Goal: Task Accomplishment & Management: Complete application form

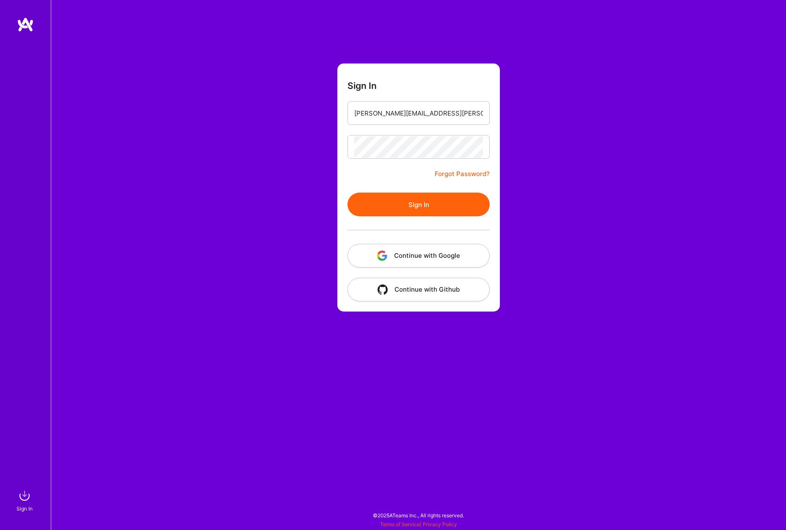
click at [407, 210] on button "Sign In" at bounding box center [419, 205] width 142 height 24
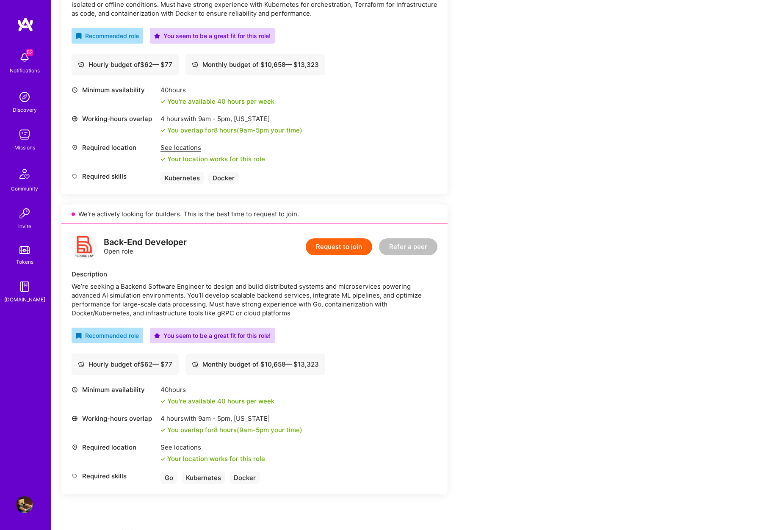
scroll to position [343, 0]
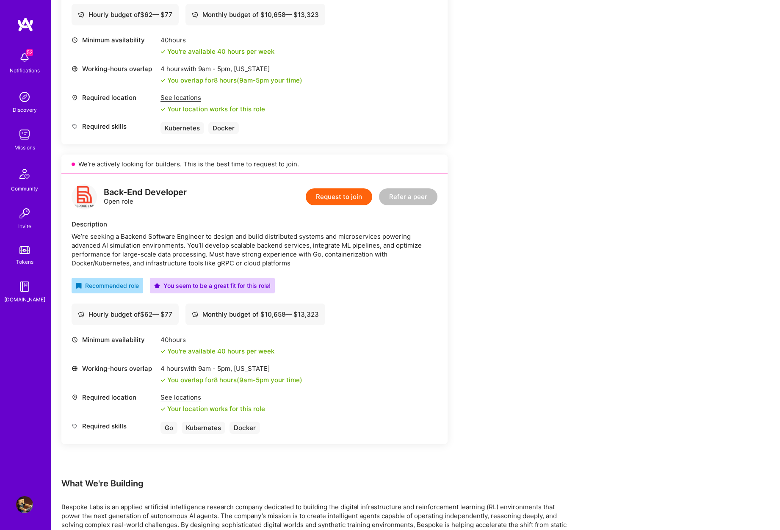
click at [322, 197] on button "Request to join" at bounding box center [339, 196] width 66 height 17
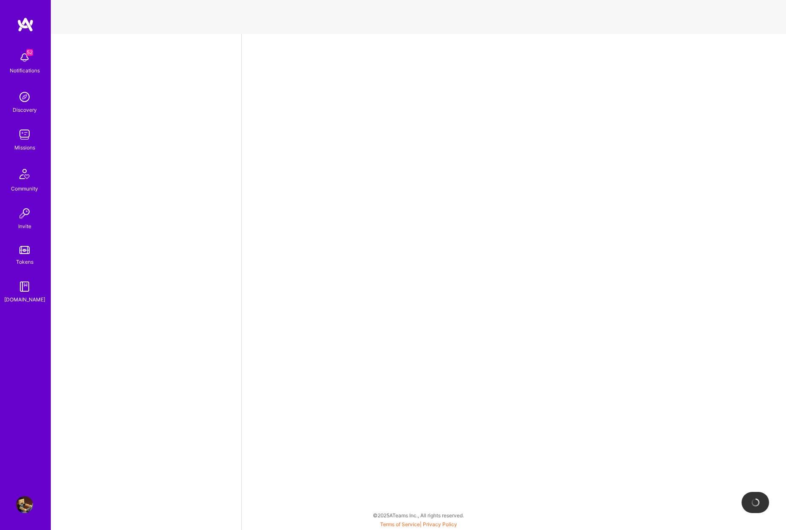
select select "CA"
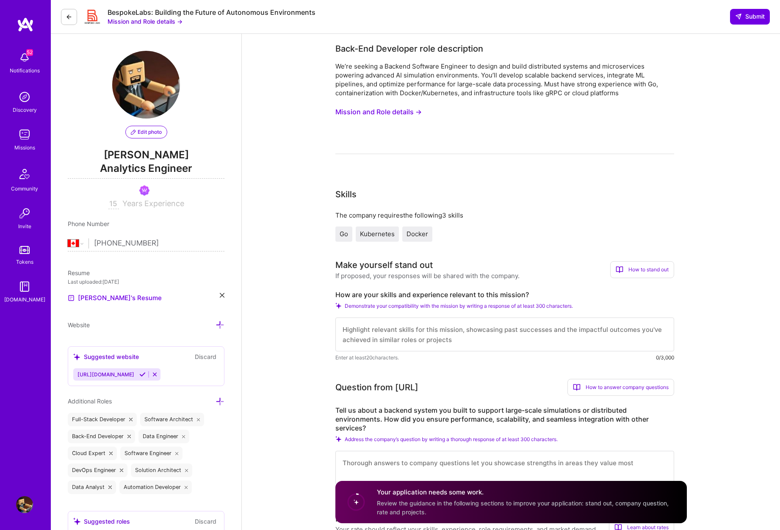
click at [386, 115] on button "Mission and Role details →" at bounding box center [378, 112] width 86 height 16
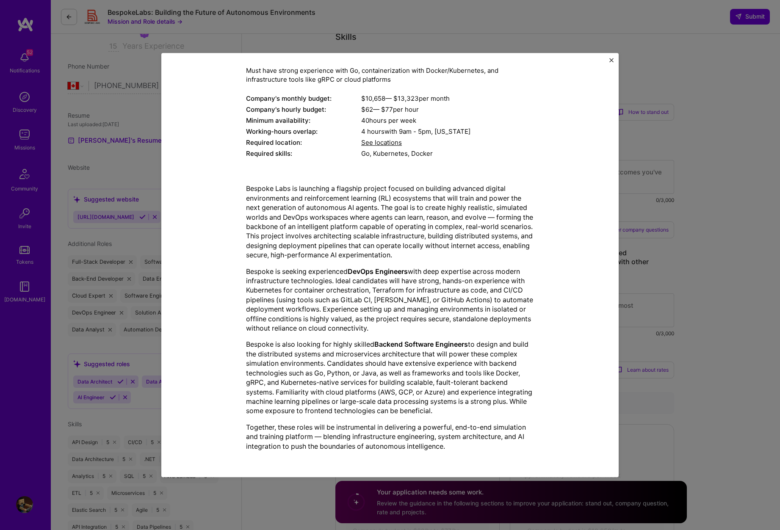
scroll to position [159, 0]
click at [612, 61] on img "Close" at bounding box center [611, 60] width 4 height 4
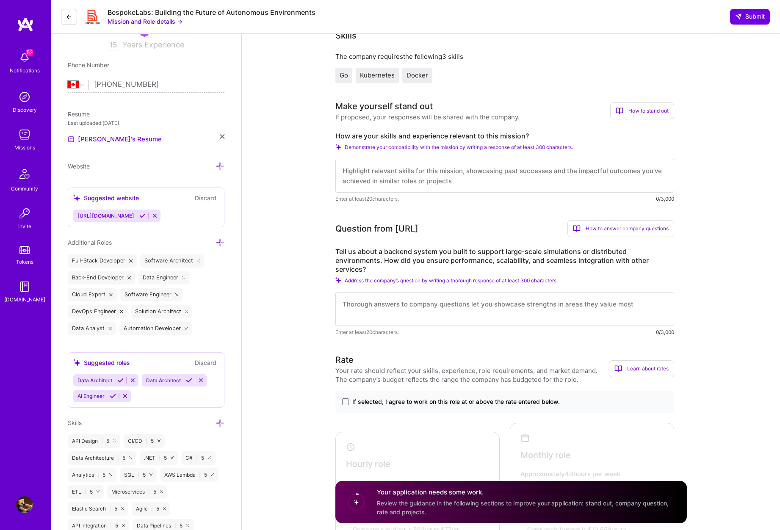
scroll to position [0, 0]
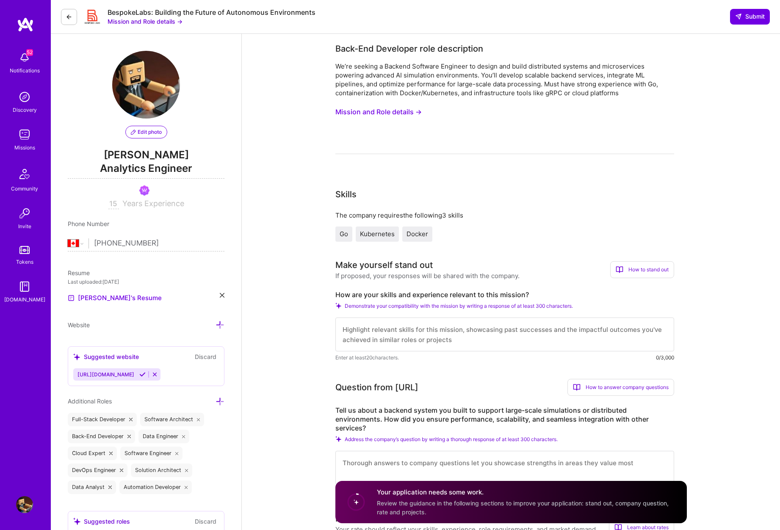
click at [408, 327] on textarea at bounding box center [504, 335] width 339 height 34
click at [408, 330] on textarea at bounding box center [504, 335] width 339 height 34
type textarea "E"
type textarea "a"
click at [398, 116] on button "Mission and Role details →" at bounding box center [378, 112] width 86 height 16
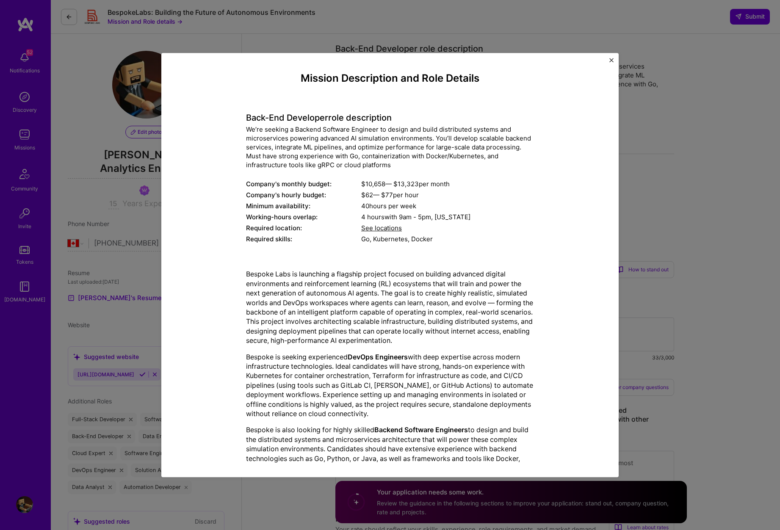
scroll to position [86, 0]
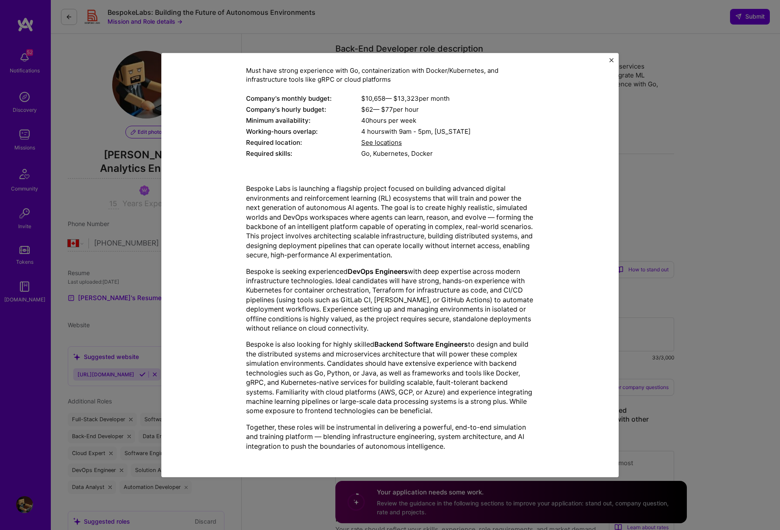
click at [650, 196] on div "Mission Description and Role Details Back-End Developer role description We’re …" at bounding box center [390, 265] width 780 height 530
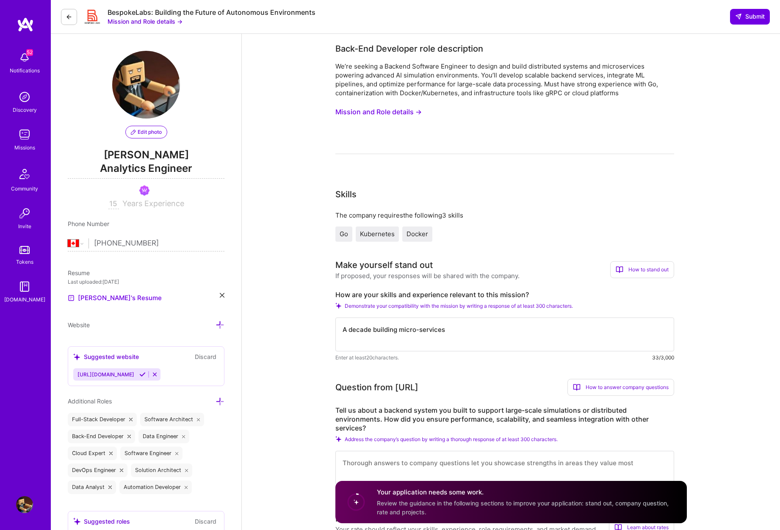
click at [457, 329] on textarea "A decade building micro-services" at bounding box center [504, 335] width 339 height 34
click at [373, 331] on textarea "A decade building micro-services" at bounding box center [504, 335] width 339 height 34
click at [505, 328] on textarea "A decade designing and building micro-services" at bounding box center [504, 335] width 339 height 34
click at [517, 344] on textarea "A decade designing and building micro-services using: Node, Python, Go, C#, and…" at bounding box center [504, 335] width 339 height 34
click at [390, 113] on button "Mission and Role details →" at bounding box center [378, 112] width 86 height 16
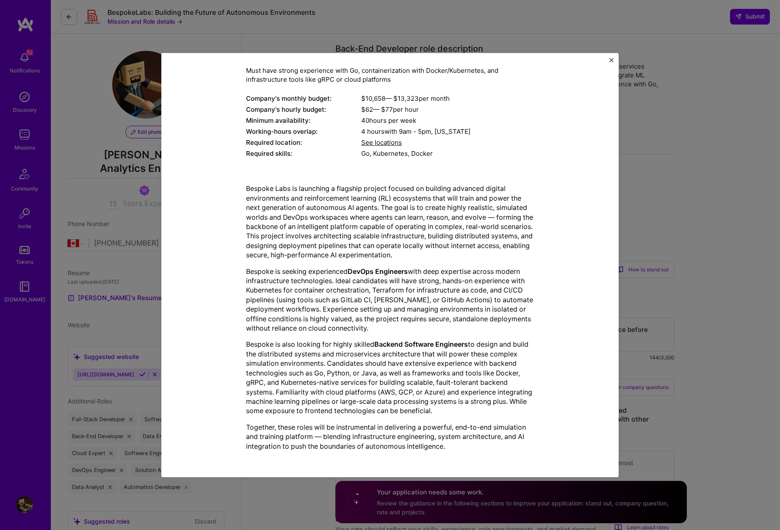
click at [611, 58] on img "Close" at bounding box center [611, 60] width 4 height 4
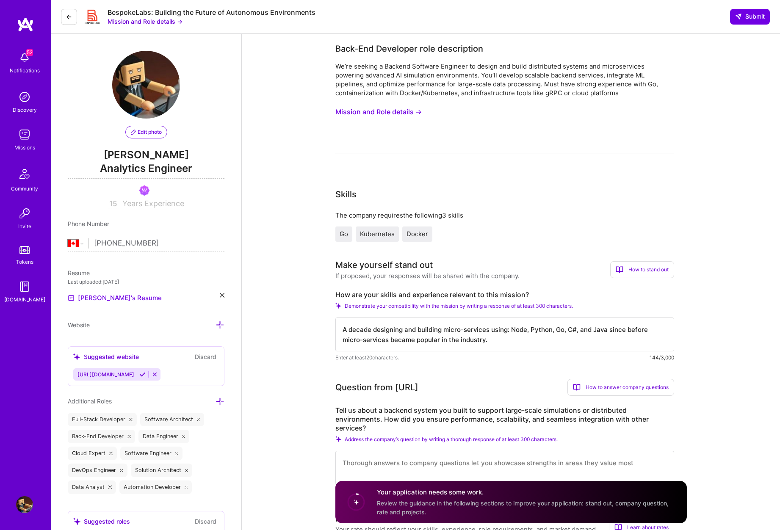
click at [570, 347] on textarea "A decade designing and building micro-services using: Node, Python, Go, C#, and…" at bounding box center [504, 335] width 339 height 34
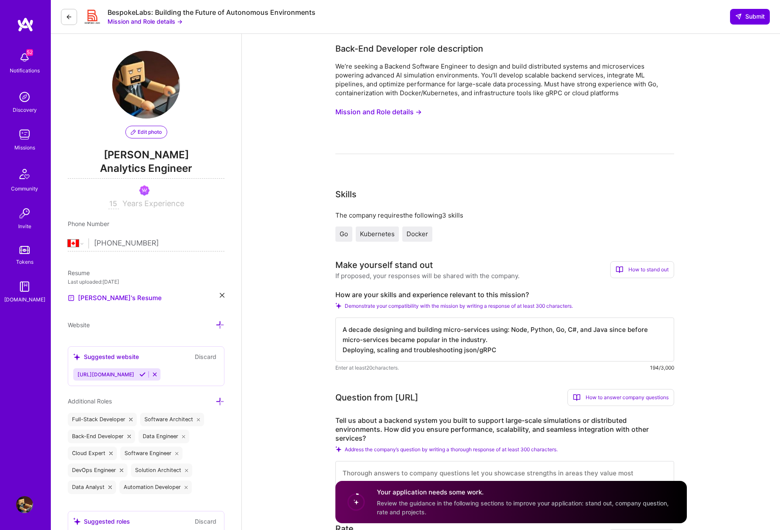
click at [465, 350] on textarea "A decade designing and building micro-services using: Node, Python, Go, C#, and…" at bounding box center [504, 340] width 339 height 44
click at [472, 352] on textarea "A decade designing and building micro-services using: Node, Python, Go, C#, and…" at bounding box center [504, 340] width 339 height 44
drag, startPoint x: 476, startPoint y: 351, endPoint x: 522, endPoint y: 351, distance: 46.2
click at [476, 351] on textarea "A decade designing and building micro-services using: Node, Python, Go, C#, and…" at bounding box center [504, 340] width 339 height 44
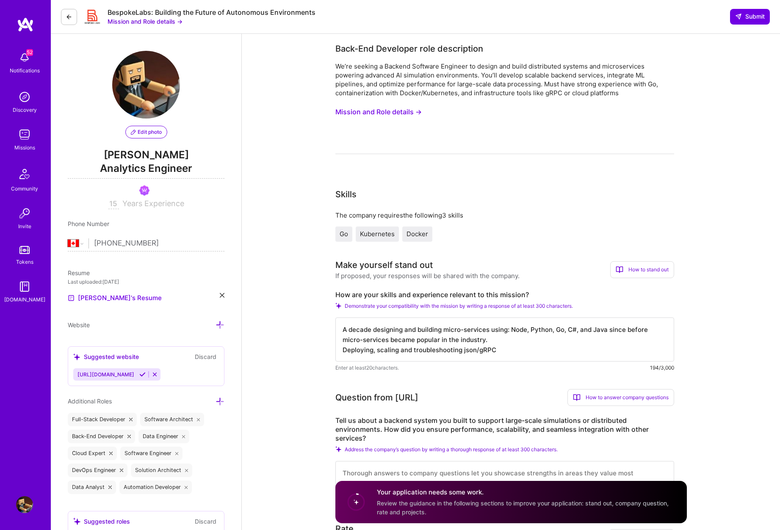
click at [520, 351] on textarea "A decade designing and building micro-services using: Node, Python, Go, C#, and…" at bounding box center [504, 340] width 339 height 44
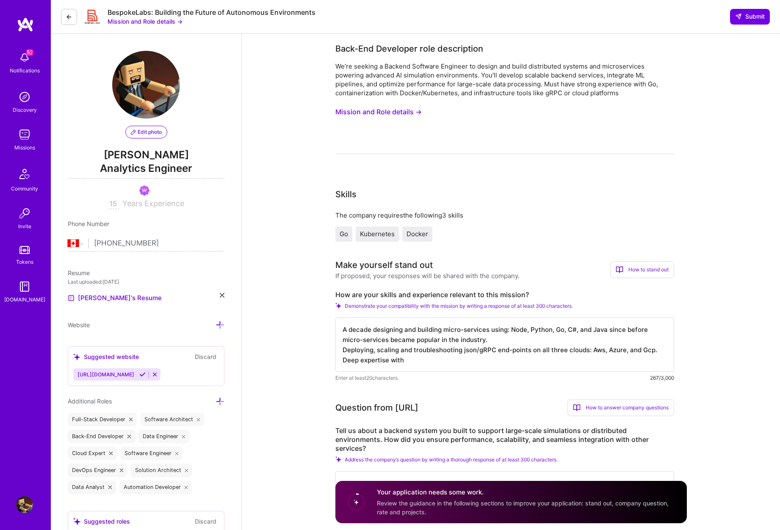
click at [413, 361] on textarea "A decade designing and building micro-services using: Node, Python, Go, C#, and…" at bounding box center [504, 345] width 339 height 54
click at [390, 110] on button "Mission and Role details →" at bounding box center [378, 112] width 86 height 16
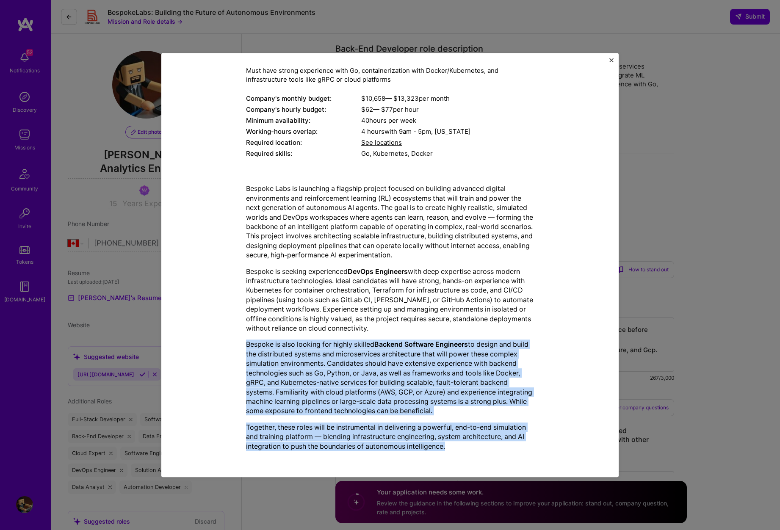
drag, startPoint x: 455, startPoint y: 448, endPoint x: 231, endPoint y: 345, distance: 246.7
click at [231, 345] on div "Mission Description and Role Details Back-End Developer role description We’re …" at bounding box center [390, 222] width 418 height 471
copy div "Bespoke is also looking for highly skilled Backend Software Engineers to design…"
click at [611, 63] on button "Close" at bounding box center [611, 62] width 4 height 9
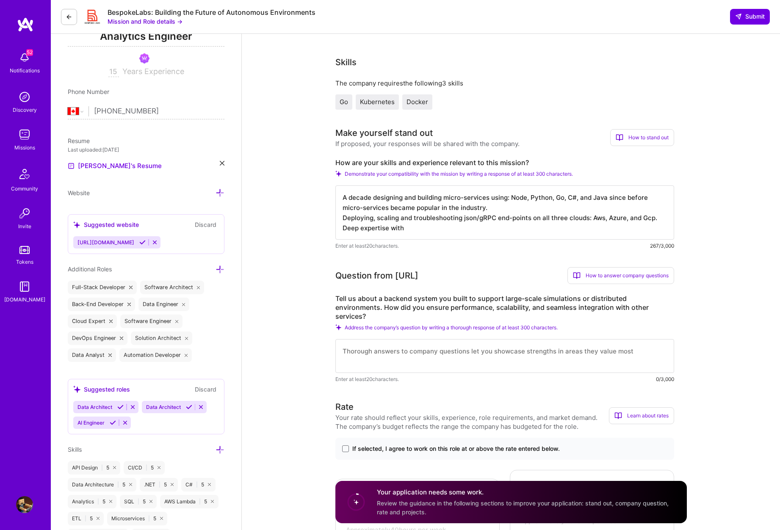
scroll to position [133, 0]
drag, startPoint x: 535, startPoint y: 160, endPoint x: 301, endPoint y: 157, distance: 233.7
drag, startPoint x: 373, startPoint y: 160, endPoint x: 550, endPoint y: 142, distance: 178.7
click at [550, 142] on div "Make yourself stand out If proposed, your responses will be shared with the com…" at bounding box center [504, 187] width 339 height 124
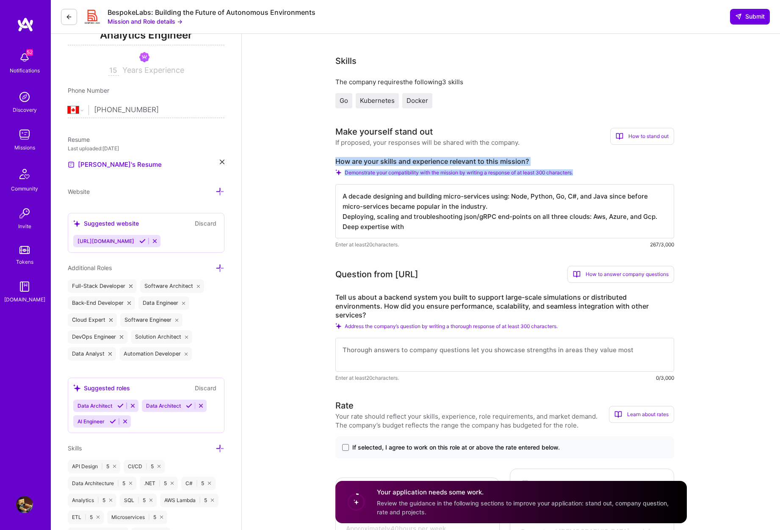
drag, startPoint x: 584, startPoint y: 171, endPoint x: 320, endPoint y: 162, distance: 264.4
copy div "How are your skills and experience relevant to this mission? Demonstrate your c…"
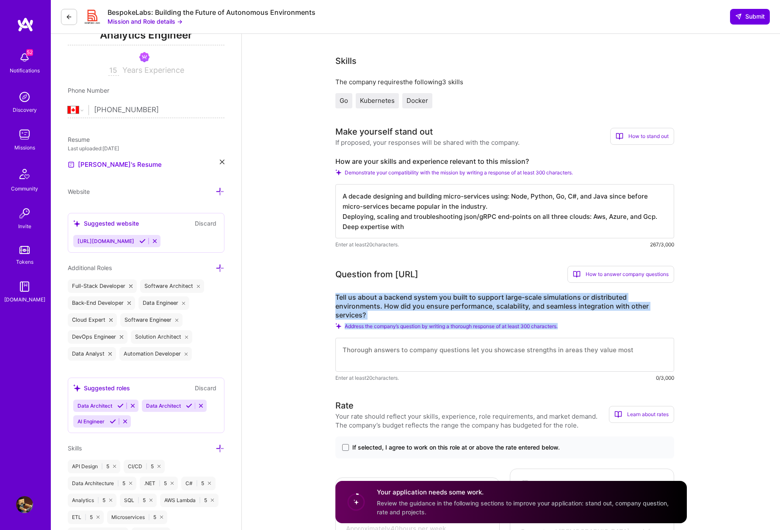
drag, startPoint x: 586, startPoint y: 318, endPoint x: 317, endPoint y: 296, distance: 269.8
copy div "Tell us about a backend system you built to support large-scale simulations or …"
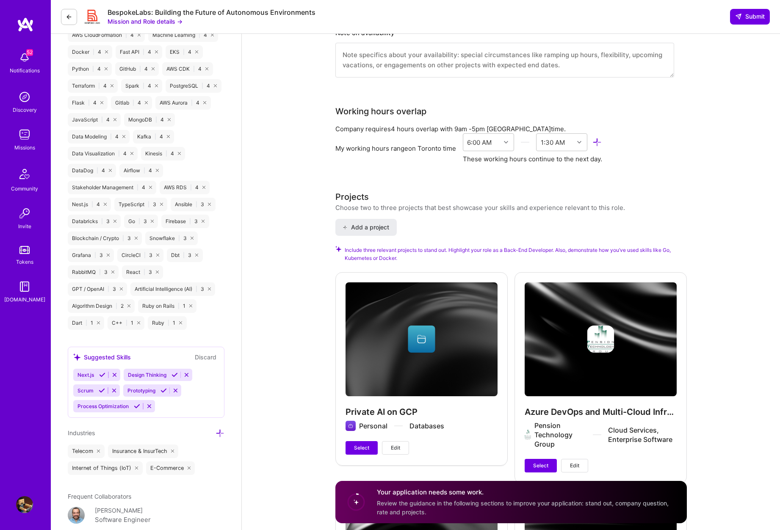
scroll to position [877, 0]
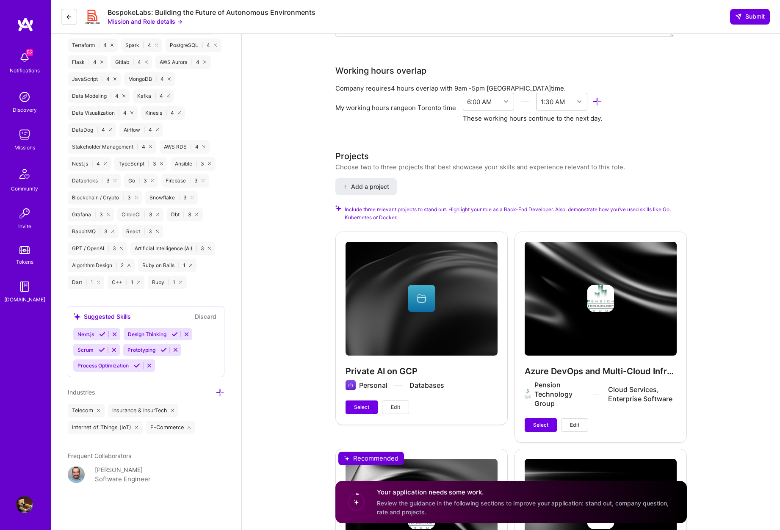
click at [415, 281] on div "Private AI on GCP Personal Databases Select Edit" at bounding box center [421, 328] width 172 height 193
click at [365, 404] on span "Select" at bounding box center [361, 408] width 15 height 8
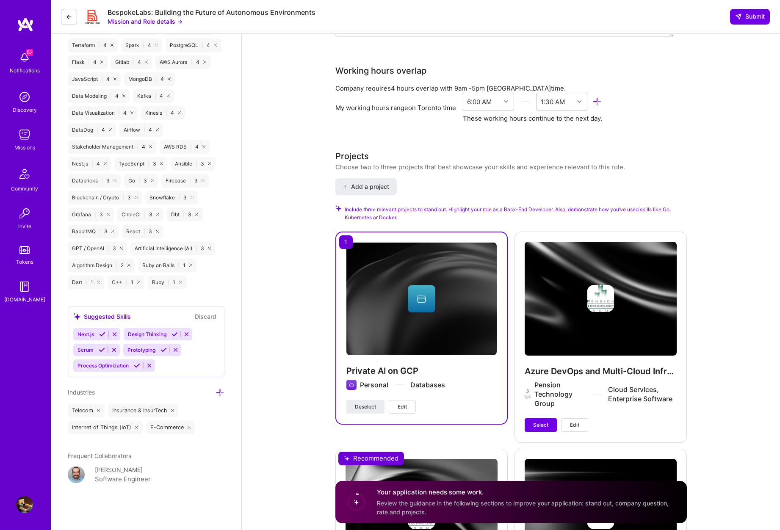
scroll to position [984, 0]
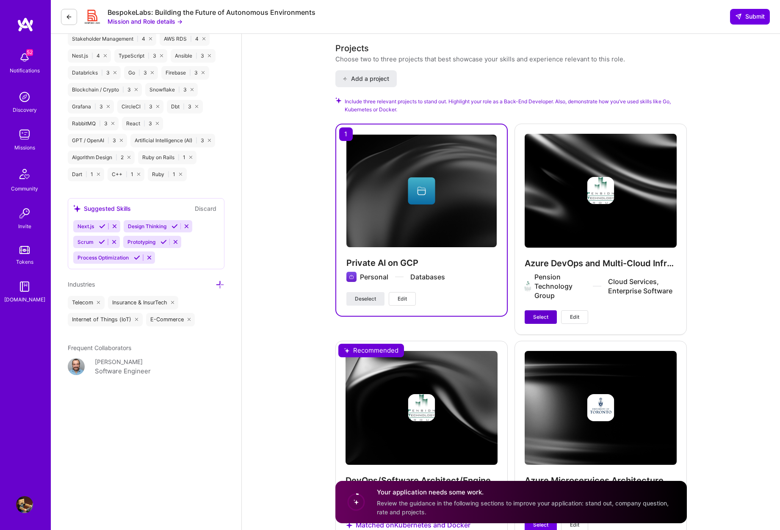
click at [536, 310] on button "Select" at bounding box center [541, 317] width 32 height 14
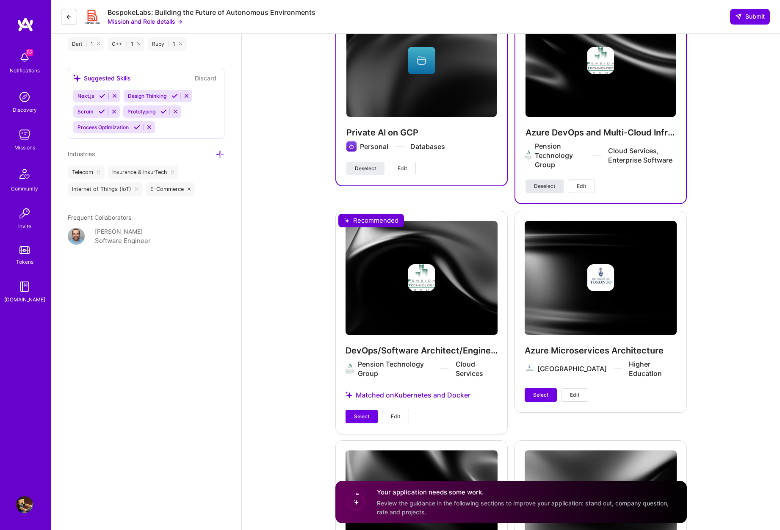
scroll to position [1137, 0]
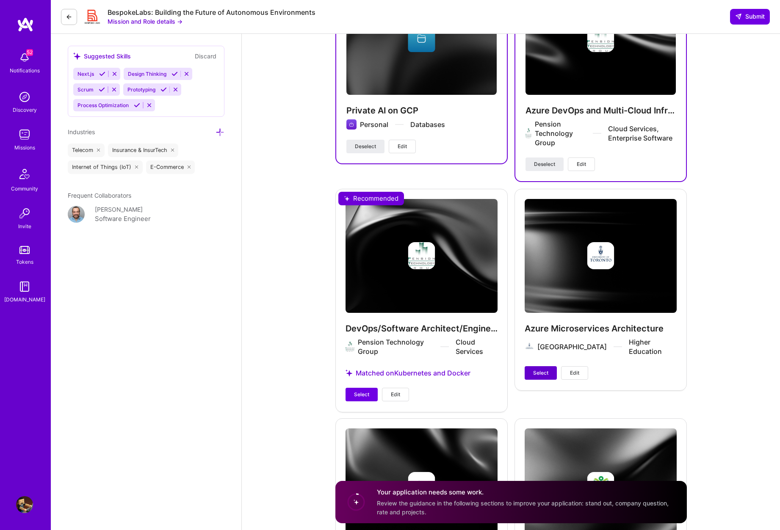
click at [534, 366] on button "Select" at bounding box center [541, 373] width 32 height 14
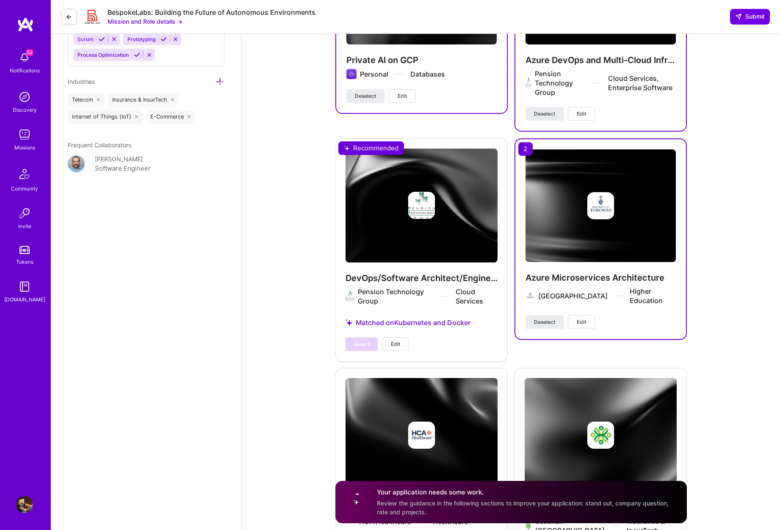
scroll to position [1289, 0]
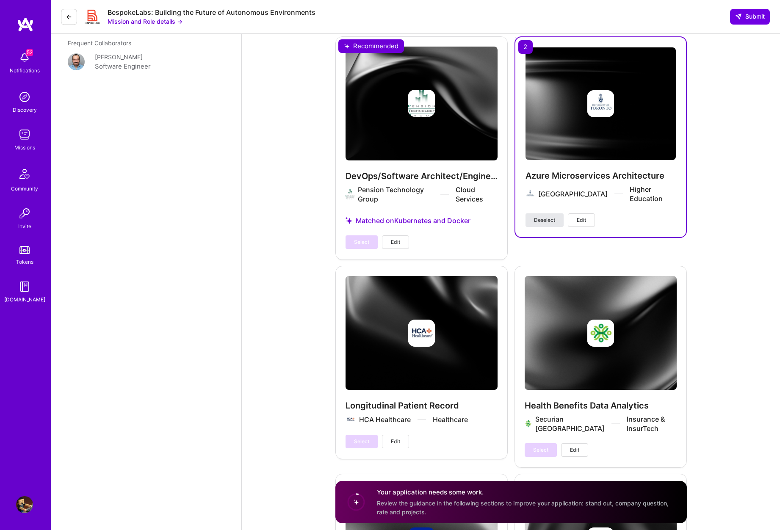
click at [539, 216] on span "Deselect" at bounding box center [544, 220] width 21 height 8
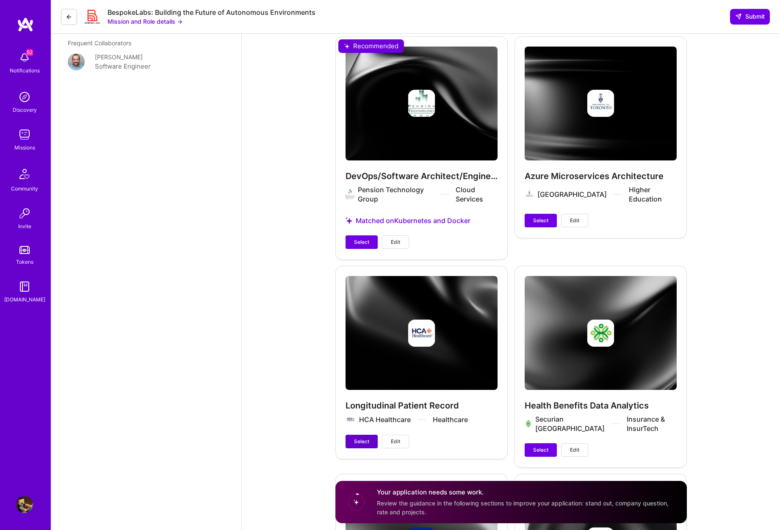
click at [360, 435] on button "Select" at bounding box center [362, 442] width 32 height 14
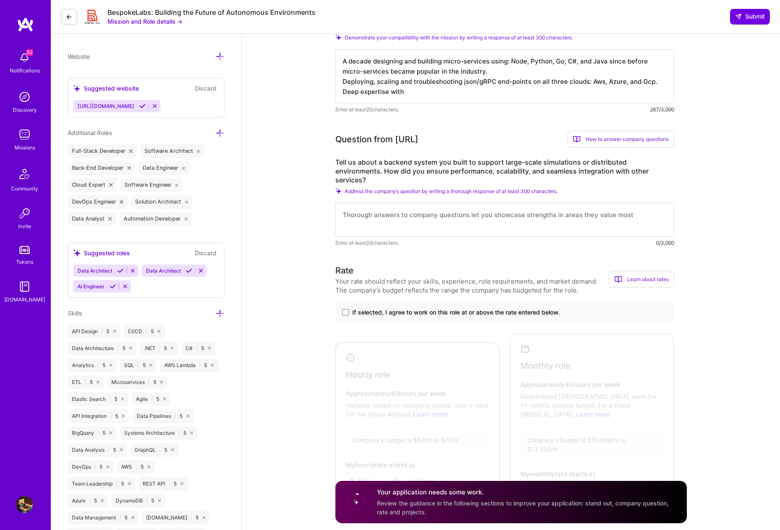
scroll to position [254, 0]
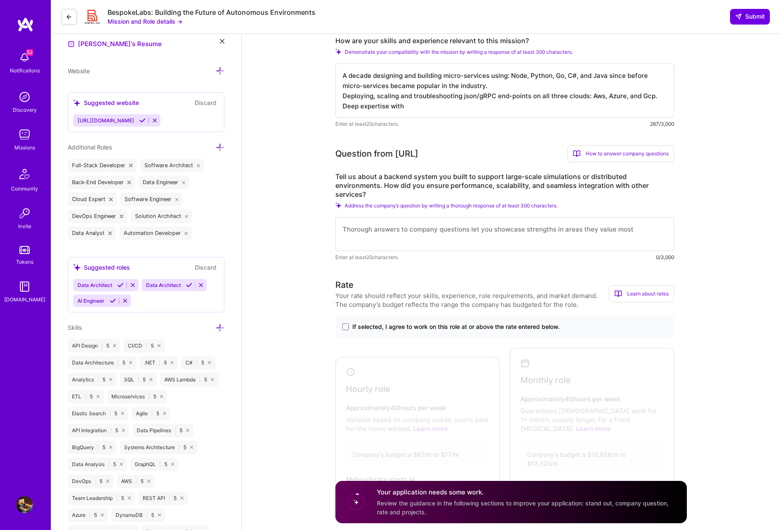
click at [409, 85] on textarea "A decade designing and building micro-services using: Node, Python, Go, C#, and…" at bounding box center [504, 91] width 339 height 54
paste textarea "I have extensive experience designing and building scalable backend microservic…"
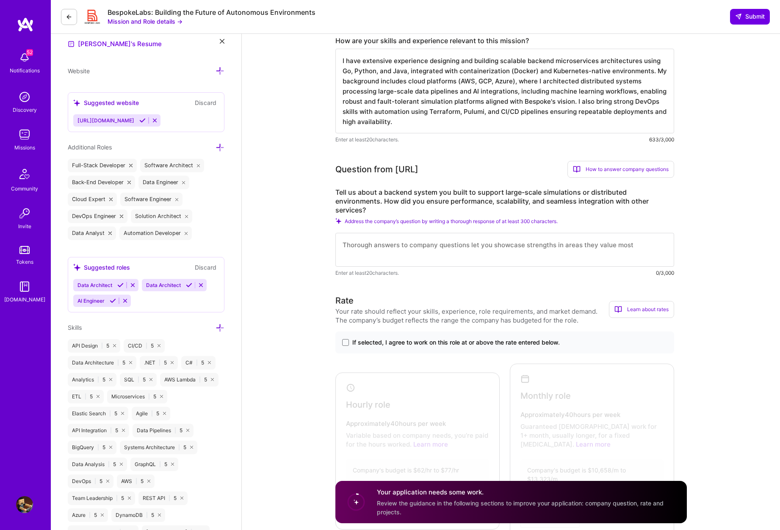
type textarea "I have extensive experience designing and building scalable backend microservic…"
click at [400, 235] on textarea at bounding box center [504, 250] width 339 height 34
click at [378, 240] on textarea at bounding box center [504, 250] width 339 height 34
paste textarea "At Zebra Technologies, I developed a retail automation solution powered by Goog…"
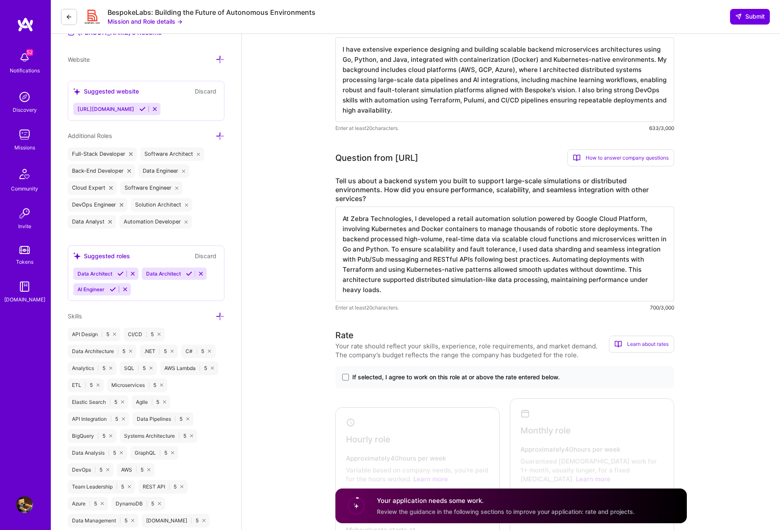
scroll to position [260, 0]
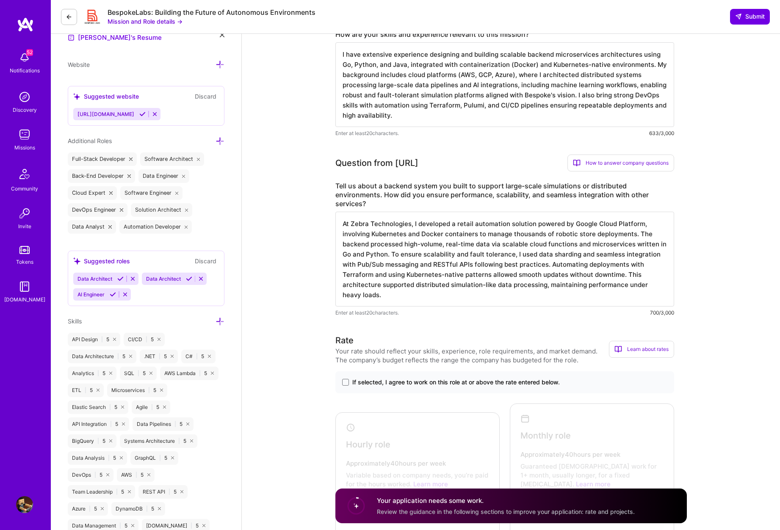
drag, startPoint x: 390, startPoint y: 289, endPoint x: 333, endPoint y: 218, distance: 90.4
paste textarea "I designed and implemented Terraform templates using HCL to automate multi-clou…"
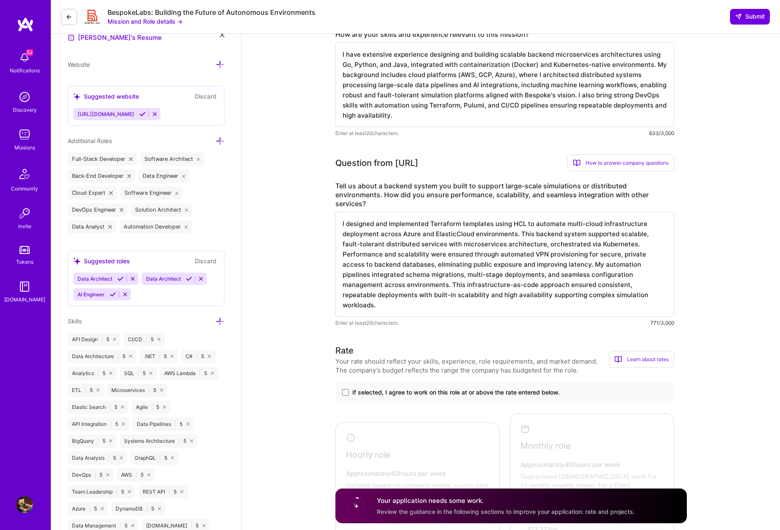
click at [515, 215] on textarea "I designed and implemented Terraform templates using HCL to automate multi-clou…" at bounding box center [504, 264] width 339 height 105
click at [473, 230] on textarea "I designed and implemented Terraform templates using to automate multi-cloud in…" at bounding box center [504, 264] width 339 height 105
click at [429, 223] on textarea "I designed and implemented Terraform templates using to automate multi-cloud in…" at bounding box center [504, 264] width 339 height 105
click at [451, 226] on textarea "I designed and implemented Terraform templates using to automate multi-cloud in…" at bounding box center [504, 264] width 339 height 105
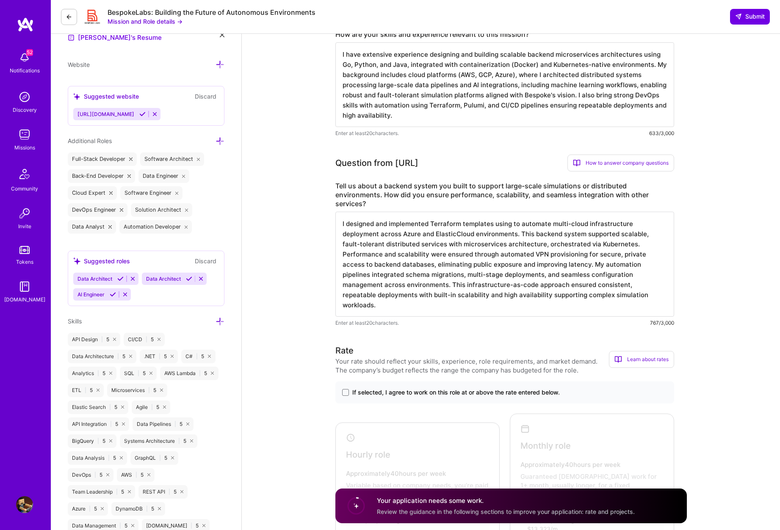
click at [430, 299] on textarea "I designed and implemented Terraform templates using to automate multi-cloud in…" at bounding box center [504, 264] width 339 height 105
type textarea "I designed and implemented Terraform templates using to automate multi-cloud in…"
click at [418, 388] on span "If selected, I agree to work on this role at or above the rate entered below." at bounding box center [455, 392] width 207 height 8
click at [0, 0] on input "If selected, I agree to work on this role at or above the rate entered below." at bounding box center [0, 0] width 0 height 0
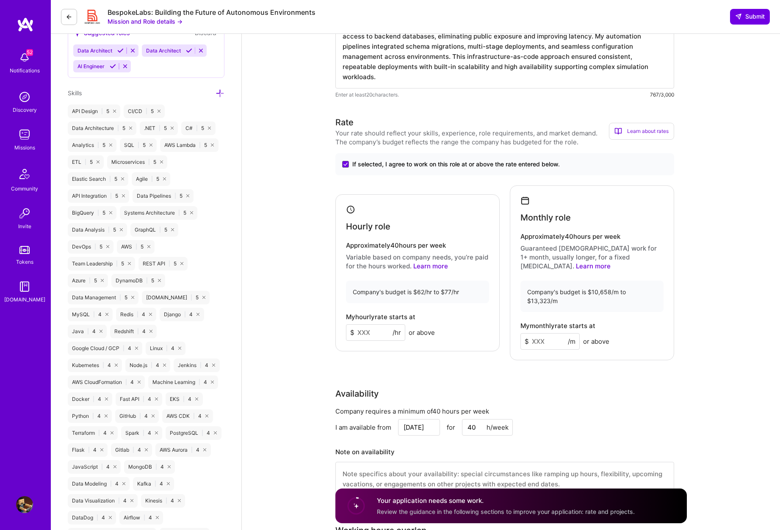
scroll to position [527, 0]
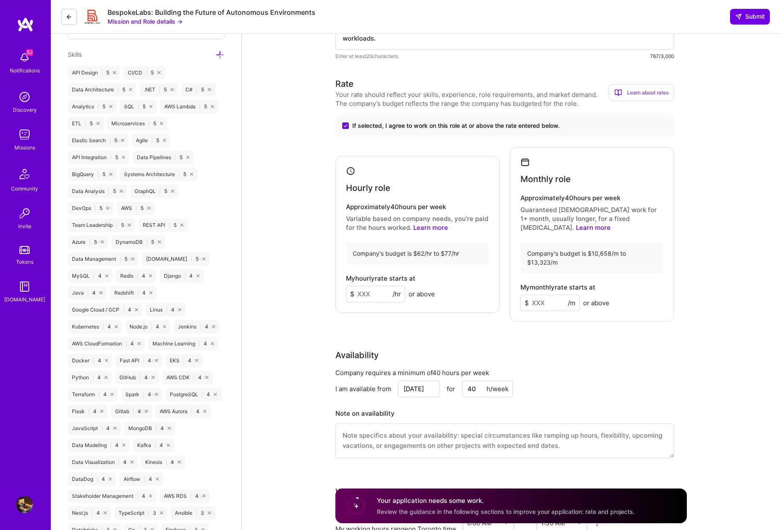
click at [544, 295] on input at bounding box center [549, 303] width 59 height 17
type input "12500"
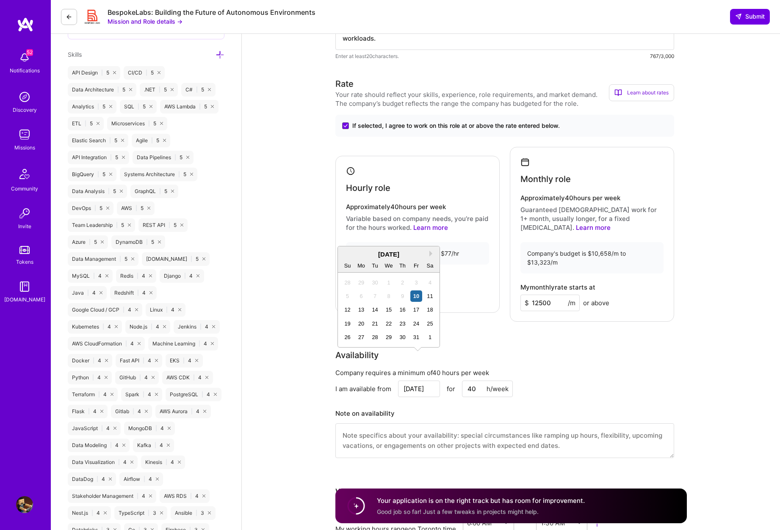
click at [376, 286] on input at bounding box center [375, 294] width 59 height 17
click at [362, 286] on input at bounding box center [375, 294] width 59 height 17
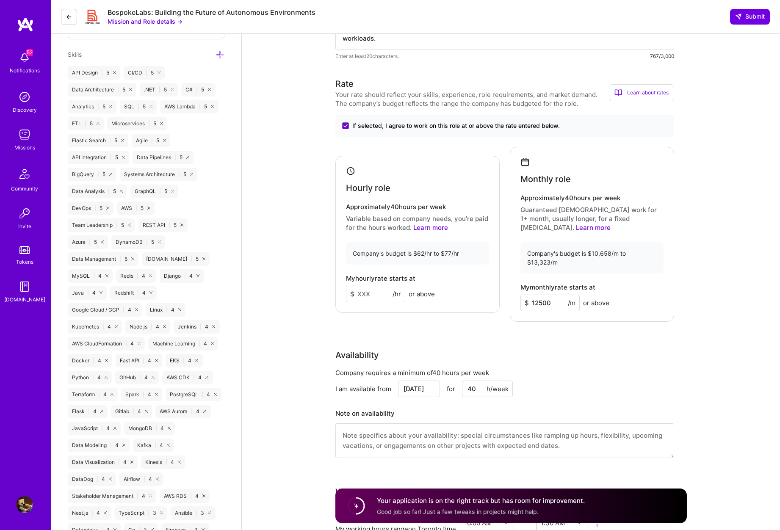
click at [362, 286] on input at bounding box center [375, 294] width 59 height 17
type input "75"
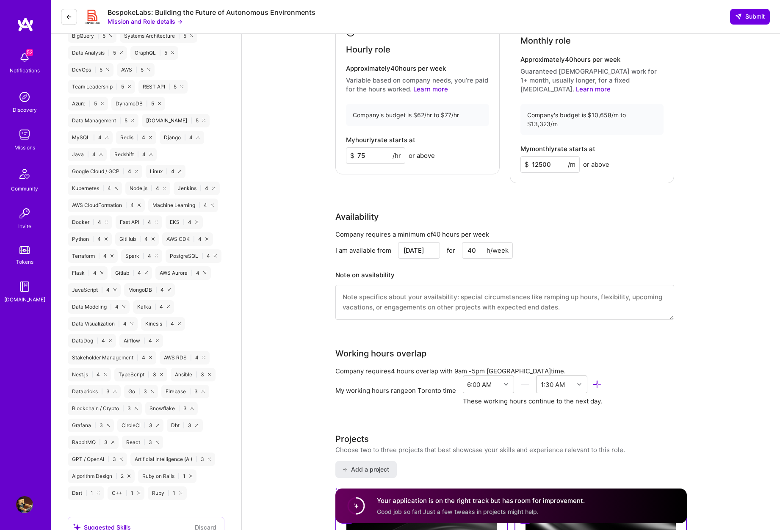
scroll to position [667, 0]
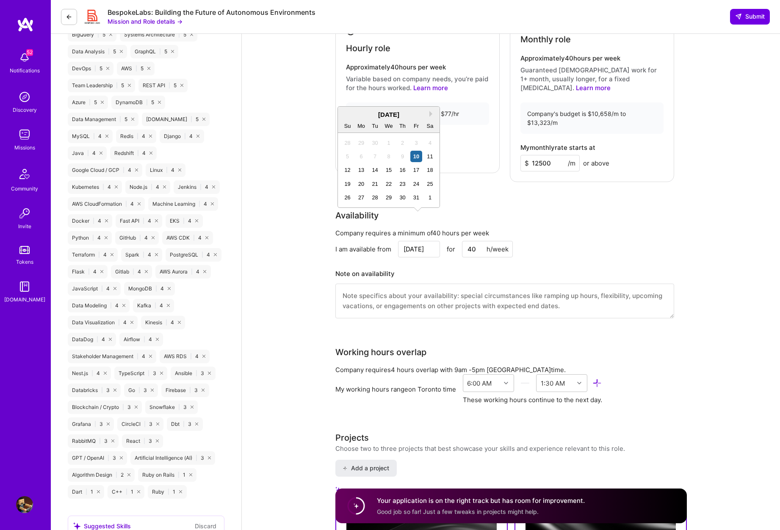
click at [427, 241] on input "Oct 10" at bounding box center [419, 249] width 42 height 17
click at [357, 174] on div "13" at bounding box center [361, 169] width 11 height 11
type input "Oct 13"
click at [650, 234] on div "Company requires a minimum of 40 hours per week I am available from Oct 13 for …" at bounding box center [504, 279] width 339 height 100
click at [448, 286] on textarea at bounding box center [504, 301] width 339 height 35
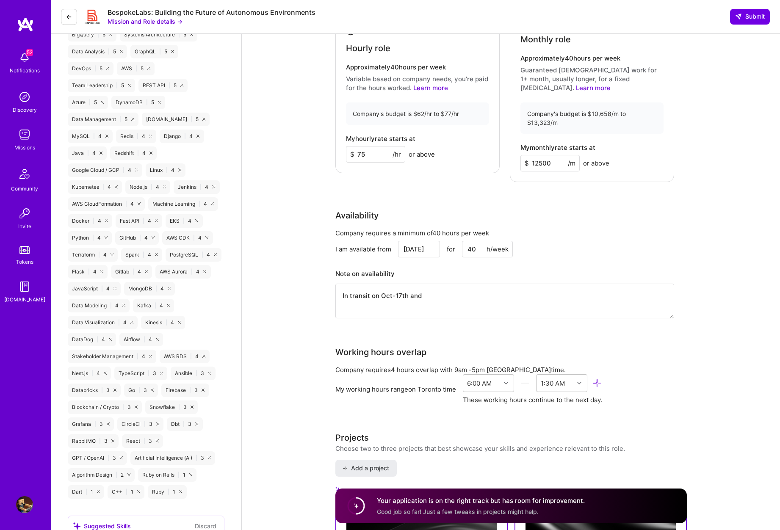
drag, startPoint x: 419, startPoint y: 265, endPoint x: 504, endPoint y: 312, distance: 97.1
click at [427, 284] on textarea "In transit on Oct-17th and" at bounding box center [504, 301] width 339 height 35
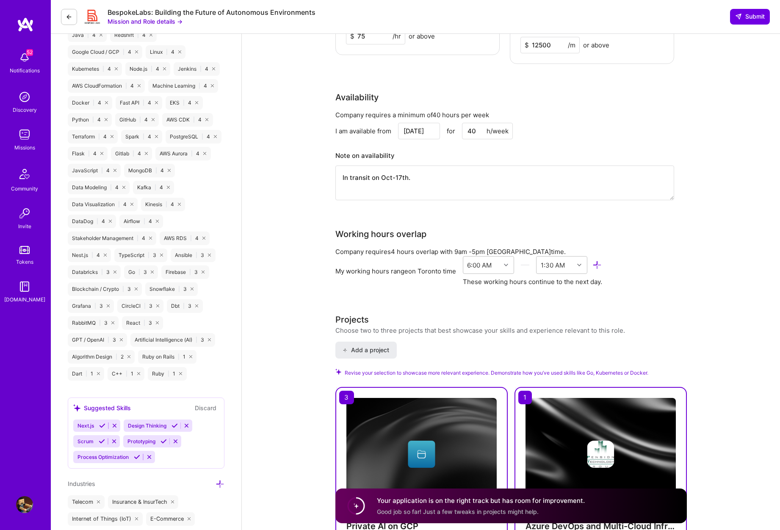
scroll to position [788, 0]
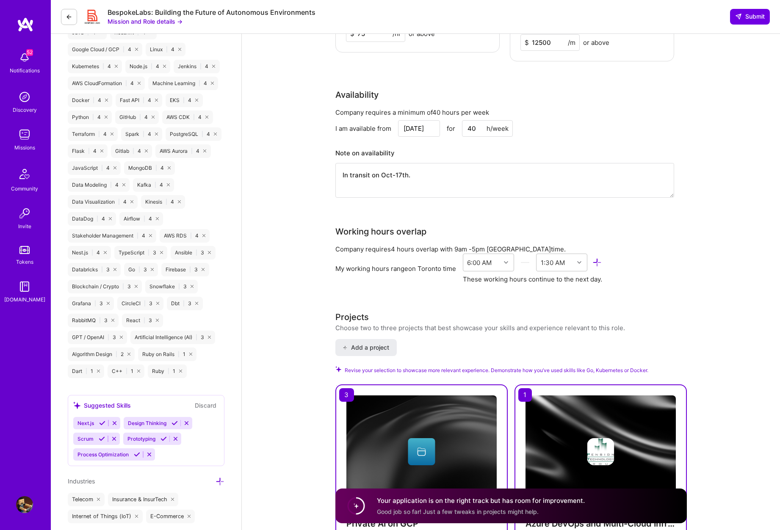
drag, startPoint x: 378, startPoint y: 147, endPoint x: 323, endPoint y: 147, distance: 55.0
type textarea "Unavailable on Oct-17th."
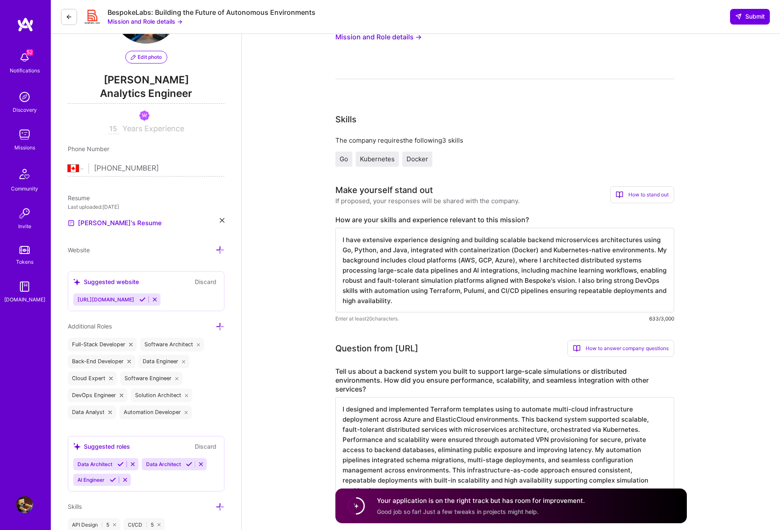
scroll to position [0, 0]
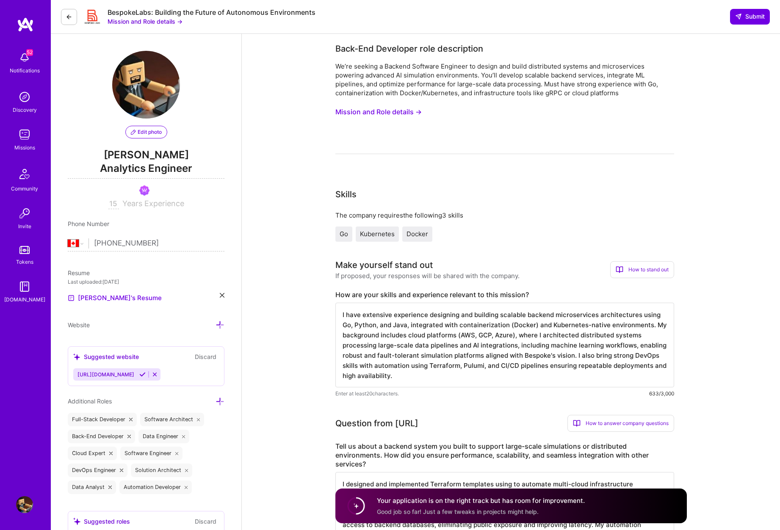
click at [554, 336] on textarea "I have extensive experience designing and building scalable backend microservic…" at bounding box center [504, 345] width 339 height 85
click at [575, 336] on textarea "I have extensive experience designing and building scalable backend microservic…" at bounding box center [504, 345] width 339 height 85
drag, startPoint x: 575, startPoint y: 336, endPoint x: 532, endPoint y: 346, distance: 44.7
click at [532, 346] on textarea "I have extensive experience designing and building scalable backend microservic…" at bounding box center [504, 345] width 339 height 85
click at [752, 19] on span "Submit" at bounding box center [750, 16] width 30 height 8
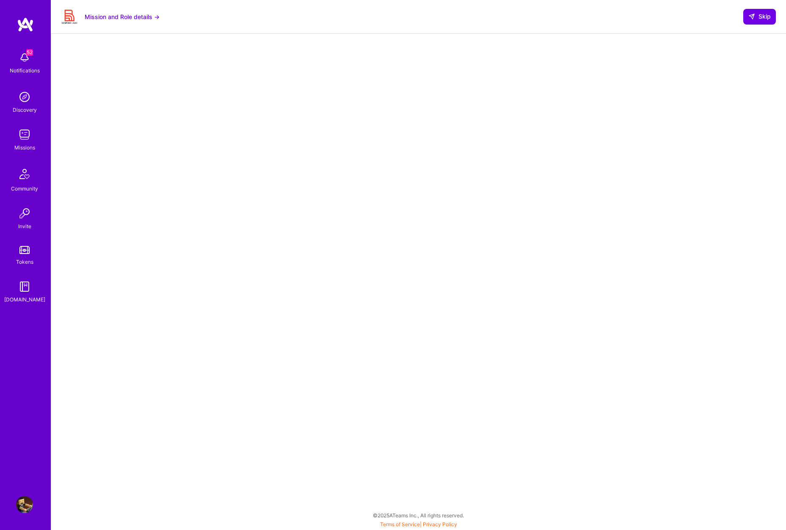
click at [29, 25] on img at bounding box center [25, 24] width 17 height 15
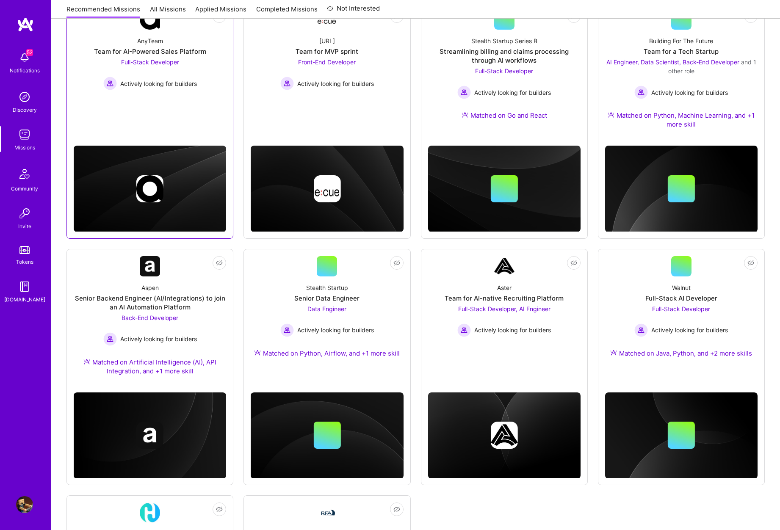
scroll to position [146, 0]
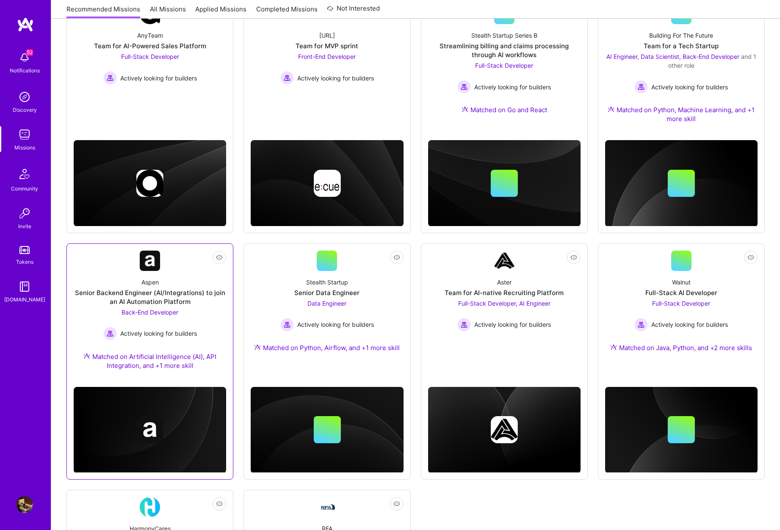
click at [169, 300] on div "Senior Backend Engineer (AI/Integrations) to join an AI Automation Platform" at bounding box center [150, 297] width 152 height 18
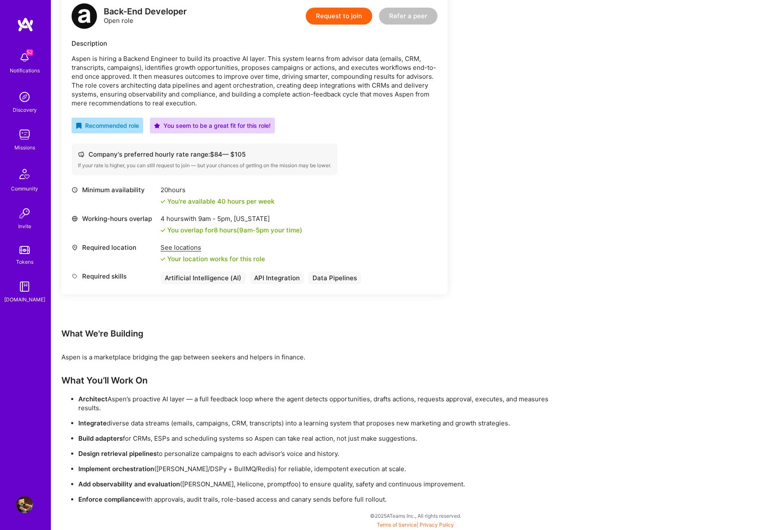
scroll to position [225, 0]
drag, startPoint x: 362, startPoint y: 320, endPoint x: 363, endPoint y: 316, distance: 4.3
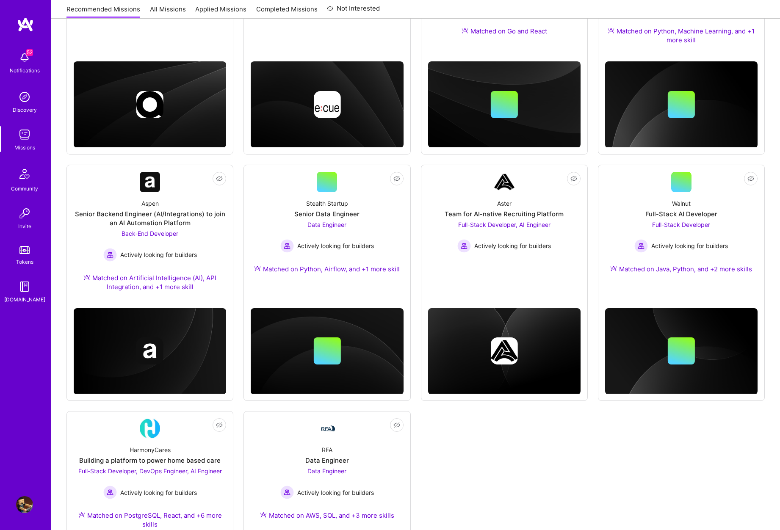
scroll to position [146, 0]
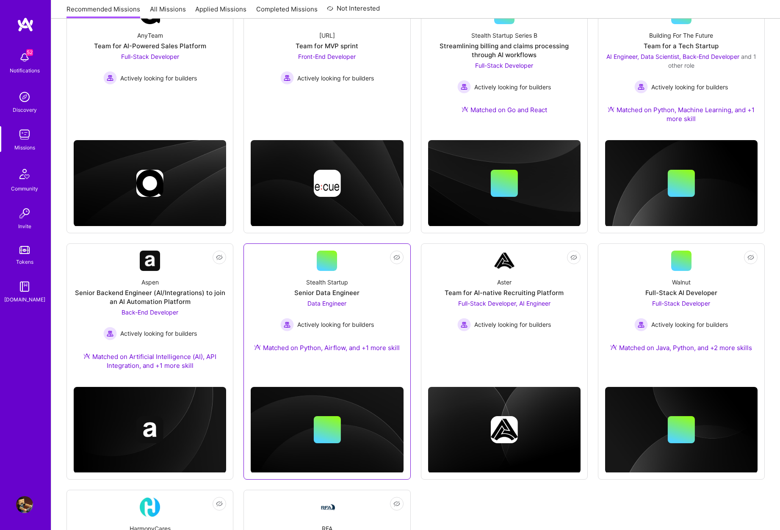
click at [371, 307] on div "Data Engineer Actively looking for builders" at bounding box center [327, 315] width 94 height 33
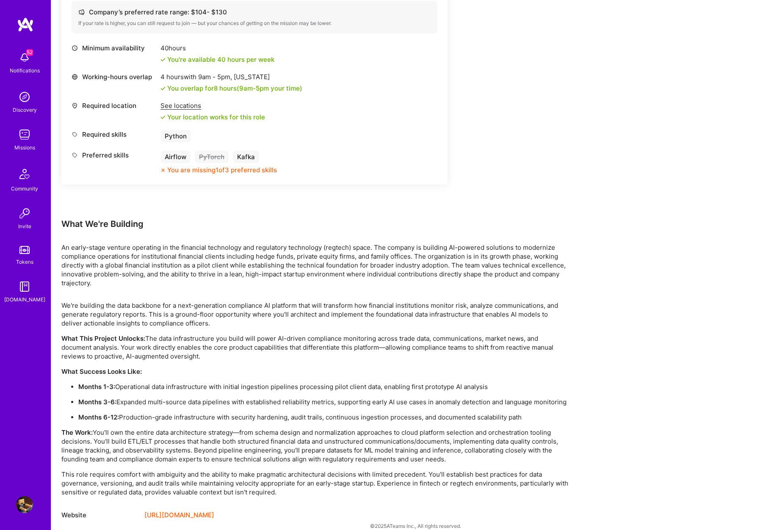
scroll to position [357, 0]
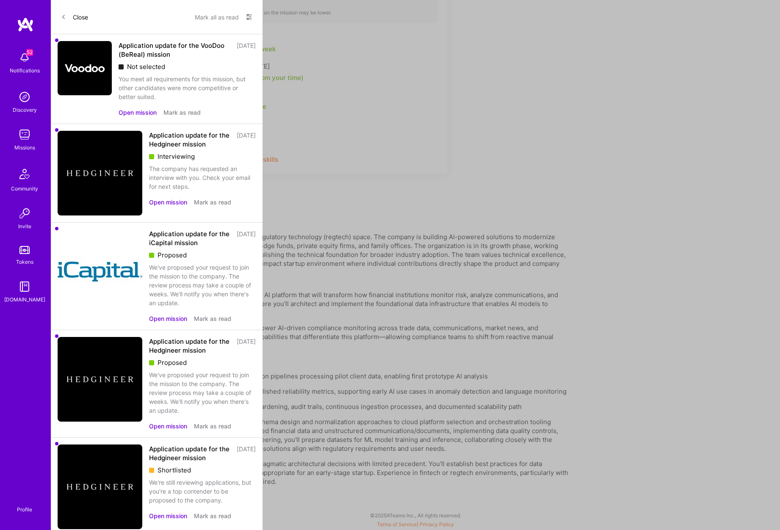
scroll to position [146, 0]
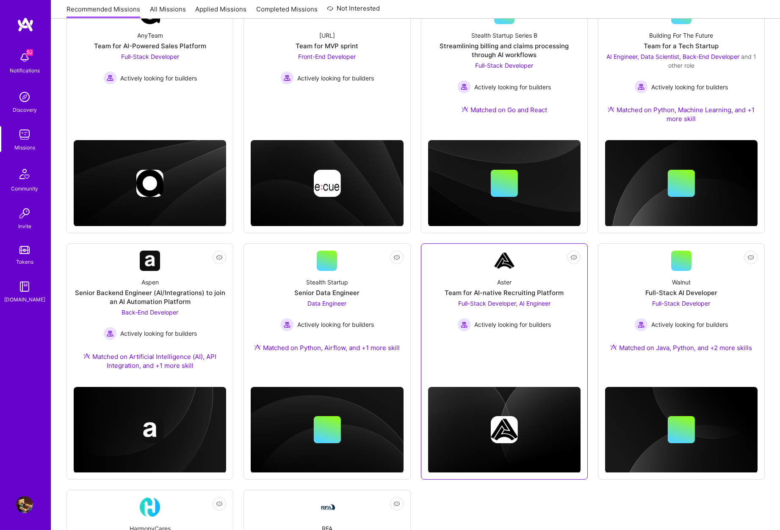
click at [541, 274] on div "Aster Team for AI-native Recruiting Platform Full-Stack Developer, AI Engineer …" at bounding box center [504, 301] width 152 height 61
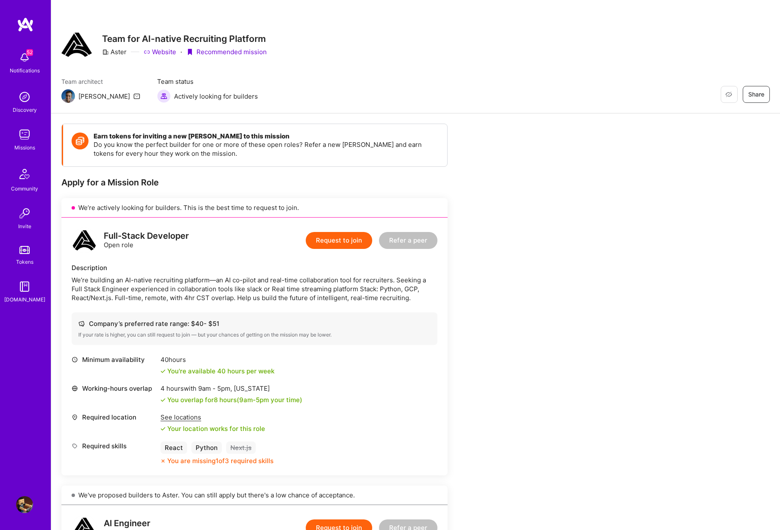
drag, startPoint x: 338, startPoint y: 315, endPoint x: 340, endPoint y: 309, distance: 6.4
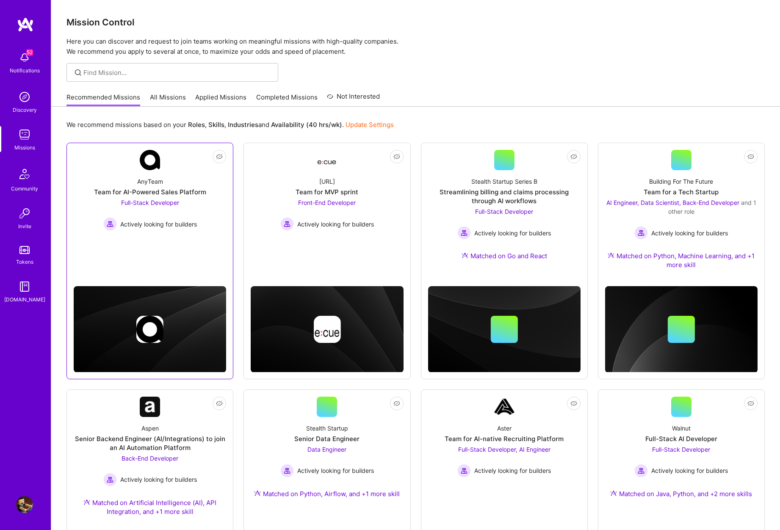
click at [158, 241] on link "Not Interested AnyTeam Team for AI-Powered Sales Platform Full-Stack Developer …" at bounding box center [150, 204] width 152 height 108
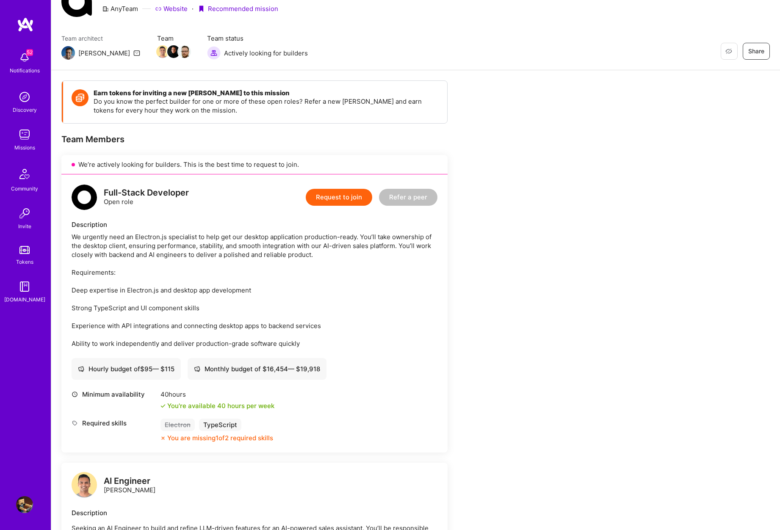
scroll to position [51, 0]
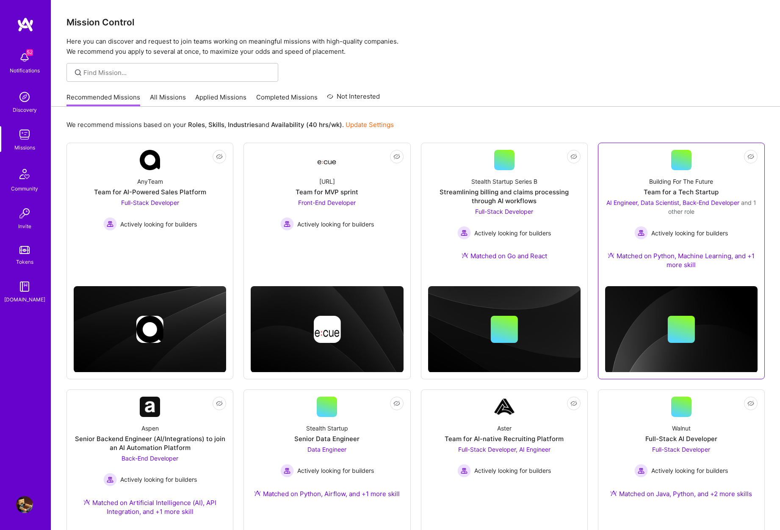
click at [619, 218] on div "AI Engineer, Data Scientist, Back-End Developer and 1 other role Actively looki…" at bounding box center [681, 218] width 152 height 41
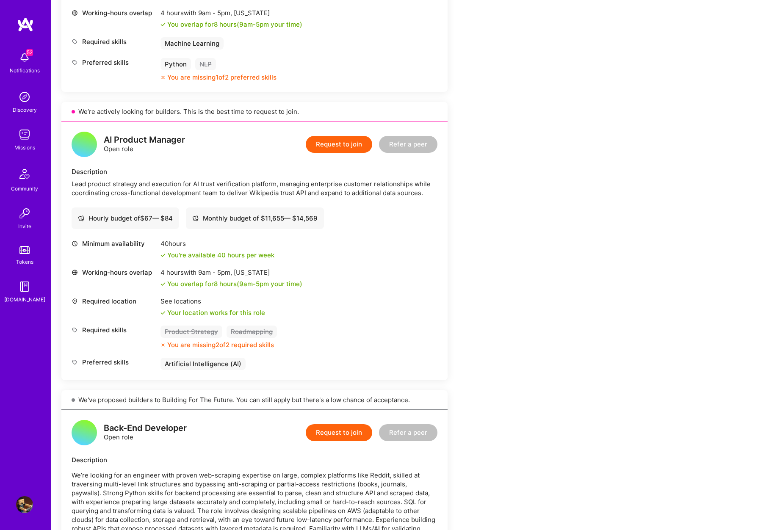
scroll to position [680, 0]
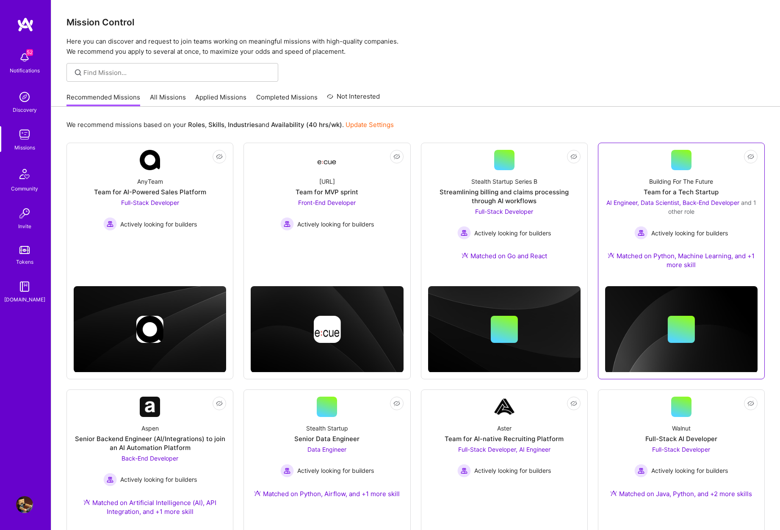
click at [729, 215] on div "AI Engineer, Data Scientist, Back-End Developer and 1 other role" at bounding box center [681, 207] width 152 height 18
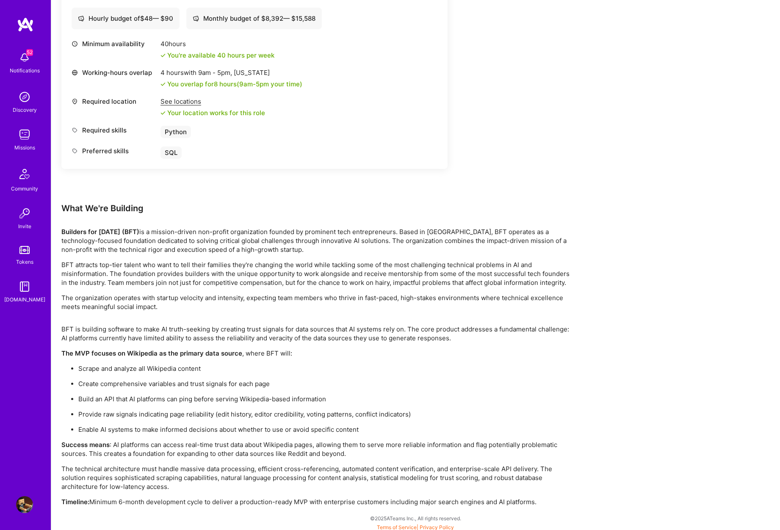
scroll to position [1226, 0]
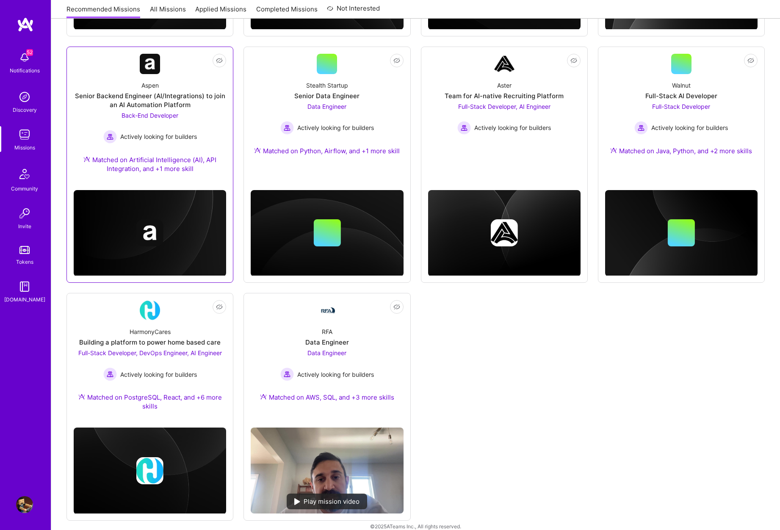
scroll to position [354, 0]
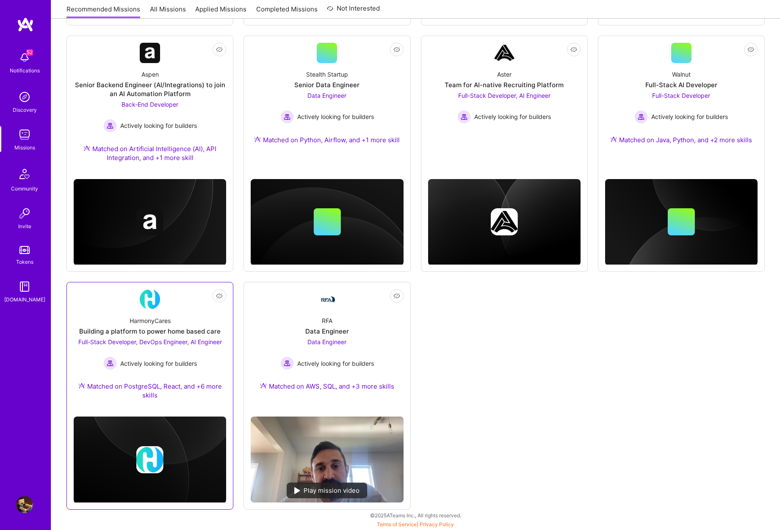
click at [215, 314] on div "HarmonyCares Building a platform to power home based care Full-Stack Developer,…" at bounding box center [150, 360] width 152 height 100
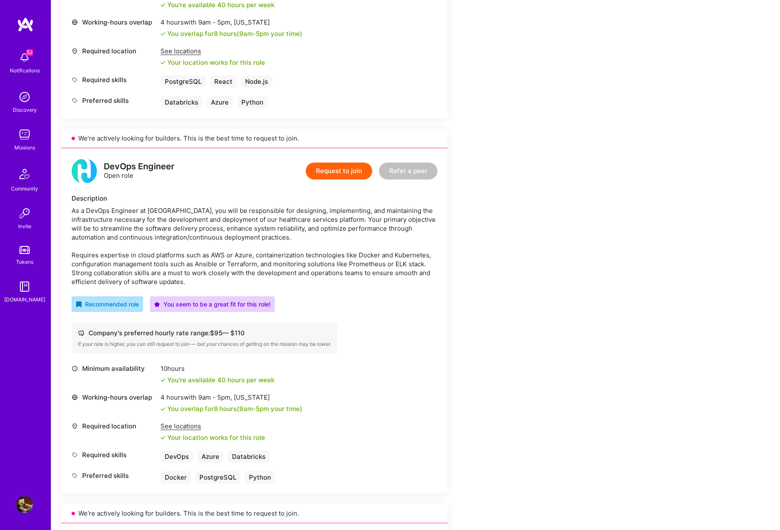
scroll to position [451, 0]
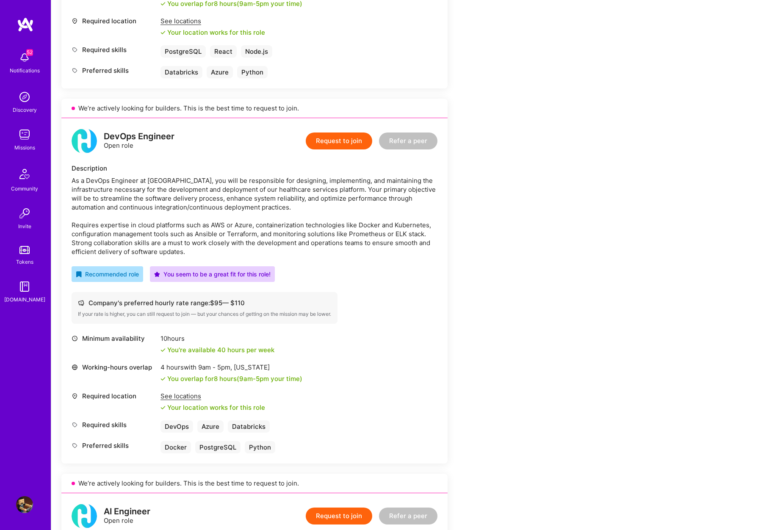
click at [347, 139] on button "Request to join" at bounding box center [339, 141] width 66 height 17
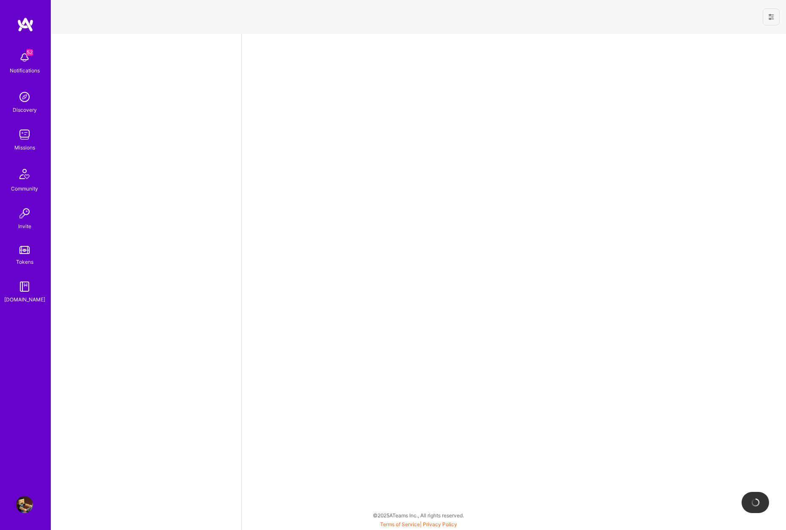
select select "CA"
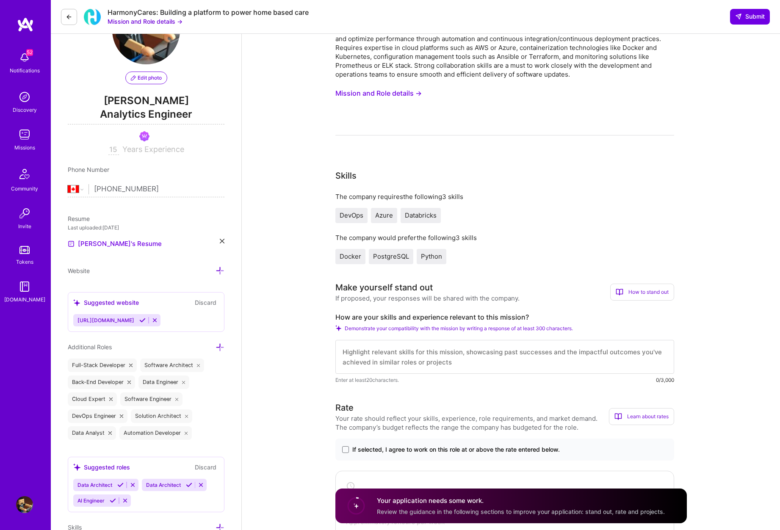
scroll to position [152, 0]
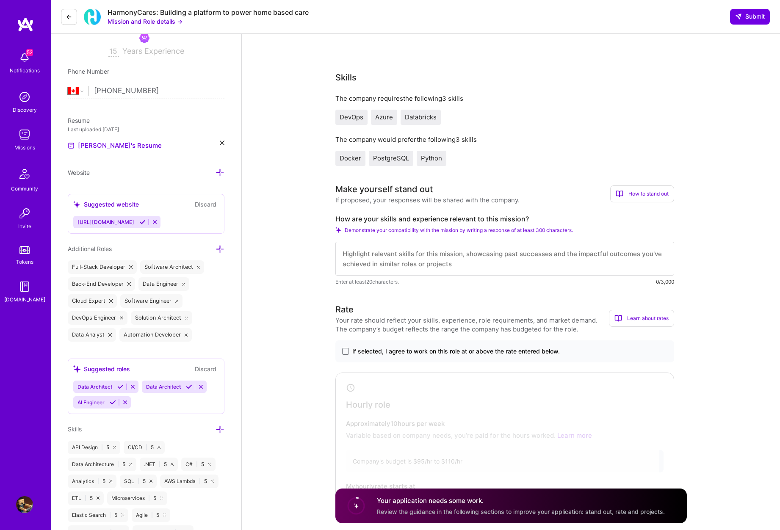
click at [414, 261] on textarea at bounding box center [504, 259] width 339 height 34
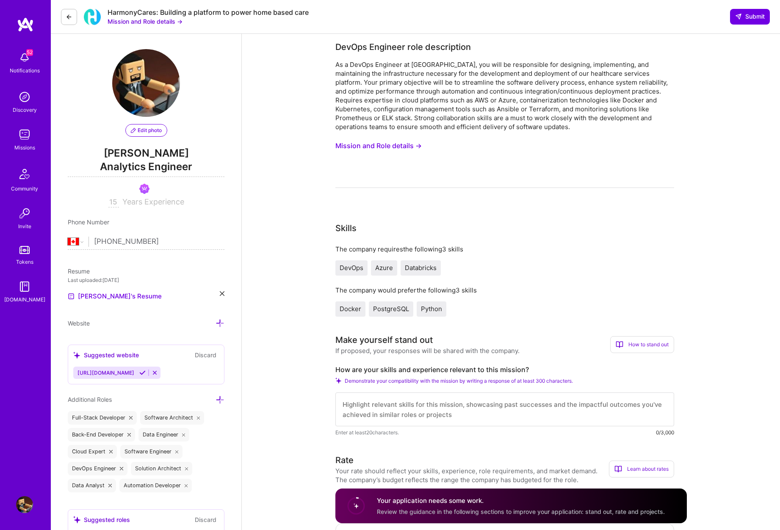
scroll to position [0, 0]
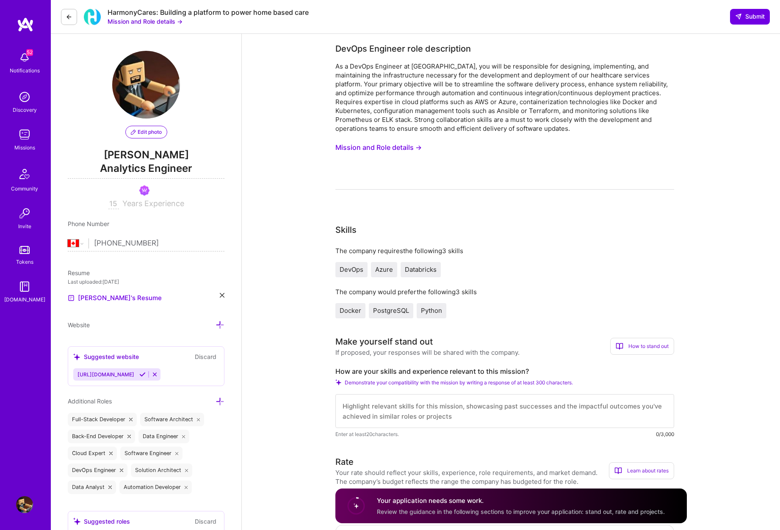
click at [380, 146] on button "Mission and Role details →" at bounding box center [378, 148] width 86 height 16
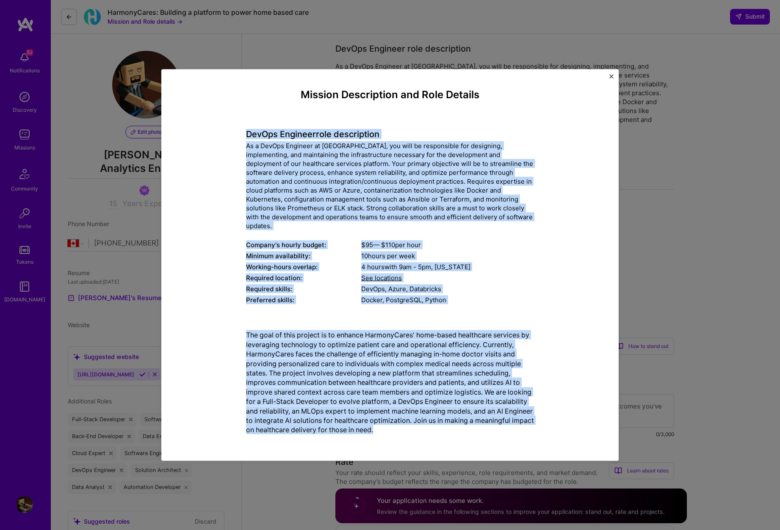
drag, startPoint x: 246, startPoint y: 141, endPoint x: 437, endPoint y: 429, distance: 345.6
click at [437, 429] on div "Mission Description and Role Details DevOps Engineer role description As a DevO…" at bounding box center [390, 265] width 418 height 353
copy div "DevOps Engineer role description As a DevOps Engineer at HarmonyCares, you will…"
click at [610, 79] on img "Close" at bounding box center [611, 77] width 4 height 4
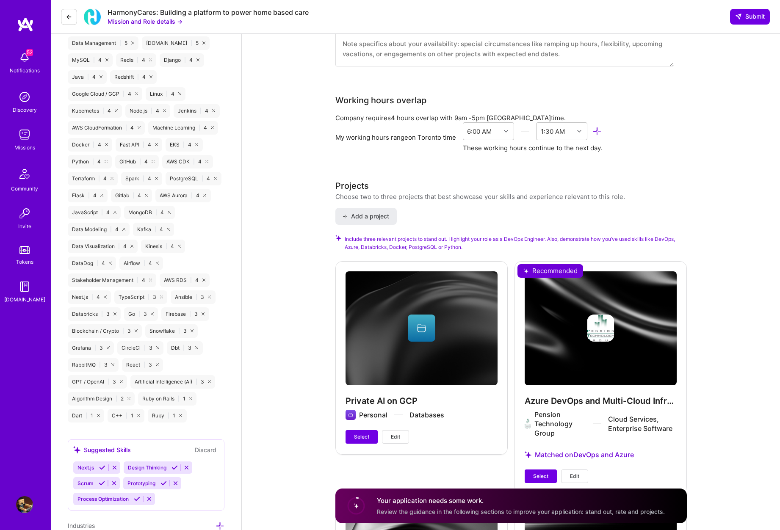
scroll to position [946, 0]
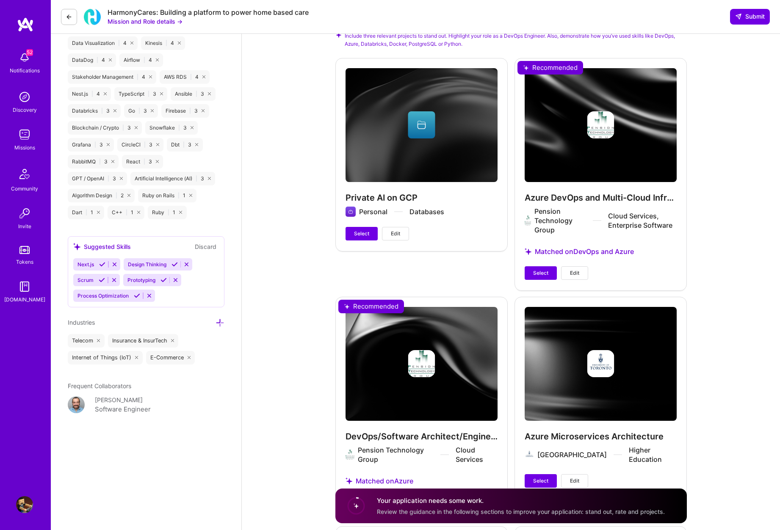
click at [547, 160] on div "Azure DevOps and Multi-Cloud Infrastructure Pension Technology Group Cloud Serv…" at bounding box center [600, 174] width 172 height 232
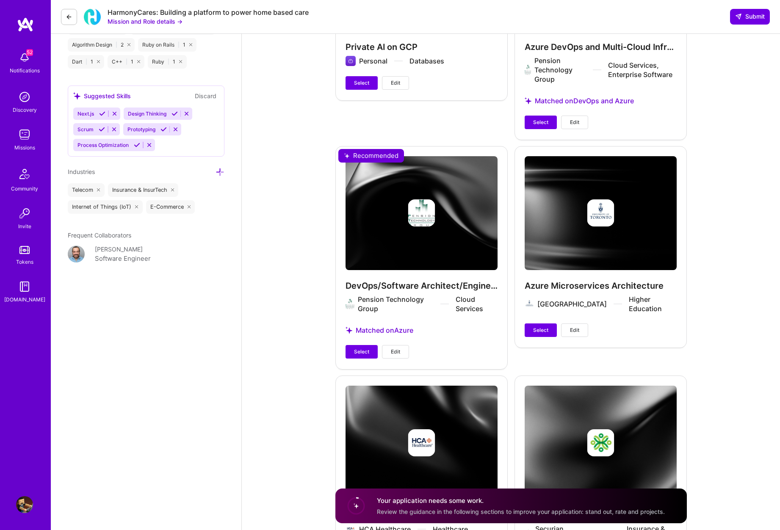
scroll to position [984, 0]
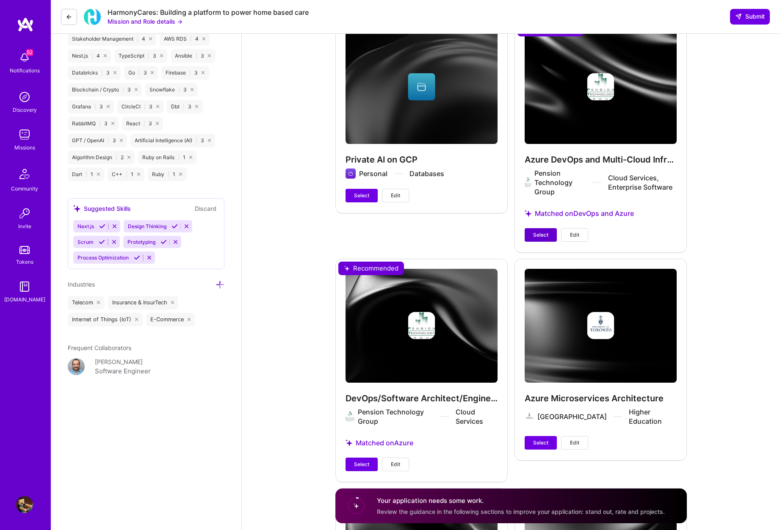
click at [540, 228] on button "Select" at bounding box center [541, 235] width 32 height 14
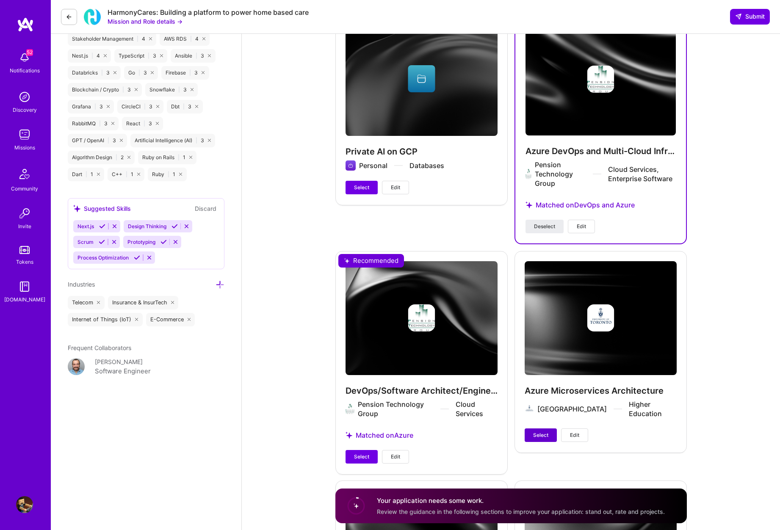
click at [529, 437] on button "Select" at bounding box center [541, 436] width 32 height 14
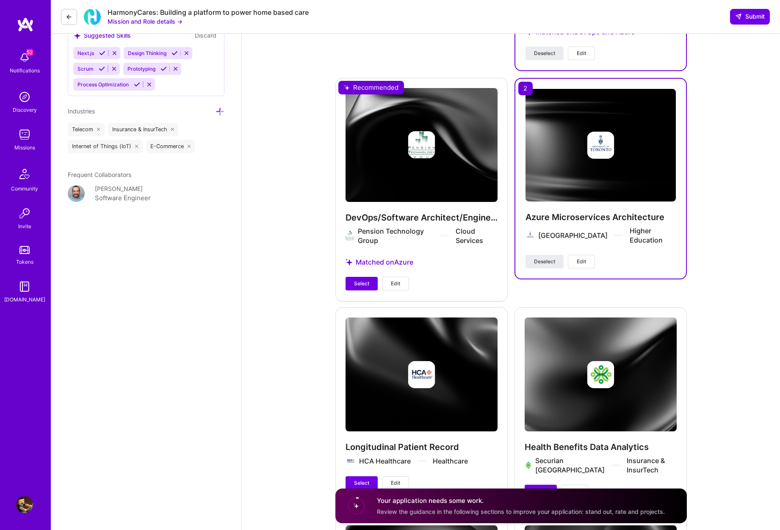
scroll to position [1200, 0]
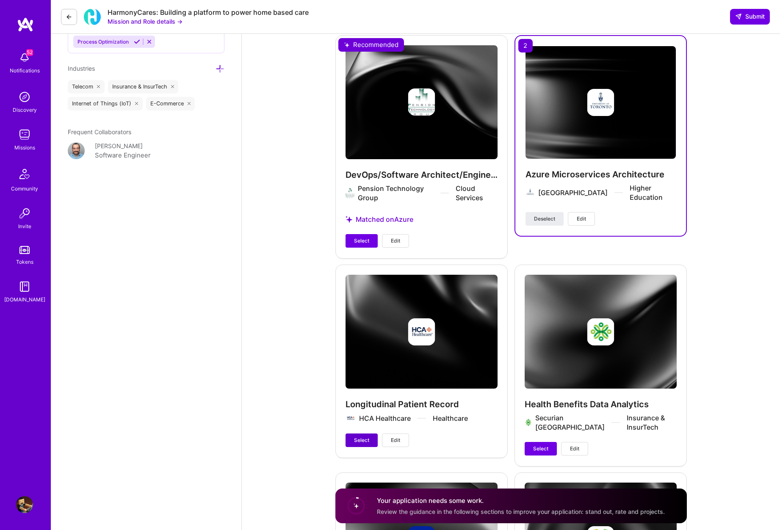
click at [359, 440] on span "Select" at bounding box center [361, 441] width 15 height 8
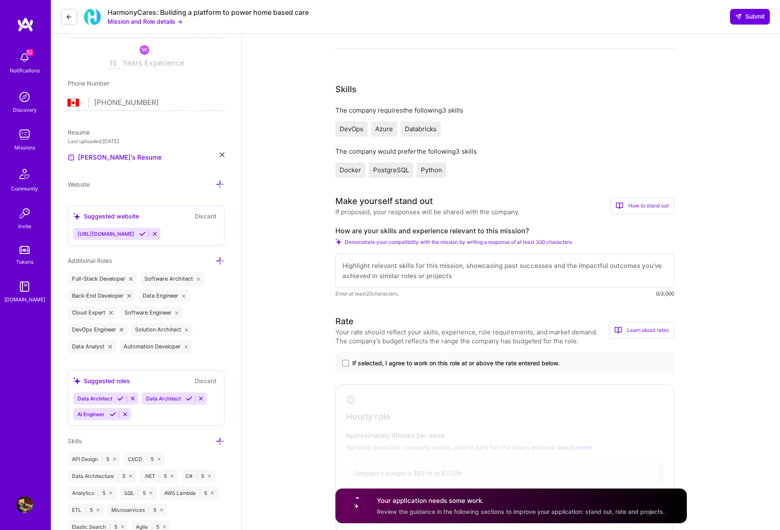
scroll to position [95, 0]
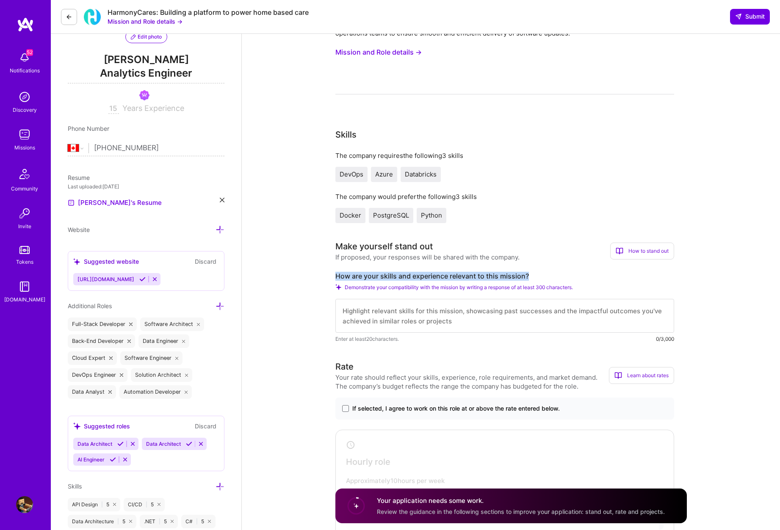
drag, startPoint x: 534, startPoint y: 278, endPoint x: 327, endPoint y: 276, distance: 206.2
copy label "How are your skills and experience relevant to this mission?"
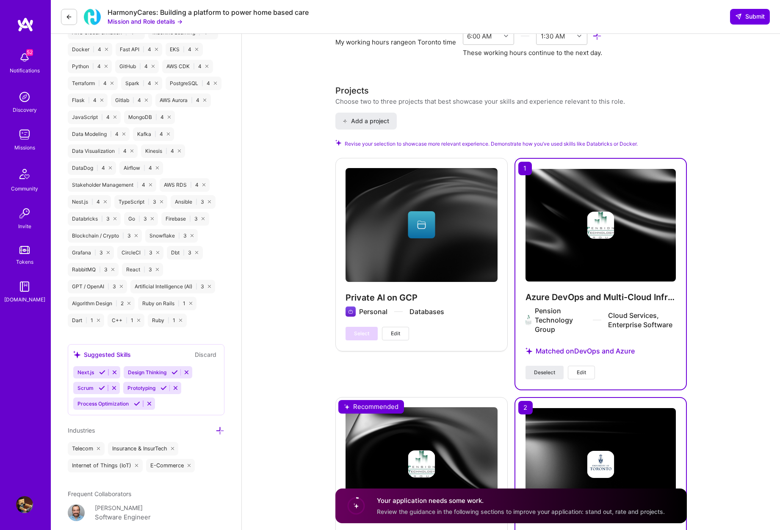
scroll to position [819, 0]
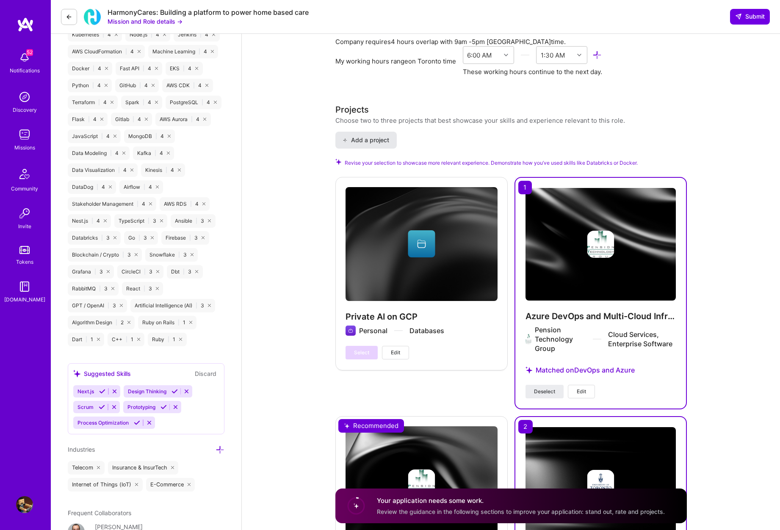
click at [378, 145] on button "Add a project" at bounding box center [365, 140] width 61 height 17
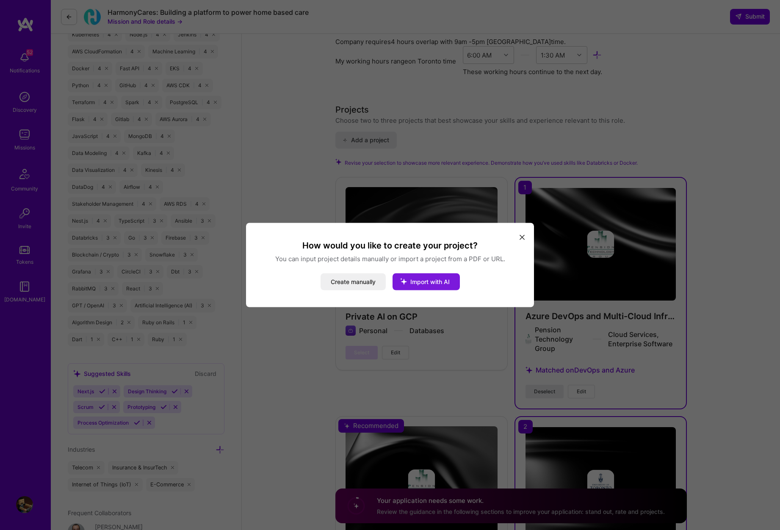
click at [427, 285] on span "Import with AI" at bounding box center [429, 281] width 39 height 7
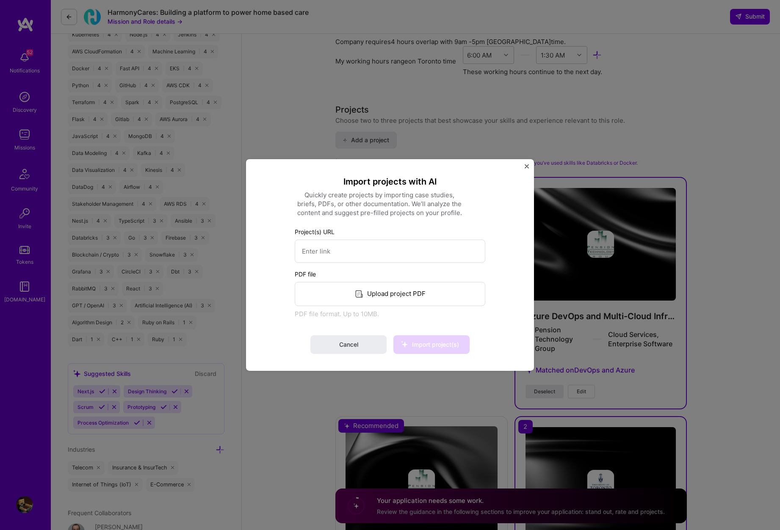
click at [399, 302] on div "Upload project PDF" at bounding box center [390, 294] width 191 height 24
click at [426, 346] on span "Import project(s)" at bounding box center [435, 344] width 47 height 7
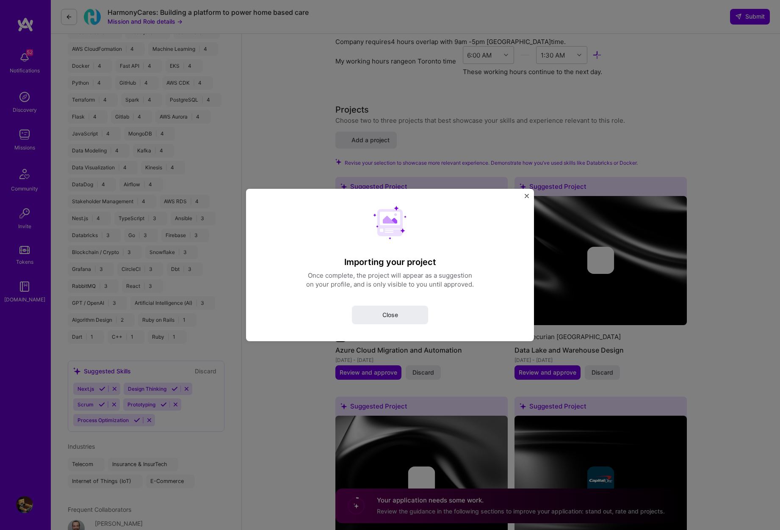
select select "CA"
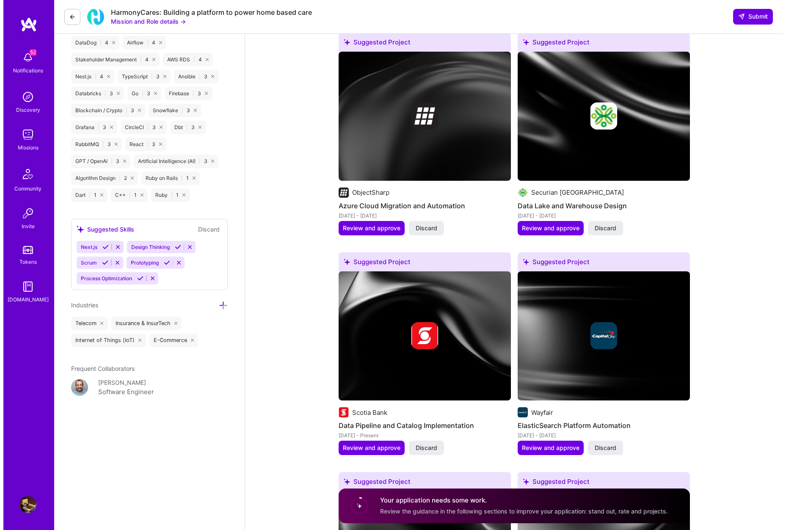
scroll to position [1137, 0]
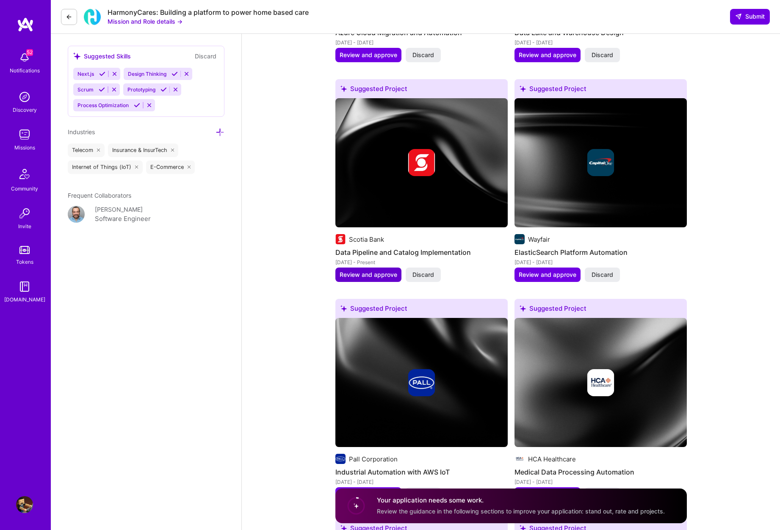
click at [385, 276] on span "Review and approve" at bounding box center [369, 275] width 58 height 8
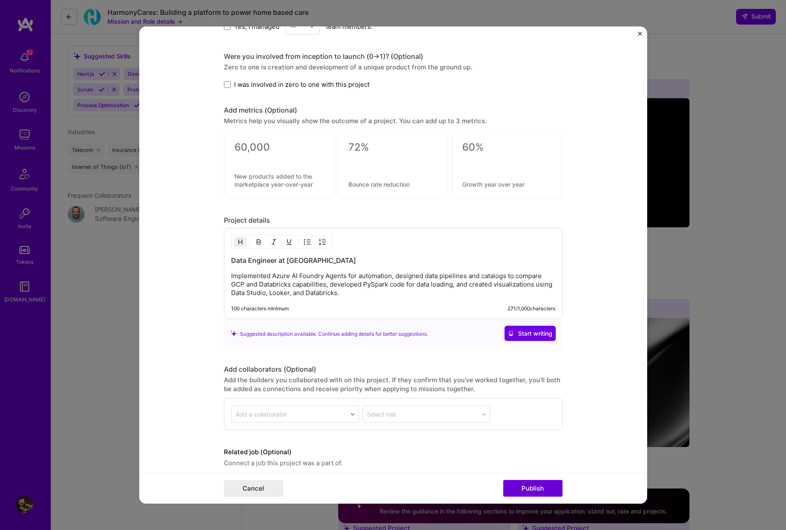
scroll to position [643, 0]
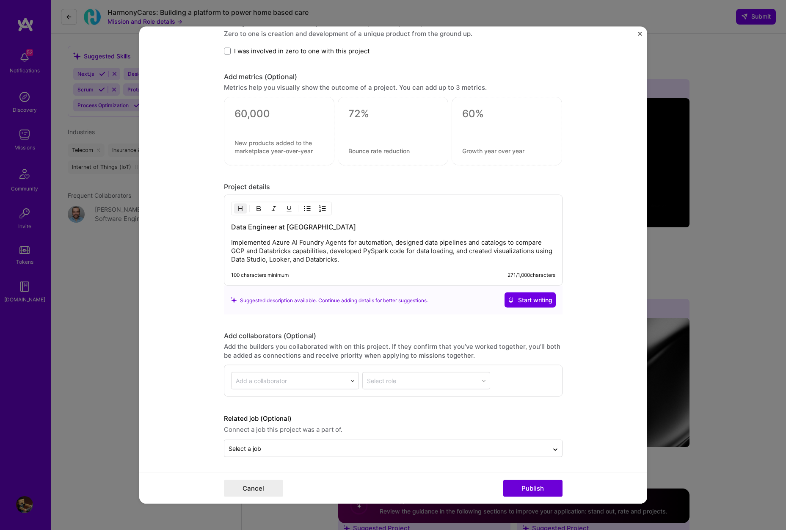
click at [383, 260] on p "Implemented Azure AI Foundry Agents for automation, designed data pipelines and…" at bounding box center [393, 250] width 324 height 25
click at [391, 259] on p "Implemented Azure AI Foundry Agents for automation, designed data pipelines and…" at bounding box center [393, 250] width 324 height 25
drag, startPoint x: 371, startPoint y: 265, endPoint x: 222, endPoint y: 244, distance: 150.1
click at [224, 244] on div "Data Engineer at Scotia Bank Implemented Azure AI Foundry Agents for automation…" at bounding box center [393, 240] width 339 height 91
click at [335, 254] on p "Implemented Azure AI Foundry Agents for automation, designed data pipelines and…" at bounding box center [393, 250] width 324 height 25
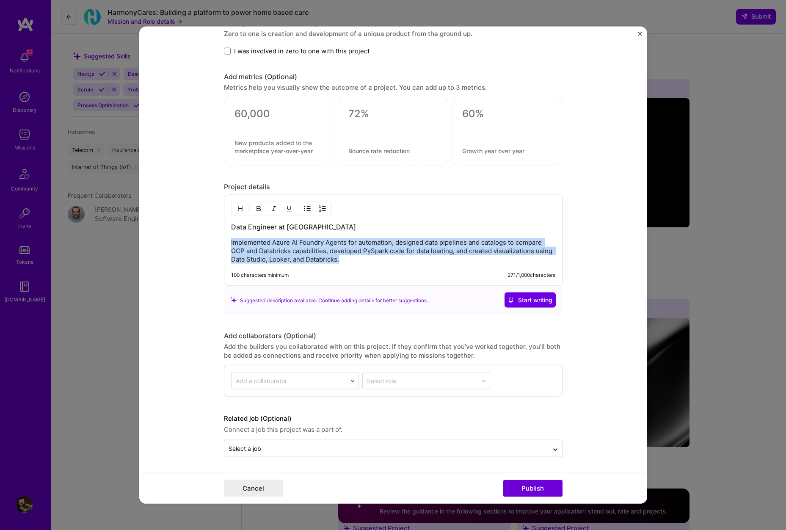
drag, startPoint x: 373, startPoint y: 260, endPoint x: 197, endPoint y: 242, distance: 177.0
click at [197, 242] on form "Editing suggested project This project is suggested based on your LinkedIn, res…" at bounding box center [393, 265] width 508 height 477
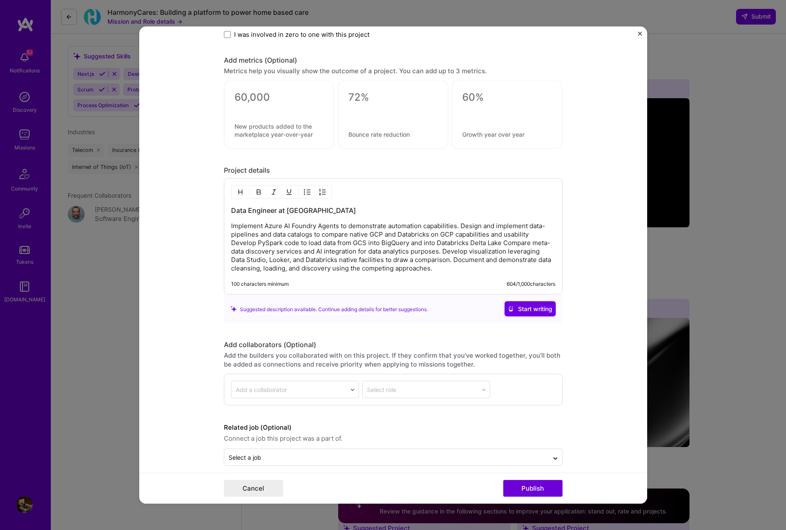
scroll to position [669, 0]
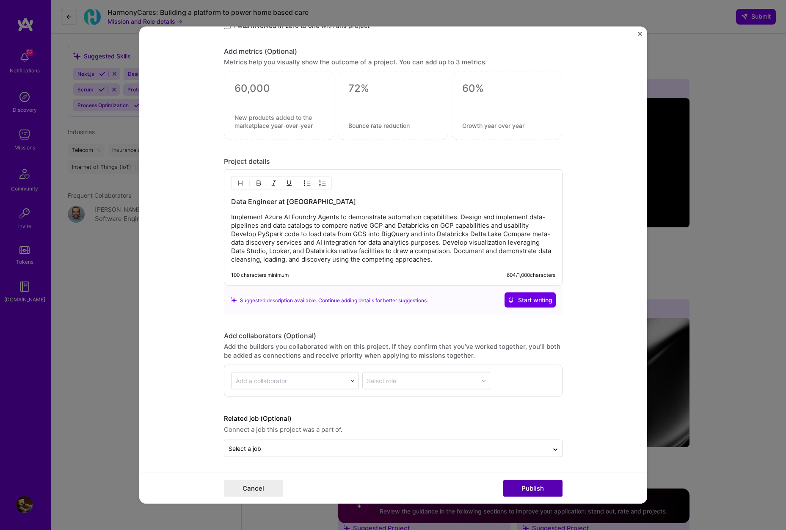
click at [514, 483] on button "Publish" at bounding box center [532, 488] width 59 height 17
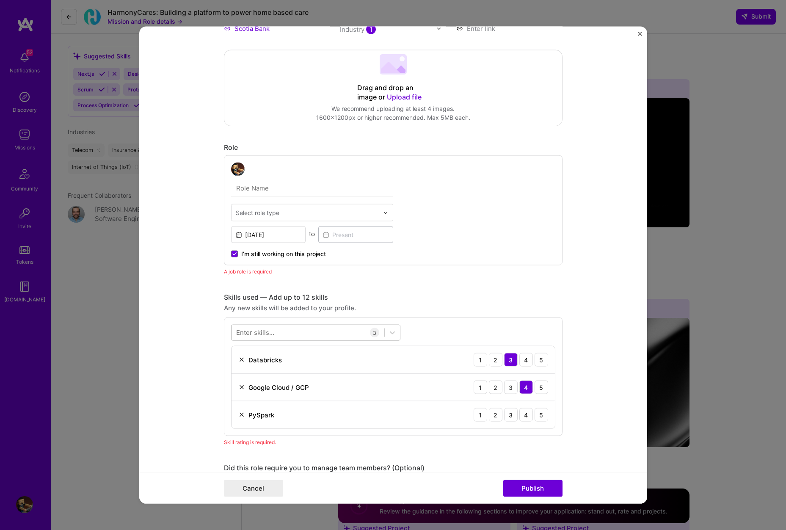
scroll to position [132, 0]
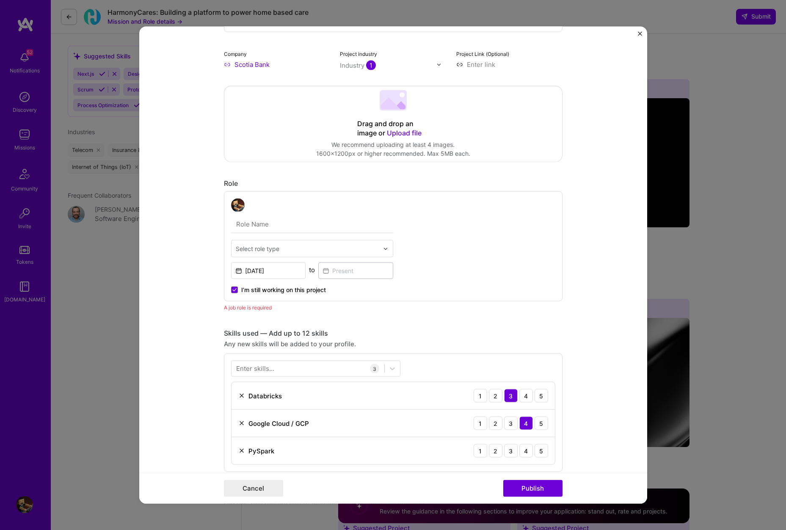
click at [267, 246] on div "Select role type" at bounding box center [258, 248] width 44 height 9
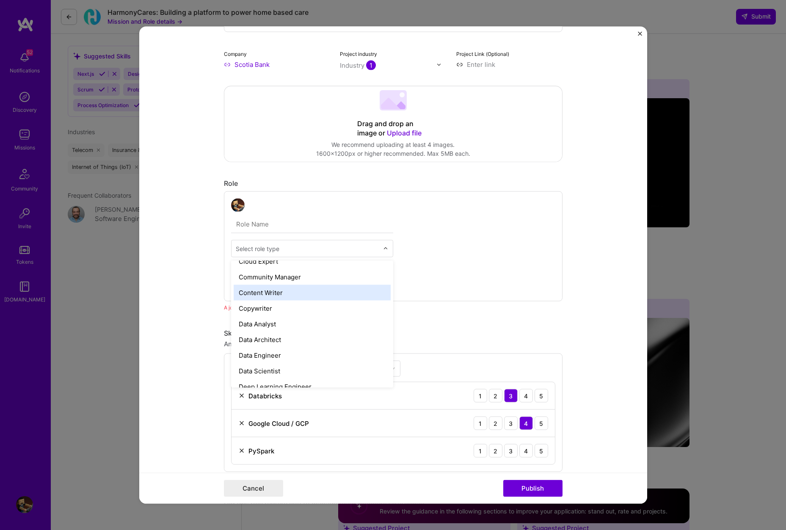
scroll to position [311, 0]
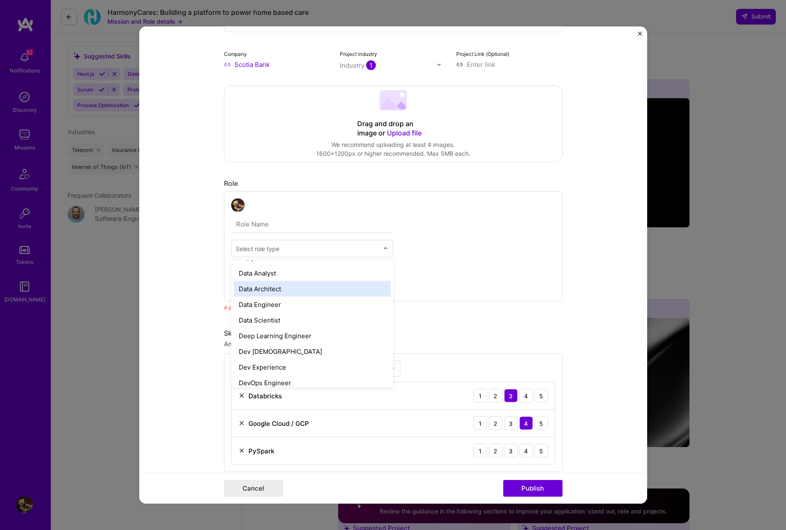
click at [283, 294] on div "Data Architect" at bounding box center [312, 289] width 157 height 16
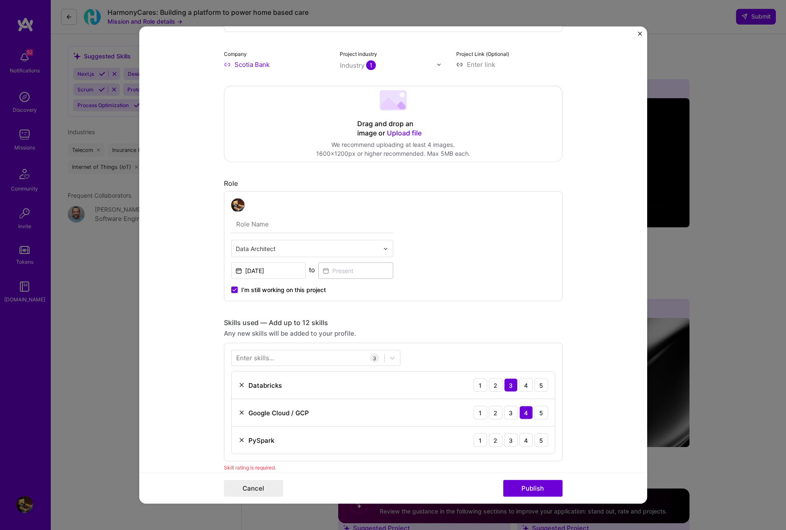
click at [260, 289] on span "I’m still working on this project" at bounding box center [283, 290] width 85 height 8
click at [0, 0] on input "I’m still working on this project" at bounding box center [0, 0] width 0 height 0
click at [359, 276] on input at bounding box center [355, 271] width 75 height 17
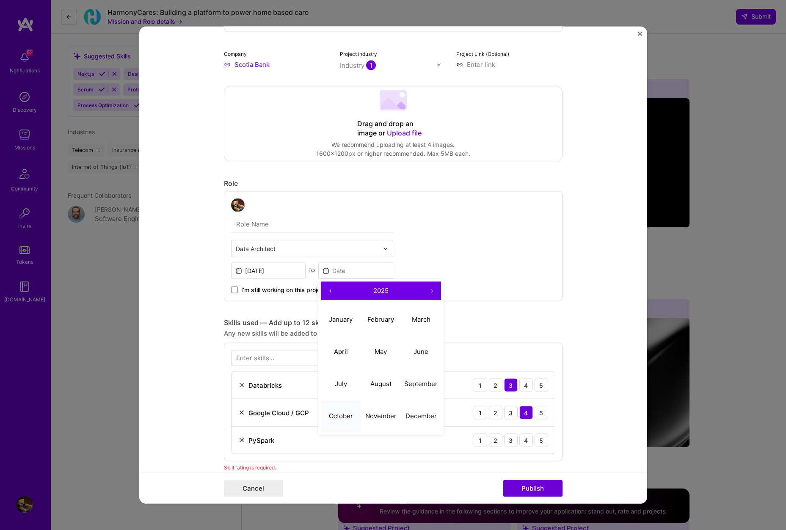
click at [335, 414] on abbr "October" at bounding box center [341, 416] width 24 height 8
type input "Oct, 2025"
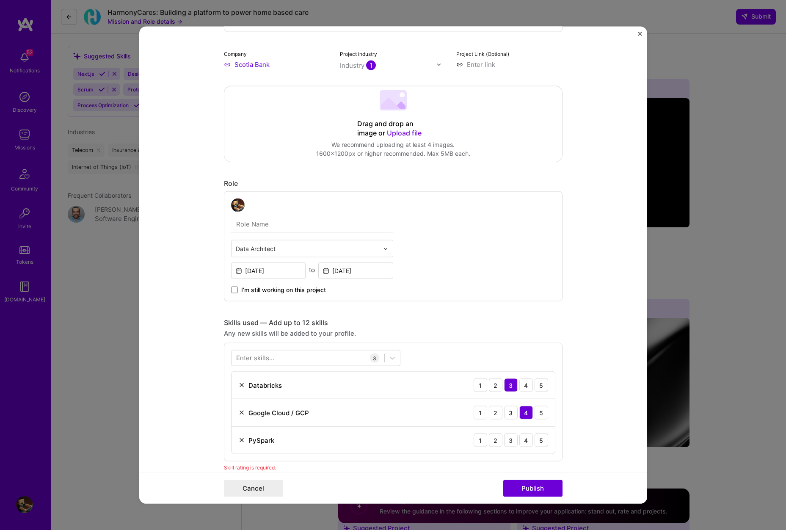
click at [474, 275] on div "Data Architect Dec, 2024 to Oct, 2025 I’m still working on this project" at bounding box center [393, 246] width 339 height 110
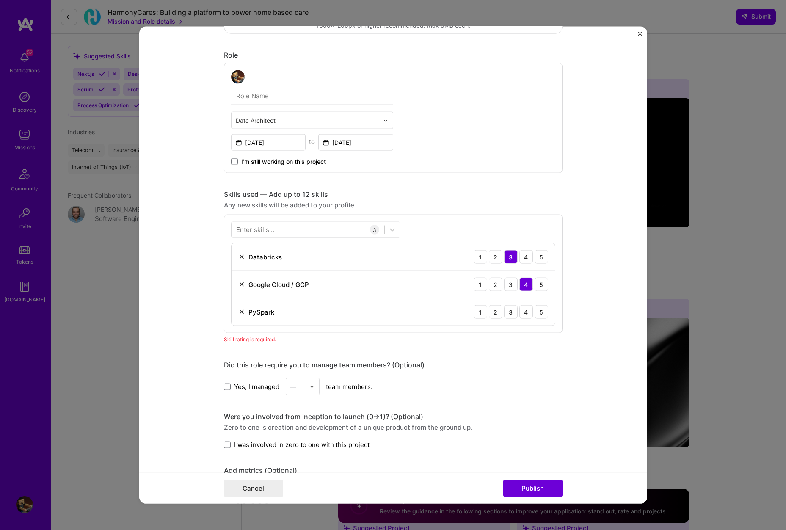
scroll to position [284, 0]
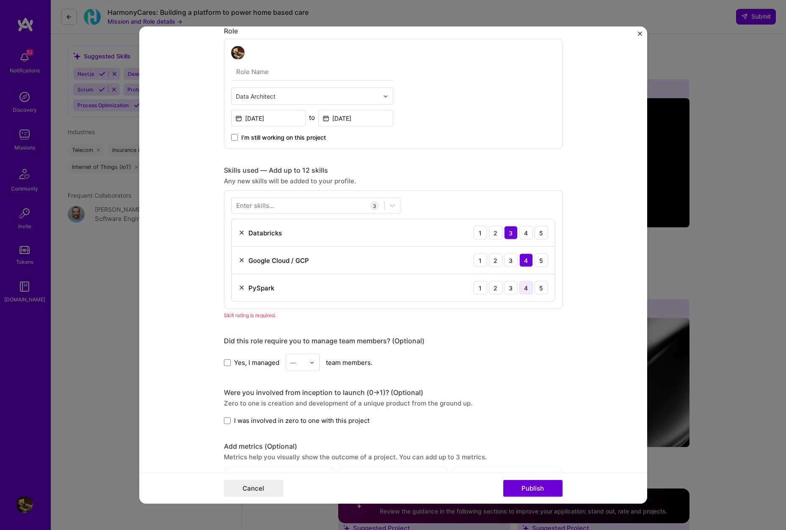
click at [520, 290] on div "4" at bounding box center [527, 288] width 14 height 14
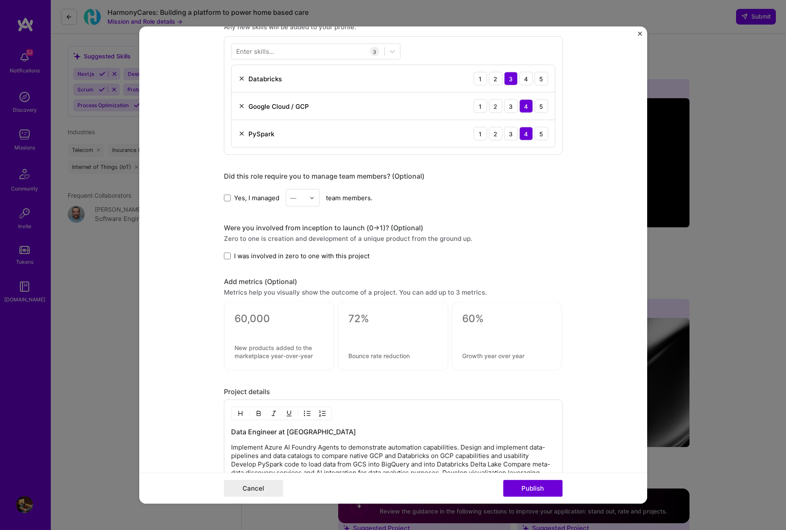
scroll to position [437, 0]
click at [520, 78] on div "4" at bounding box center [527, 81] width 14 height 14
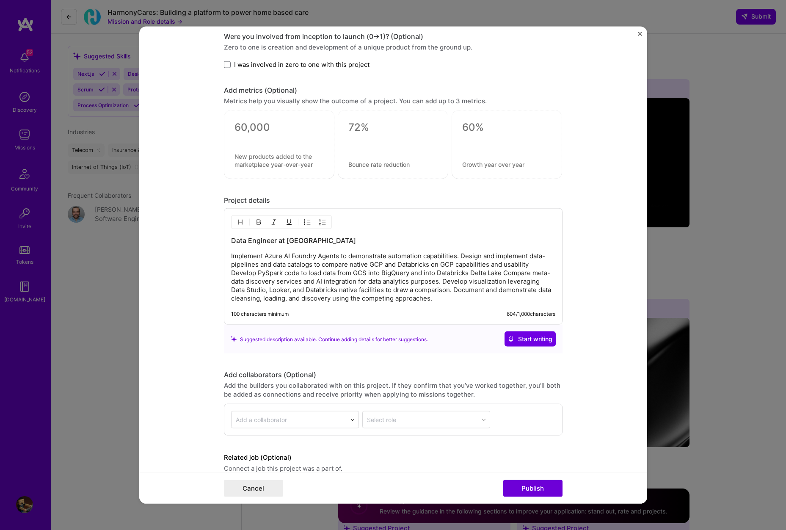
scroll to position [621, 0]
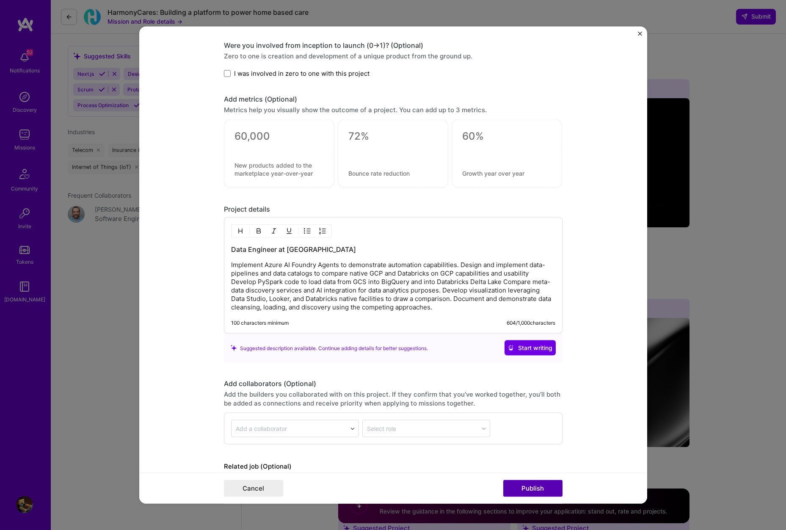
click at [535, 487] on button "Publish" at bounding box center [532, 488] width 59 height 17
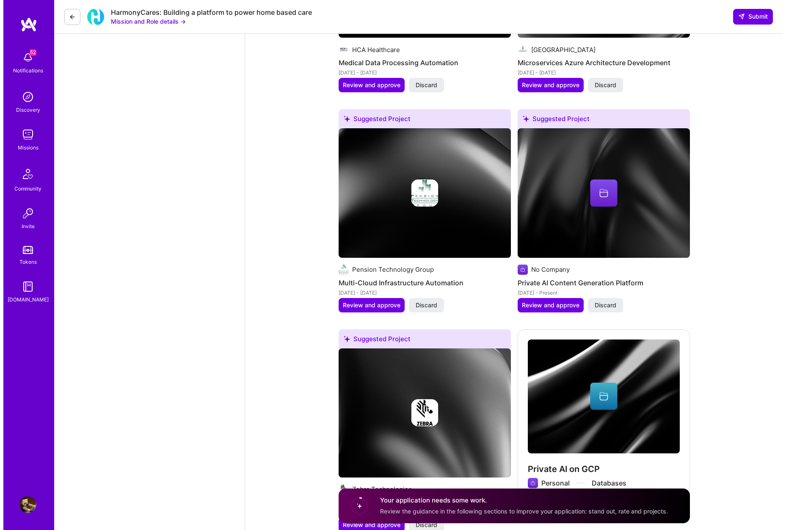
scroll to position [1541, 0]
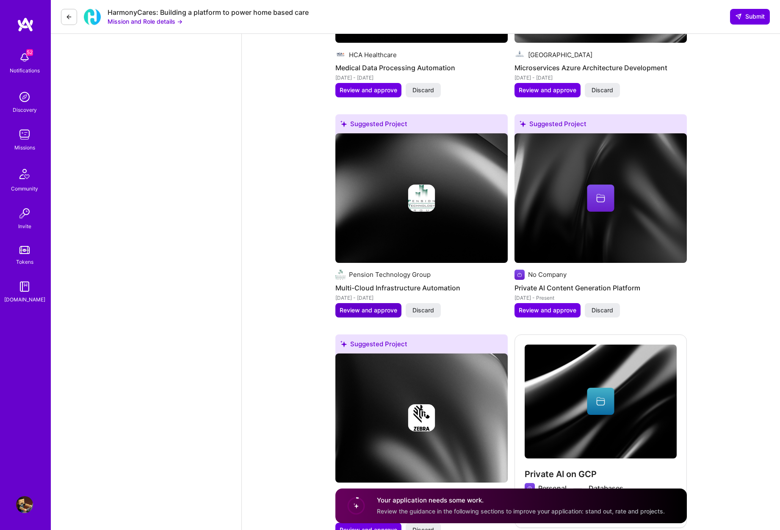
click at [380, 316] on button "Review and approve" at bounding box center [368, 310] width 66 height 14
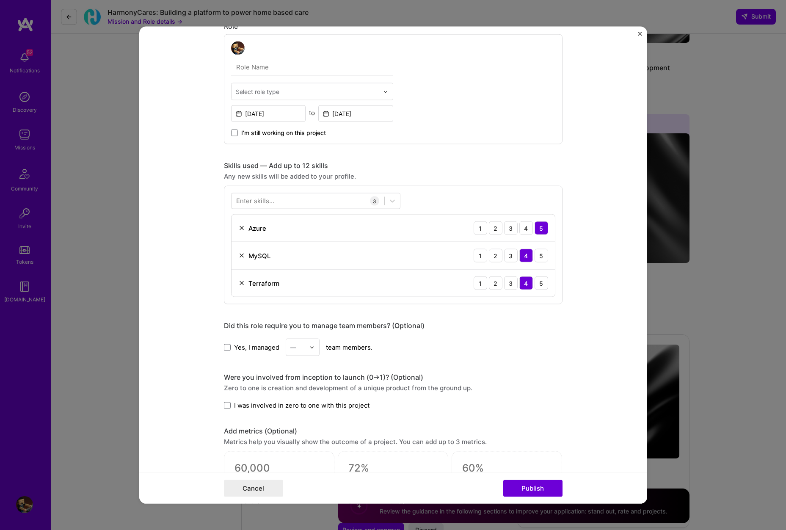
scroll to position [311, 0]
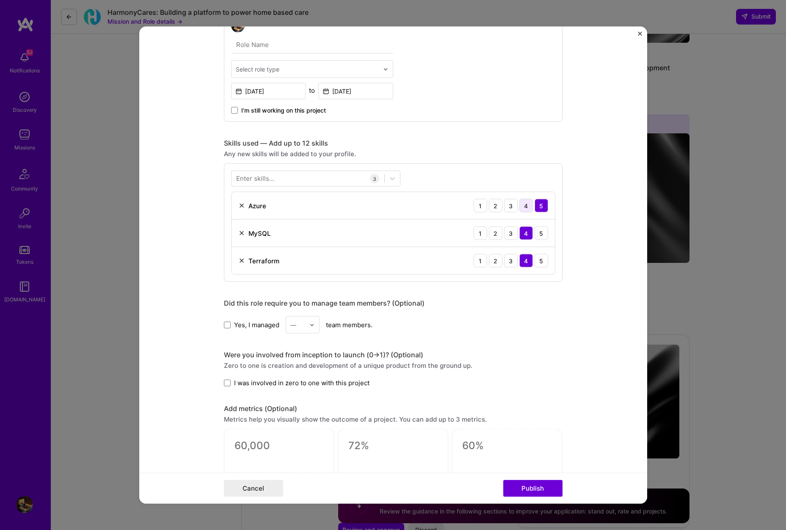
click at [523, 205] on div "4" at bounding box center [527, 206] width 14 height 14
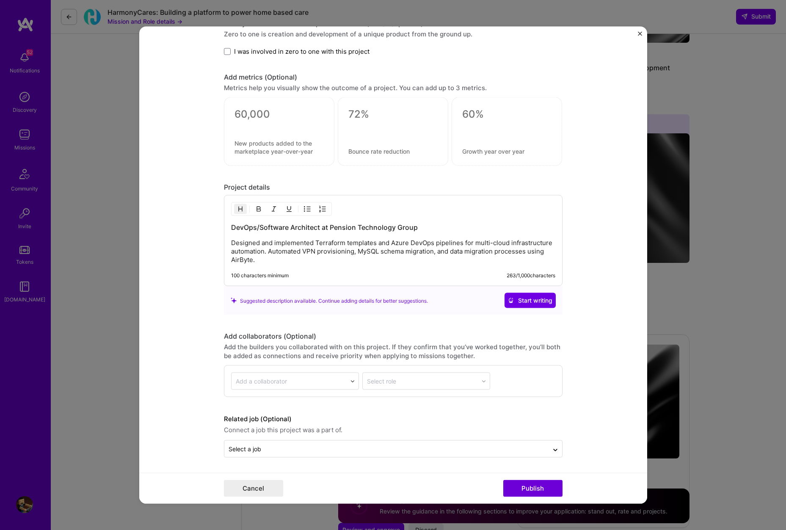
scroll to position [643, 0]
click at [268, 261] on p "Designed and implemented Terraform templates and Azure DevOps pipelines for mul…" at bounding box center [393, 250] width 324 height 25
click at [356, 252] on p "Designed and implemented Terraform templates and Azure DevOps pipelines for mul…" at bounding box center [393, 250] width 324 height 25
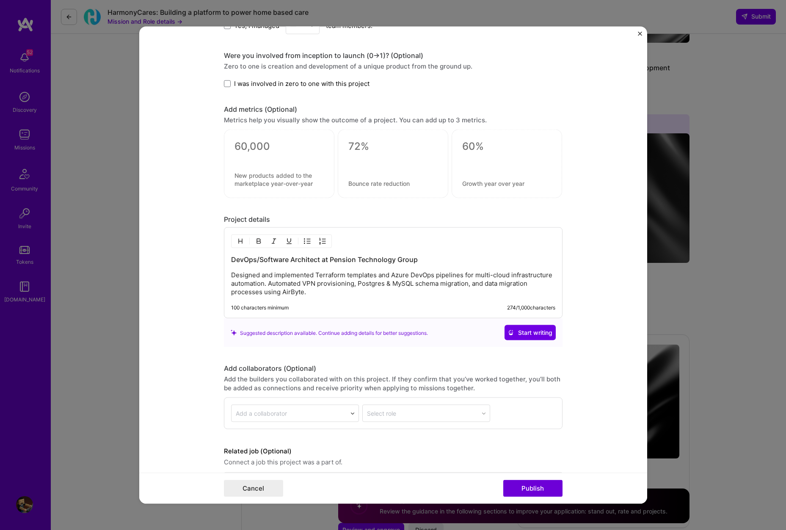
scroll to position [635, 0]
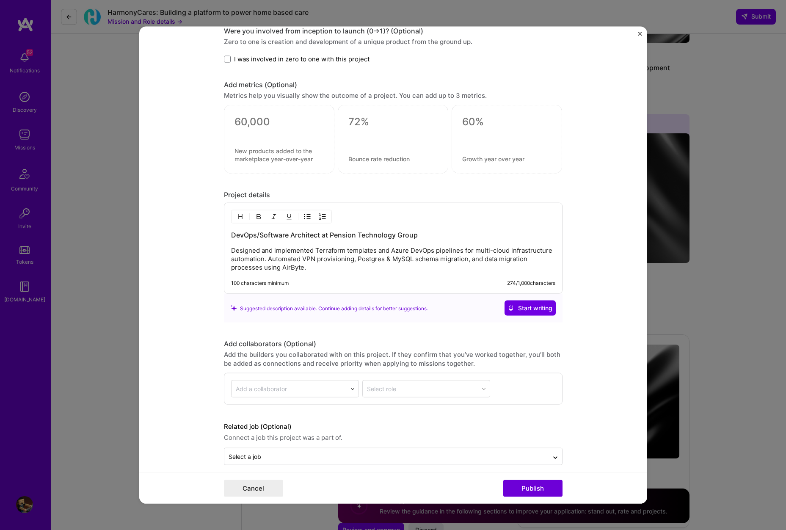
click at [332, 271] on p "Designed and implemented Terraform templates and Azure DevOps pipelines for mul…" at bounding box center [393, 258] width 324 height 25
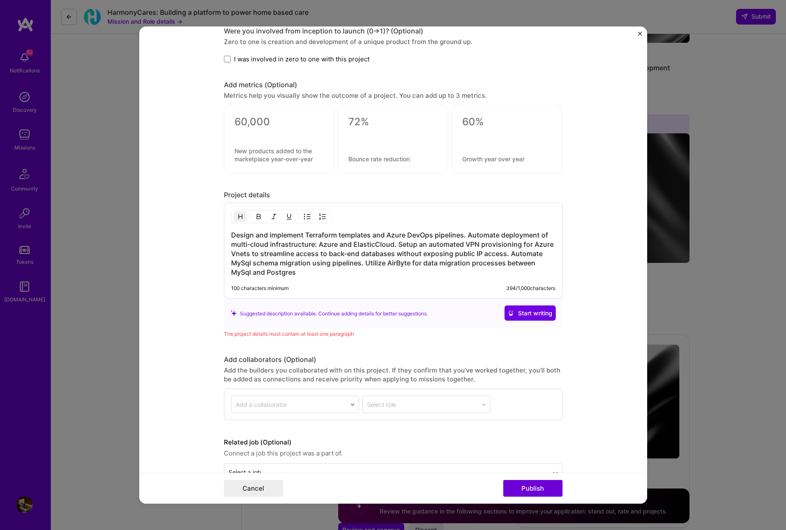
click at [279, 252] on h3 "Design and implement Terraform templates and Azure DevOps pipelines. Automate d…" at bounding box center [393, 253] width 324 height 47
click at [297, 255] on h3 "Design and implement Terraform templates and Azure DevOps pipelines. Automate d…" at bounding box center [393, 253] width 324 height 47
click at [304, 276] on h3 "Design and implement Terraform templates and Azure DevOps pipelines. Automate d…" at bounding box center [393, 253] width 324 height 47
click at [238, 218] on img "button" at bounding box center [240, 216] width 7 height 7
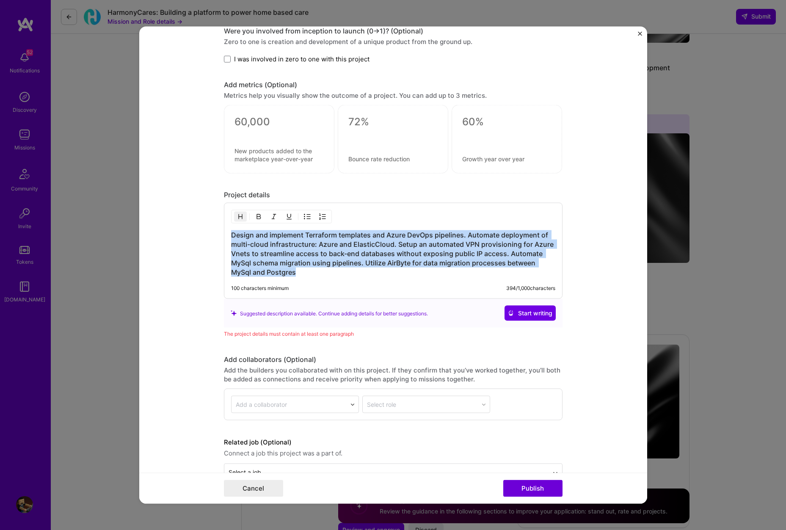
drag, startPoint x: 323, startPoint y: 273, endPoint x: 217, endPoint y: 238, distance: 111.4
click at [217, 238] on form "Editing suggested project This project is suggested based on your LinkedIn, res…" at bounding box center [393, 265] width 508 height 477
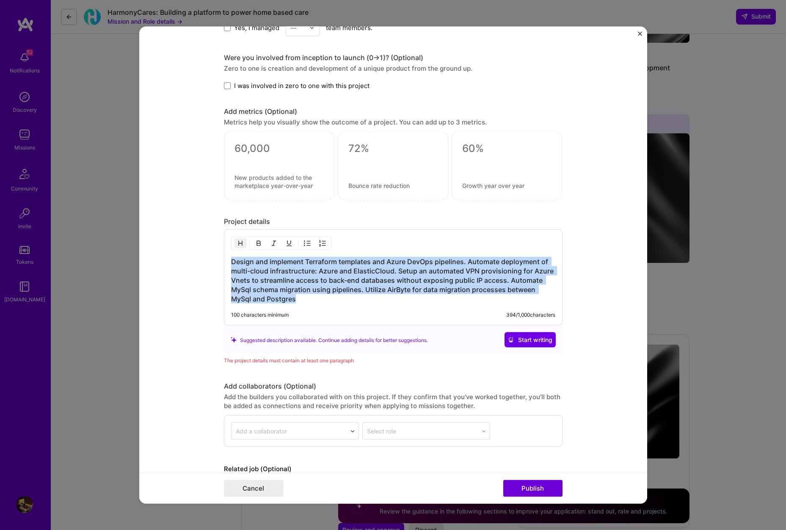
scroll to position [603, 0]
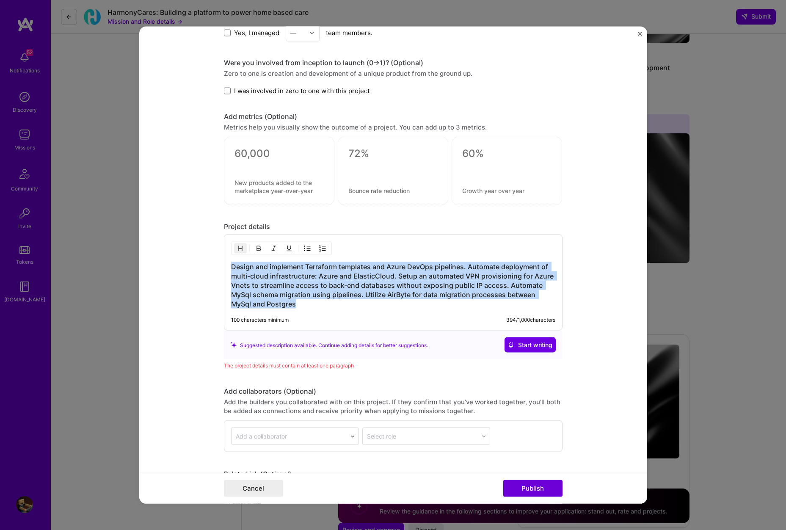
click at [239, 248] on img "button" at bounding box center [240, 248] width 7 height 7
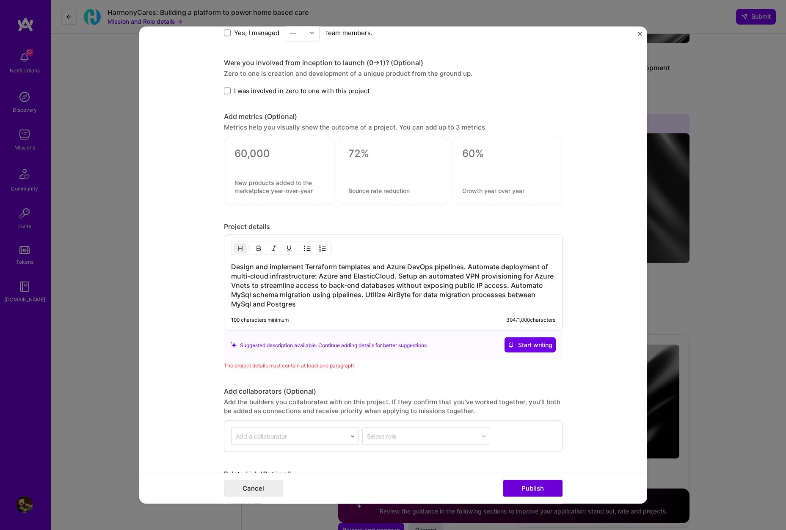
click at [373, 302] on h3 "Design and implement Terraform templates and Azure DevOps pipelines. Automate d…" at bounding box center [393, 285] width 324 height 47
click at [294, 309] on h3 "Design and implement Terraform templates and Azure DevOps pipelines. Automate d…" at bounding box center [393, 285] width 324 height 47
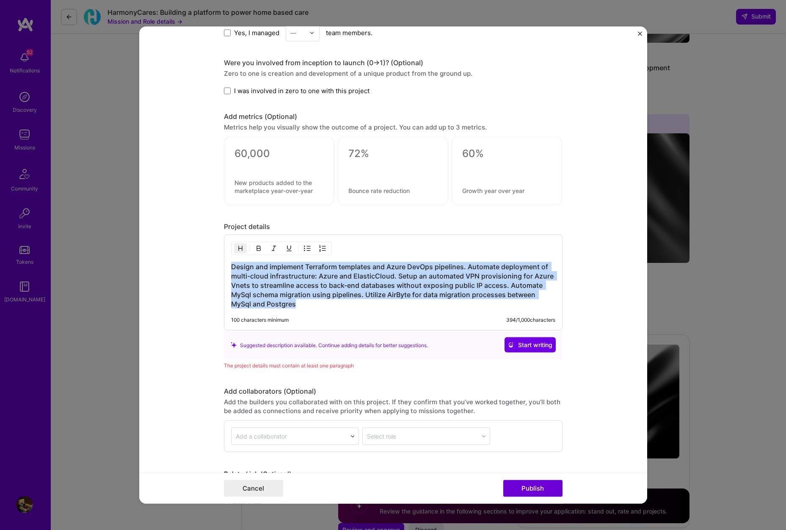
click at [237, 251] on img "button" at bounding box center [240, 248] width 7 height 7
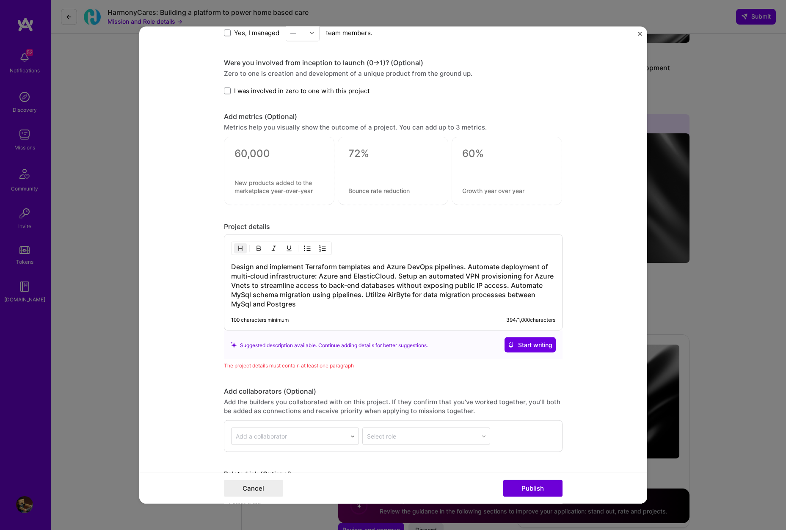
click at [334, 303] on h3 "Design and implement Terraform templates and Azure DevOps pipelines. Automate d…" at bounding box center [393, 285] width 324 height 47
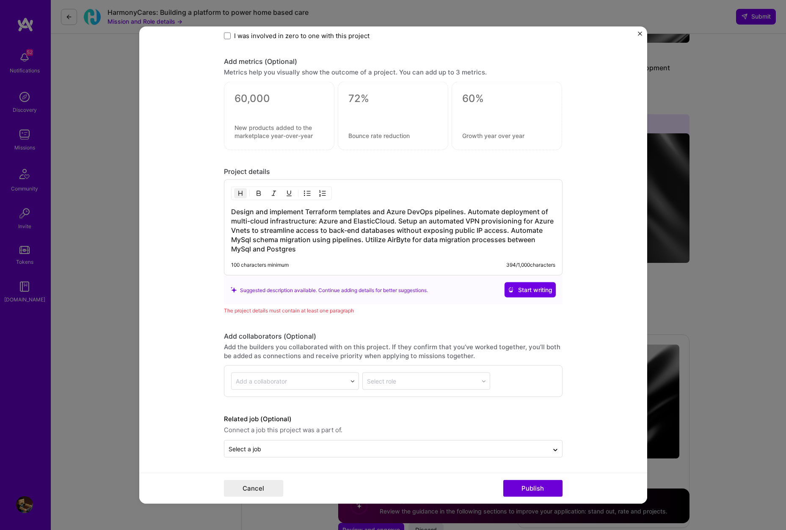
scroll to position [659, 0]
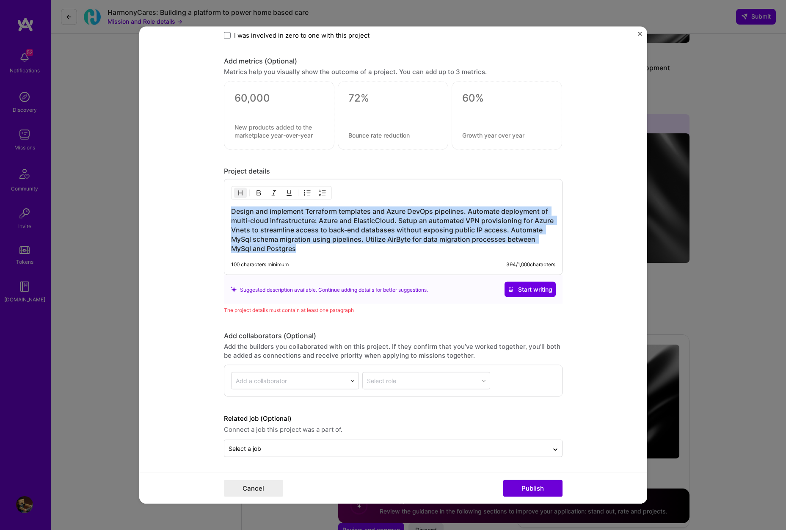
drag, startPoint x: 295, startPoint y: 251, endPoint x: 213, endPoint y: 205, distance: 93.8
click at [213, 205] on form "Editing suggested project This project is suggested based on your LinkedIn, res…" at bounding box center [393, 265] width 508 height 477
click at [255, 195] on img "button" at bounding box center [258, 193] width 7 height 7
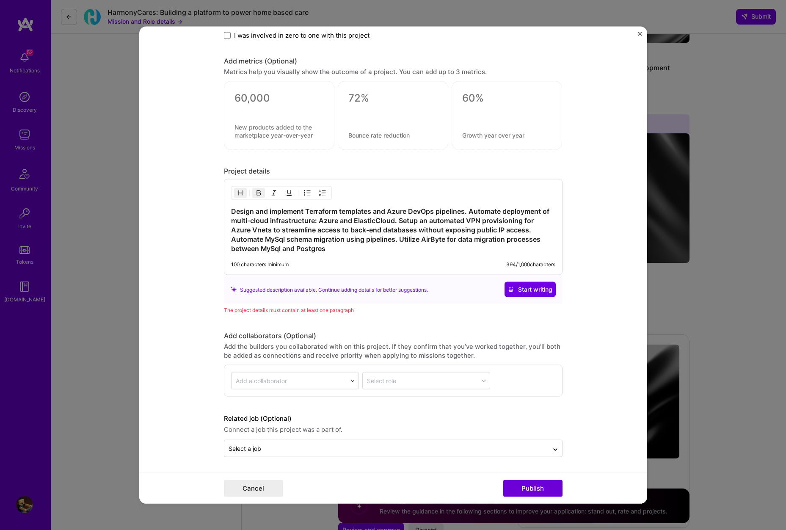
click at [255, 195] on img "button" at bounding box center [258, 193] width 7 height 7
click at [352, 242] on h3 "Design and implement Terraform templates and Azure DevOps pipelines. Automate d…" at bounding box center [393, 230] width 324 height 47
click at [534, 487] on button "Publish" at bounding box center [532, 488] width 59 height 17
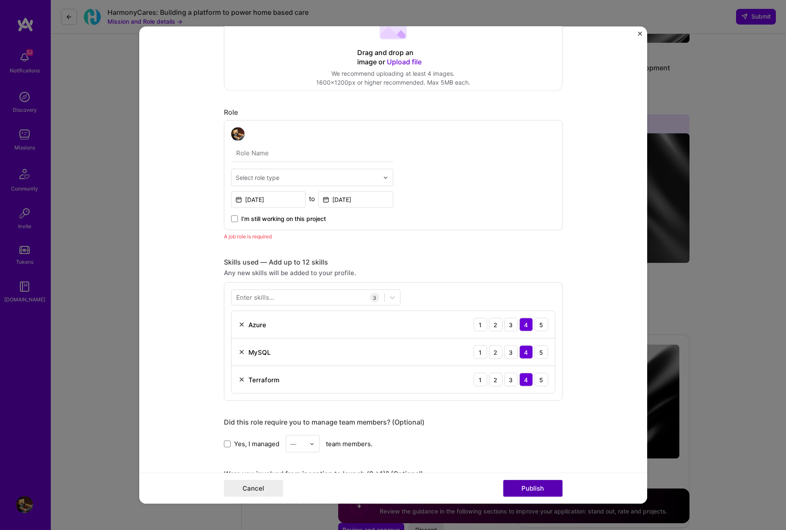
scroll to position [55, 0]
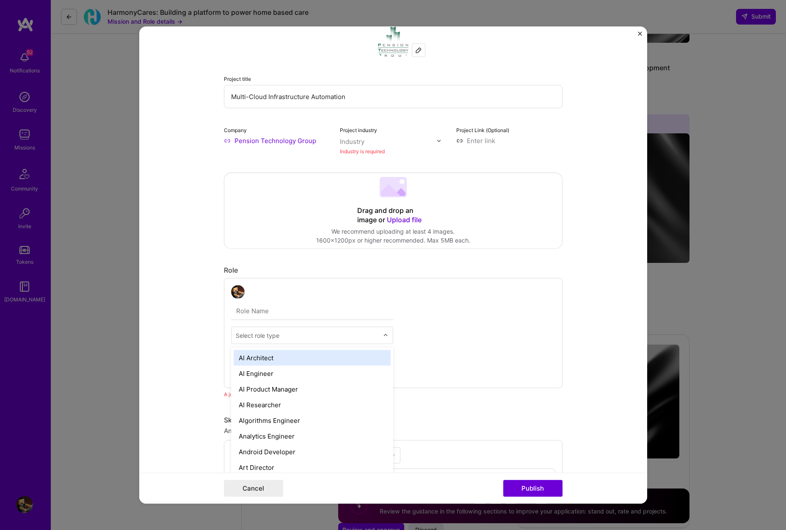
click at [281, 332] on input "text" at bounding box center [307, 335] width 143 height 9
type input "Dev"
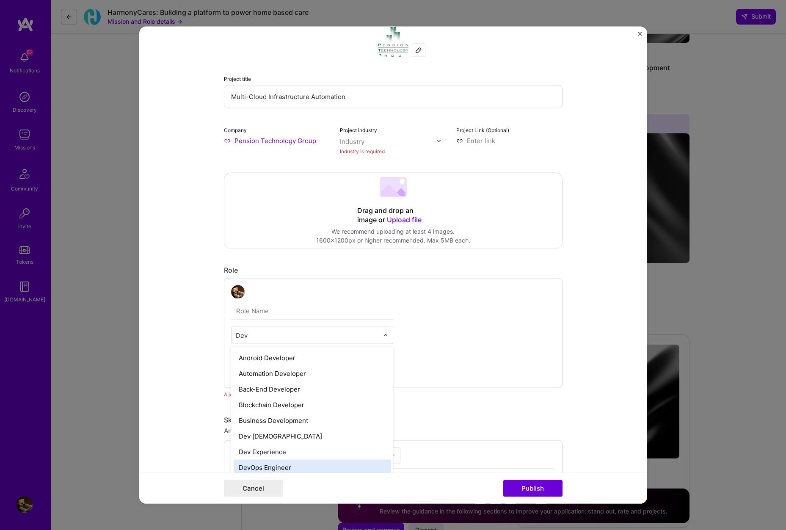
click at [285, 468] on div "DevOps Engineer" at bounding box center [312, 468] width 157 height 16
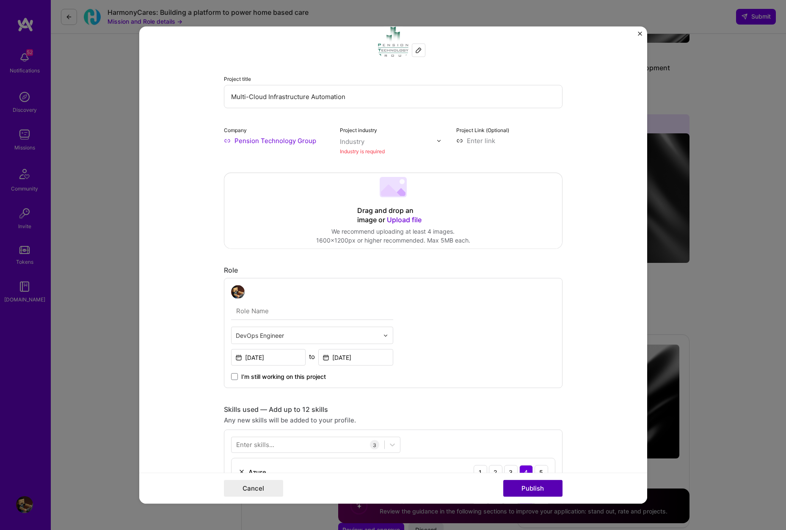
click at [546, 492] on button "Publish" at bounding box center [532, 488] width 59 height 17
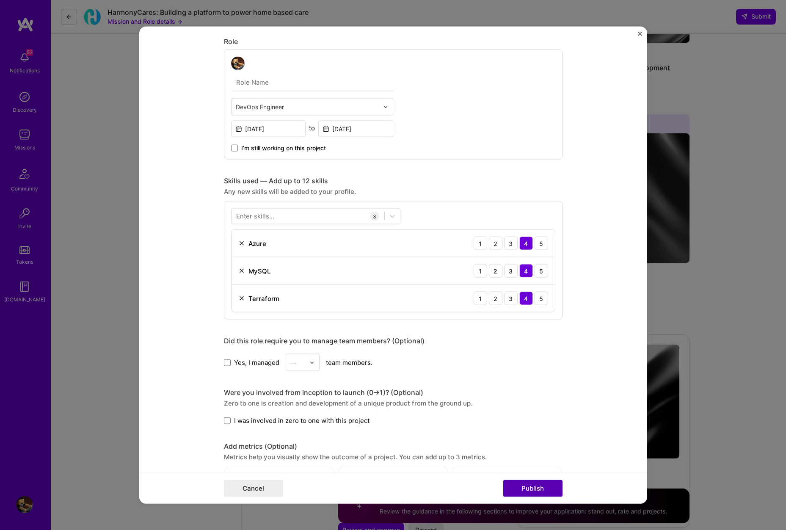
click at [536, 488] on button "Publish" at bounding box center [532, 488] width 59 height 17
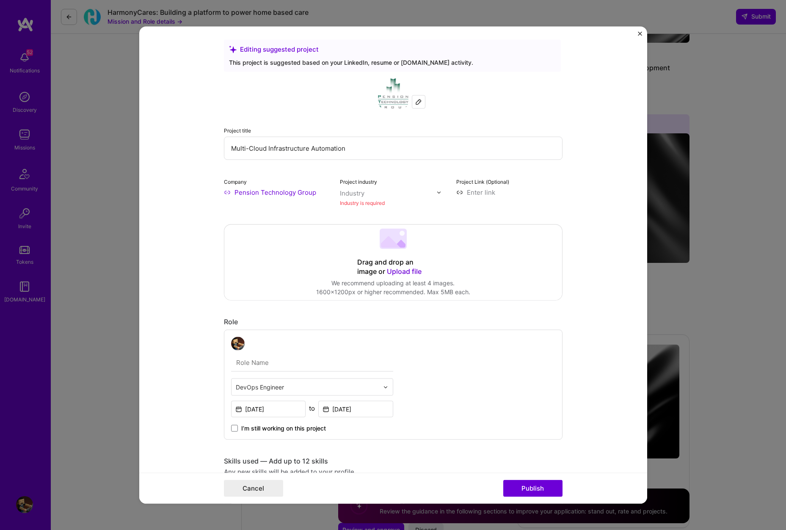
scroll to position [0, 0]
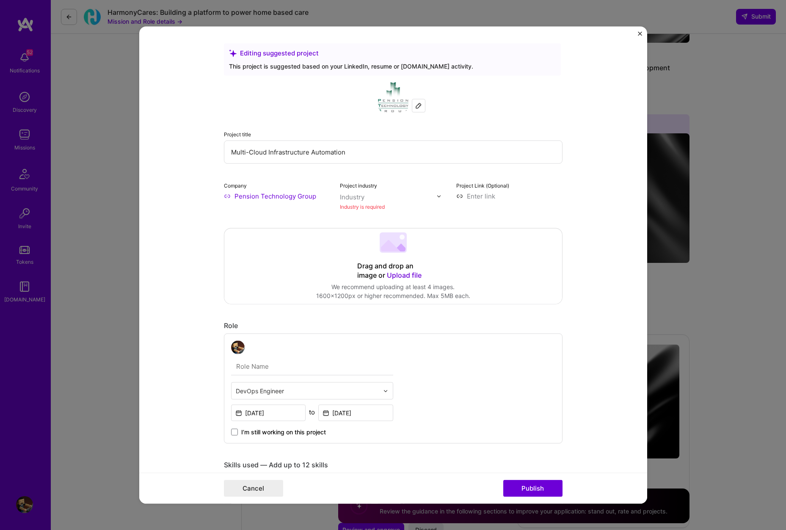
click at [397, 200] on input "text" at bounding box center [388, 197] width 97 height 9
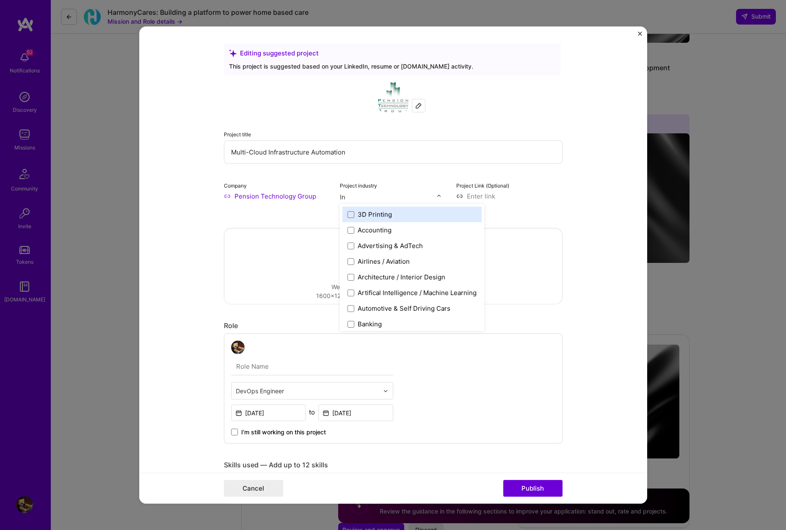
type input "Ins"
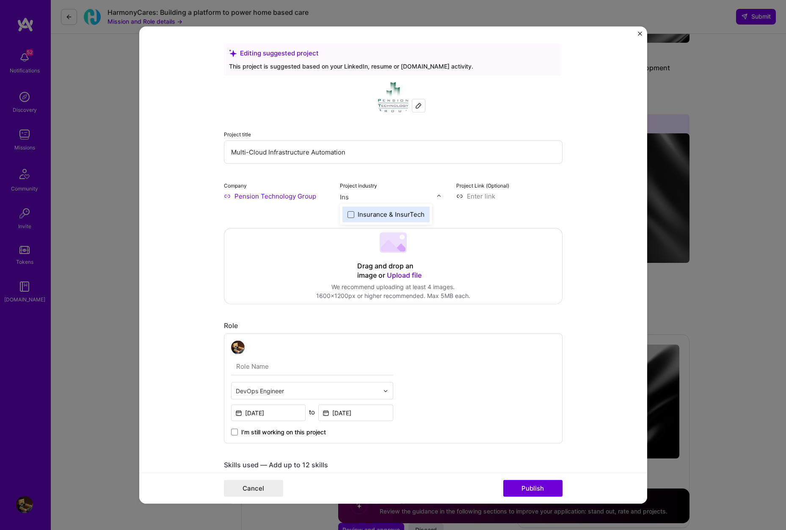
click at [348, 215] on span at bounding box center [351, 214] width 7 height 7
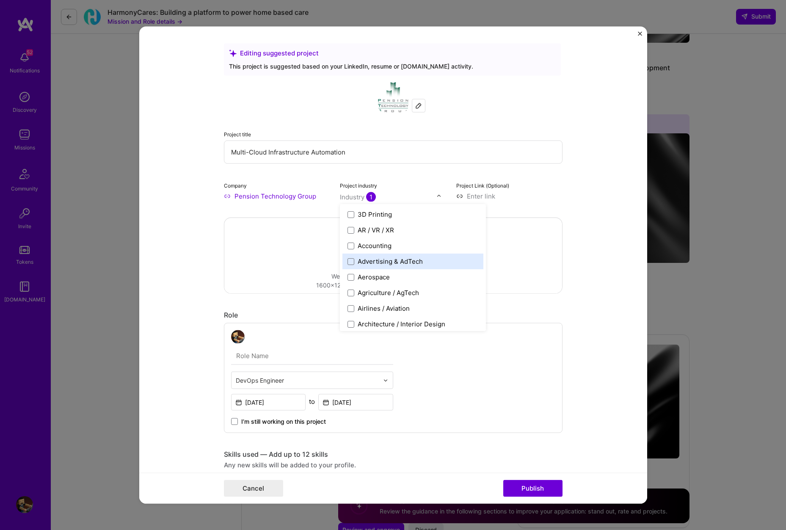
click at [614, 359] on form "Editing suggested project This project is suggested based on your LinkedIn, res…" at bounding box center [393, 265] width 508 height 477
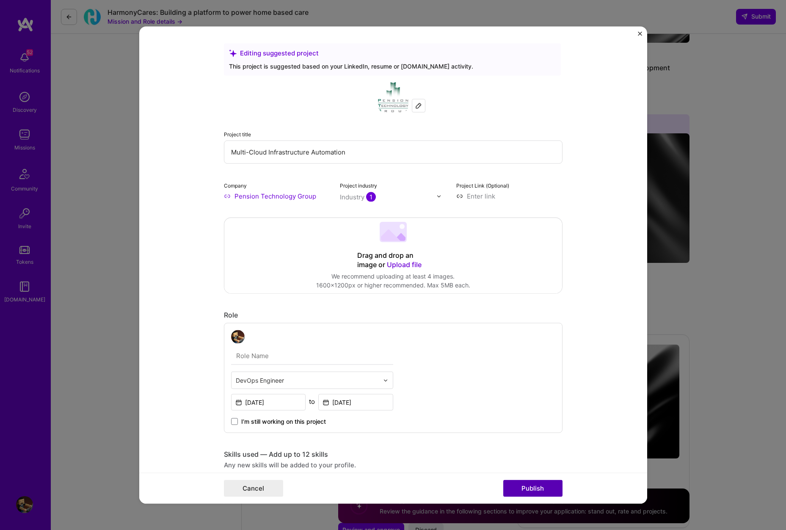
click at [545, 484] on button "Publish" at bounding box center [532, 488] width 59 height 17
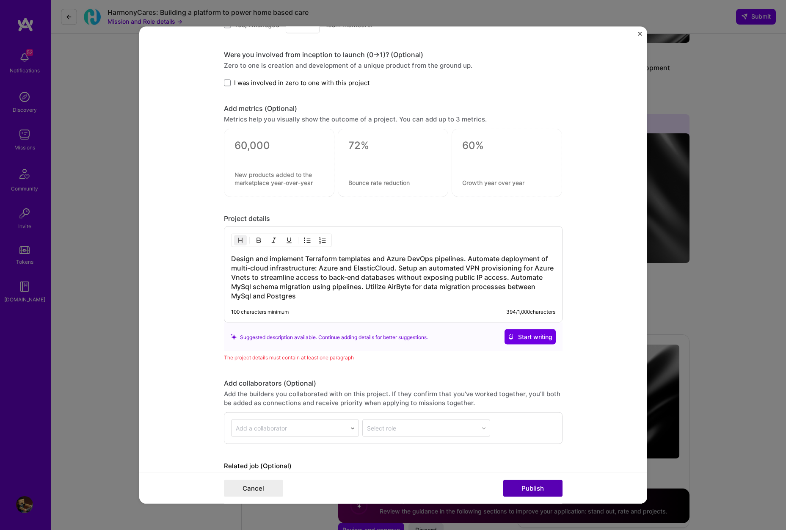
scroll to position [659, 0]
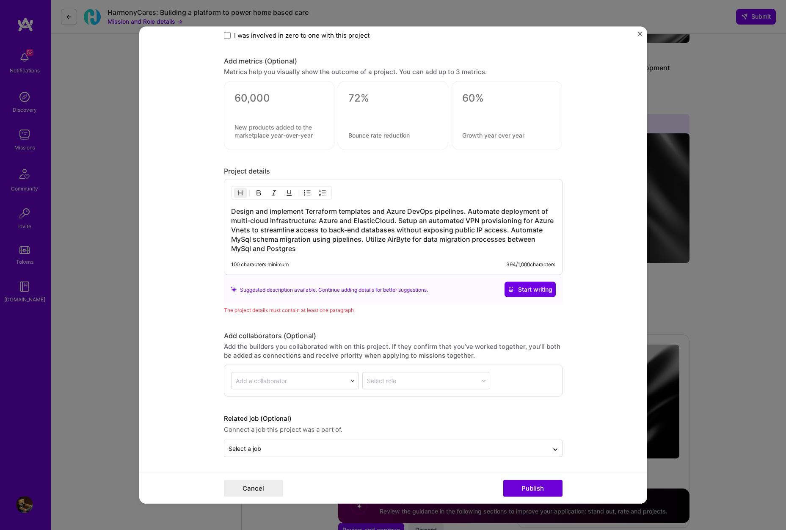
click at [297, 245] on h3 "Design and implement Terraform templates and Azure DevOps pipelines. Automate d…" at bounding box center [393, 230] width 324 height 47
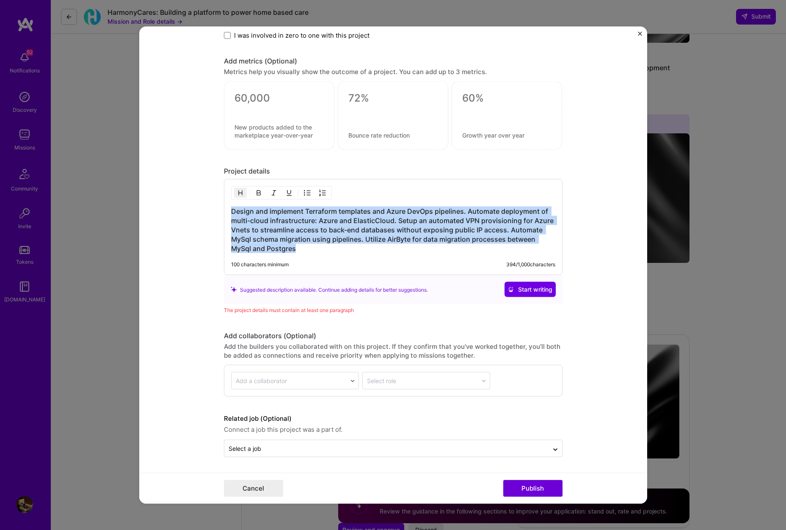
drag, startPoint x: 297, startPoint y: 248, endPoint x: 223, endPoint y: 207, distance: 84.5
click at [224, 207] on div "Design and implement Terraform templates and Azure DevOps pipelines. Automate d…" at bounding box center [393, 227] width 339 height 96
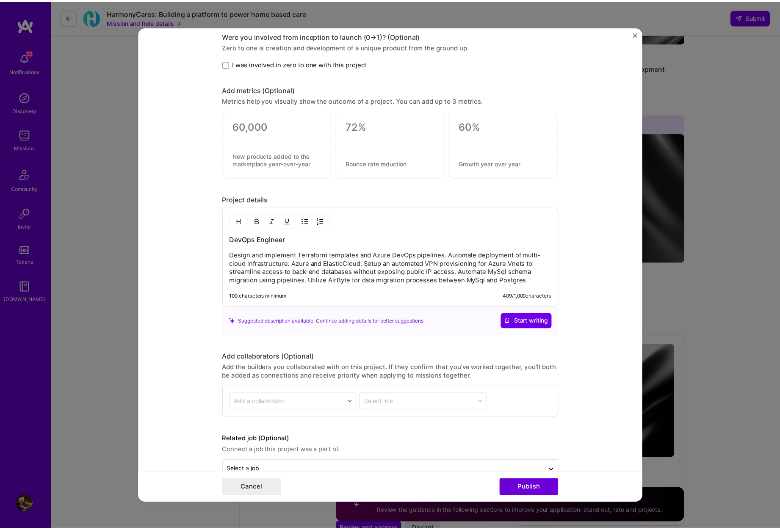
scroll to position [652, 0]
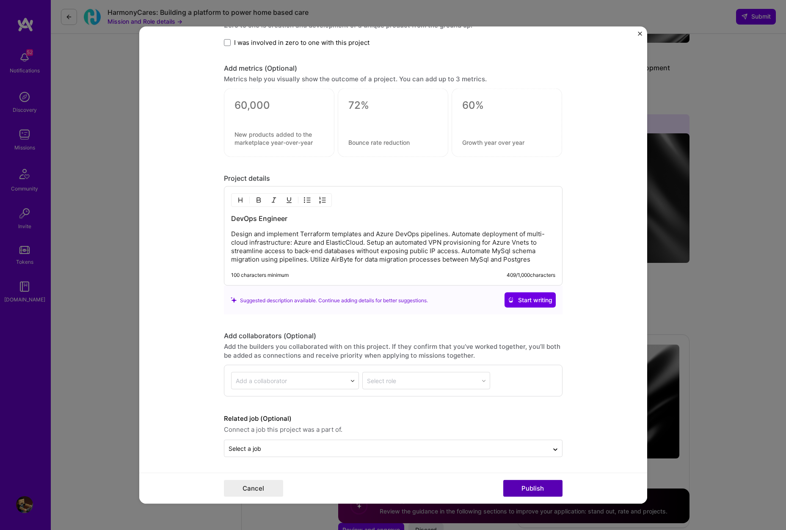
click at [542, 484] on button "Publish" at bounding box center [532, 488] width 59 height 17
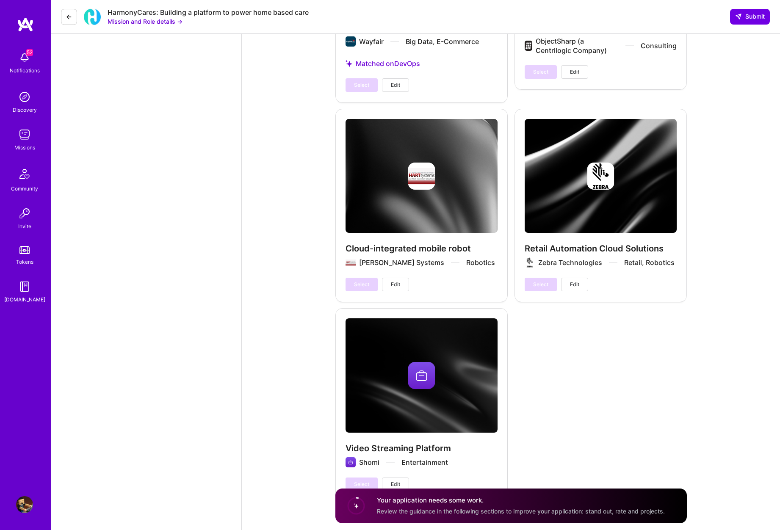
scroll to position [3104, 0]
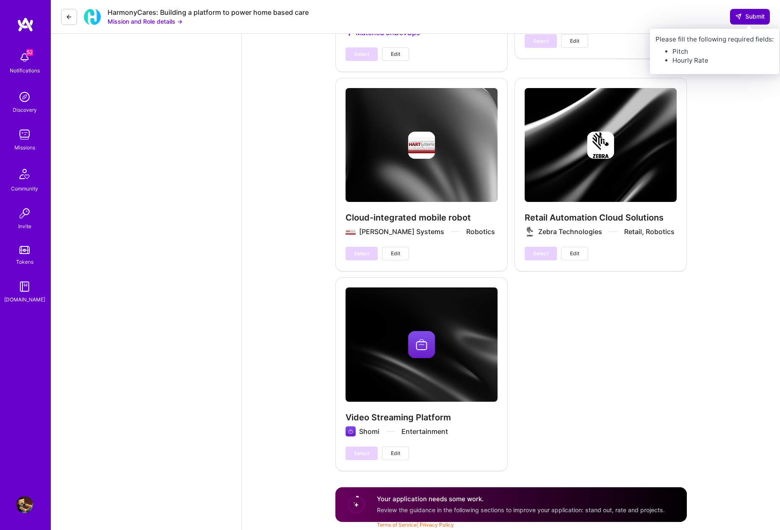
click at [752, 19] on span "Submit" at bounding box center [750, 16] width 30 height 8
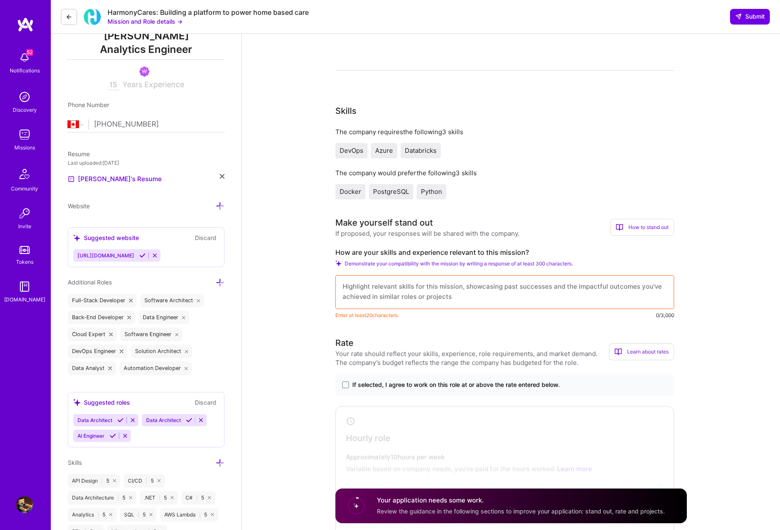
scroll to position [144, 0]
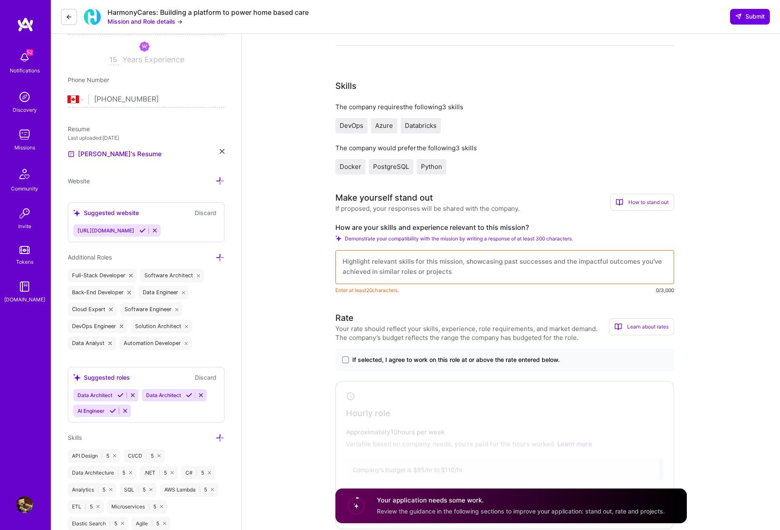
click at [493, 268] on textarea at bounding box center [504, 267] width 339 height 34
click at [438, 277] on textarea at bounding box center [504, 267] width 339 height 34
click at [438, 271] on textarea at bounding box center [504, 267] width 339 height 34
paste textarea "My experience aligns closely with HarmonyCares’ mission to enhance healthcare s…"
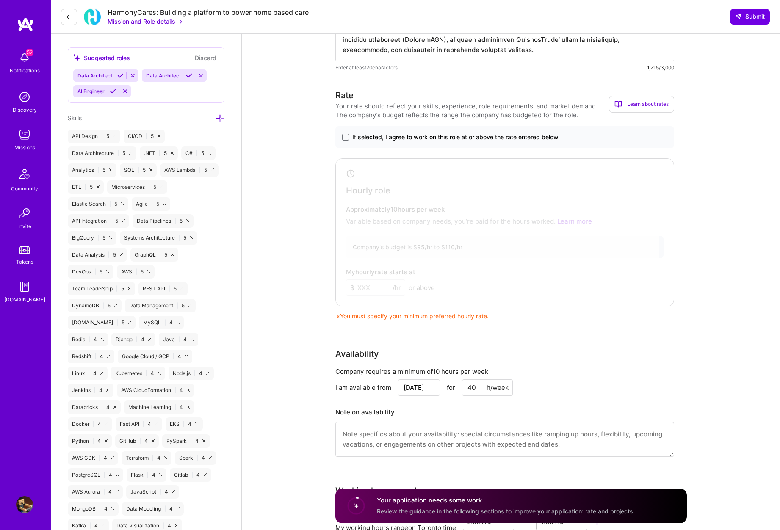
scroll to position [487, 0]
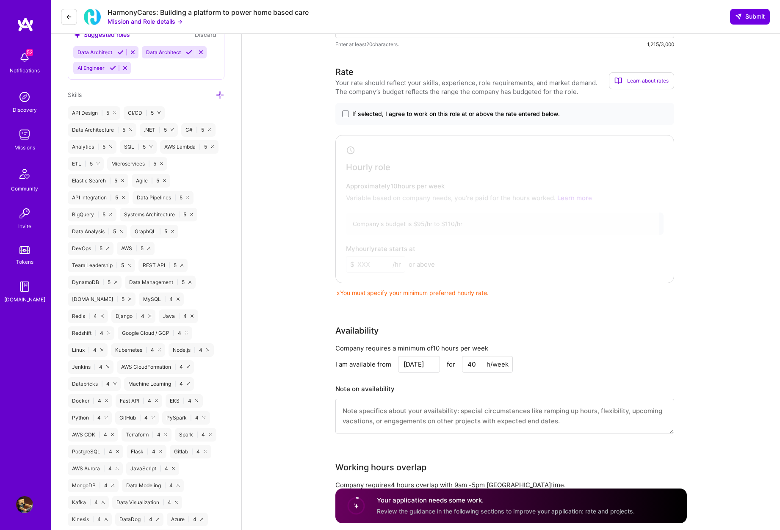
type textarea "My experience aligns closely with HarmonyCares’ mission to enhance healthcare s…"
click at [382, 113] on span "If selected, I agree to work on this role at or above the rate entered below." at bounding box center [455, 114] width 207 height 8
click at [0, 0] on input "If selected, I agree to work on this role at or above the rate entered below." at bounding box center [0, 0] width 0 height 0
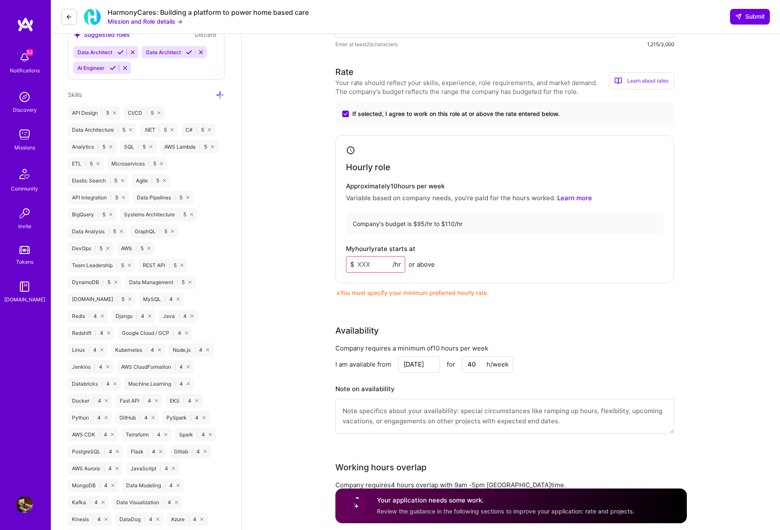
click at [379, 265] on input at bounding box center [375, 264] width 59 height 17
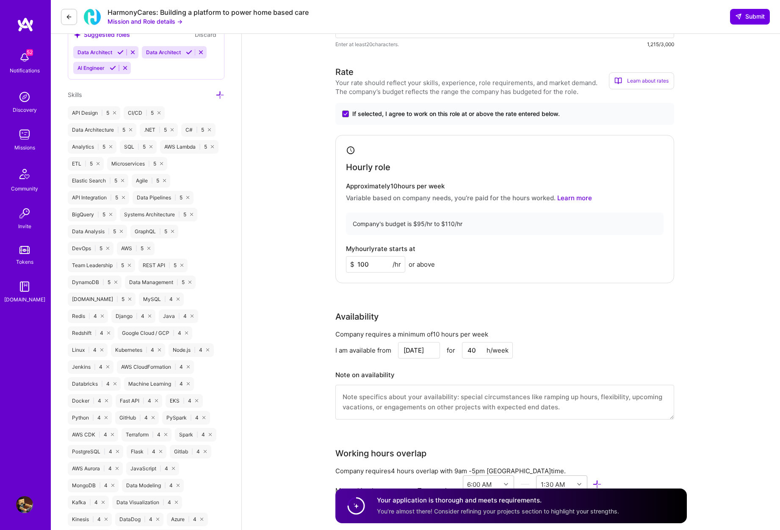
type input "100"
click at [685, 263] on div "Rate Your rate should reflect your skills, experience, role requirements, and m…" at bounding box center [510, 248] width 351 height 365
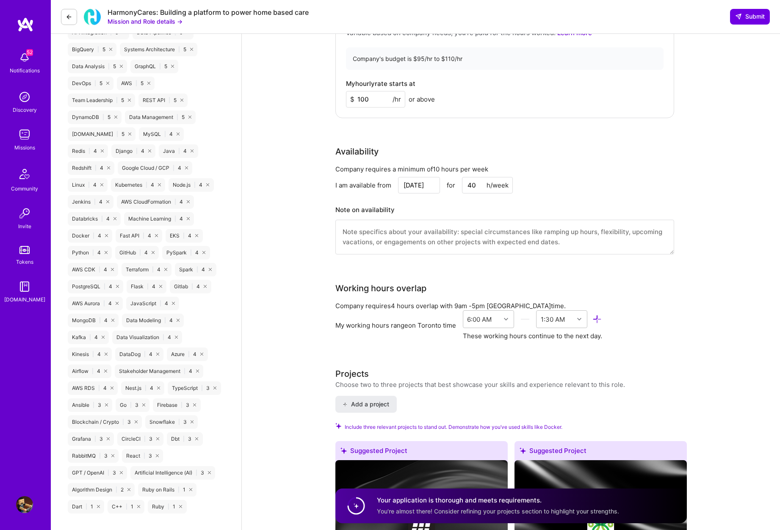
click at [402, 232] on textarea at bounding box center [504, 237] width 339 height 35
click at [369, 227] on textarea at bounding box center [504, 237] width 339 height 35
type textarea "Not available on Oct-17th"
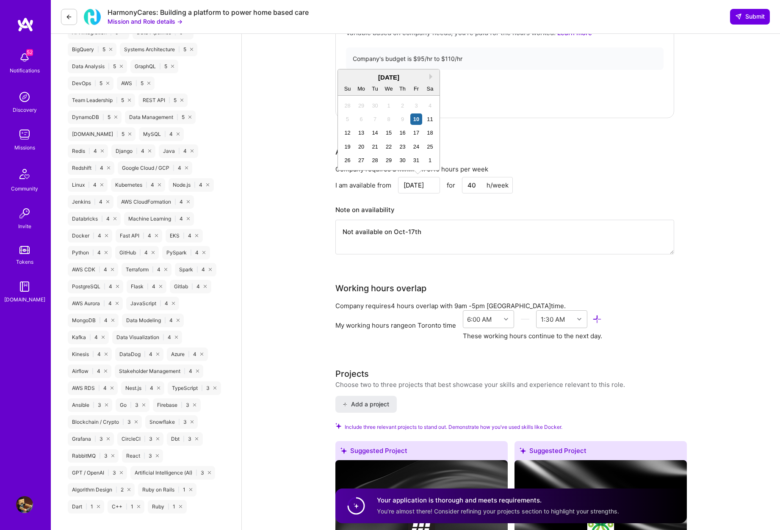
click at [423, 179] on input "Oct 10" at bounding box center [419, 185] width 42 height 17
click at [363, 129] on div "13" at bounding box center [361, 132] width 11 height 11
type input "Oct 13"
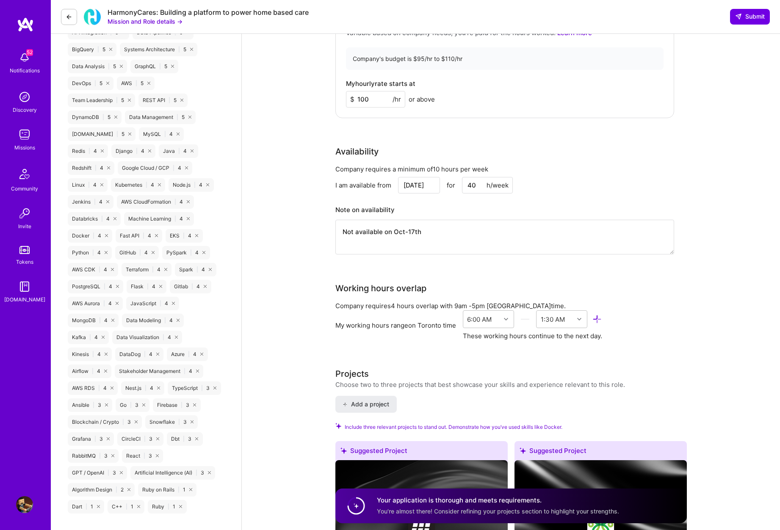
click at [661, 261] on div "Company requires a minimum of 10 hours per week I am available from Oct 13 for …" at bounding box center [504, 215] width 339 height 100
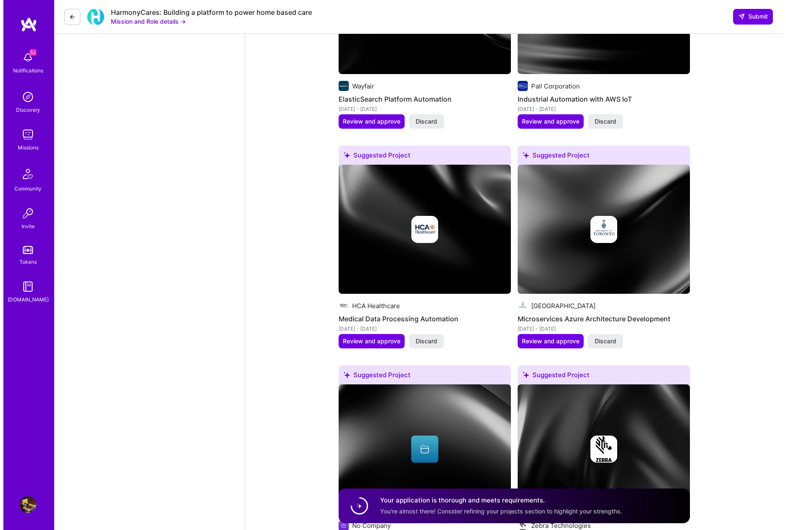
scroll to position [1414, 0]
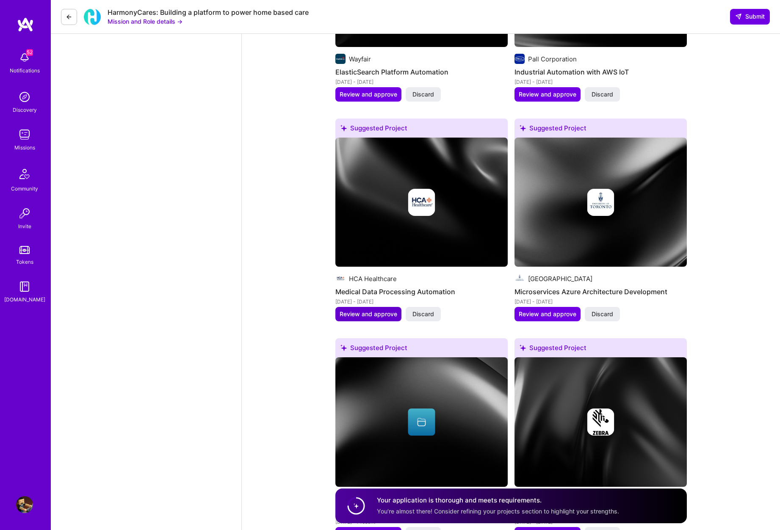
click at [375, 312] on span "Review and approve" at bounding box center [369, 314] width 58 height 8
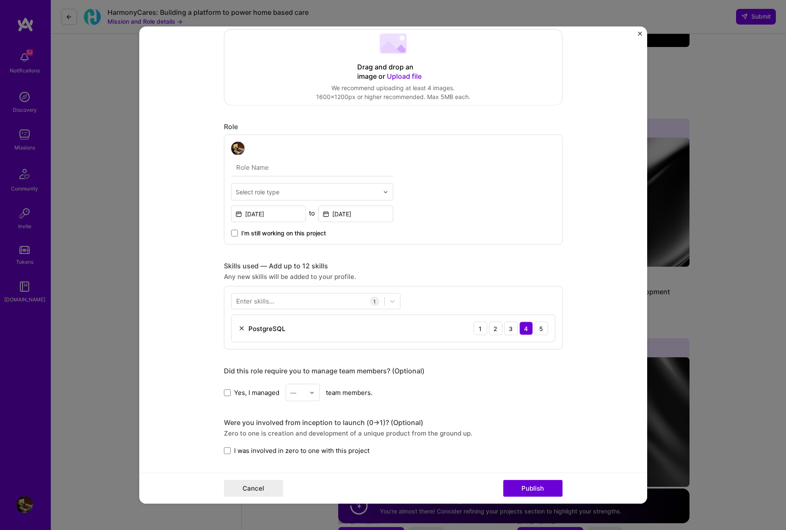
scroll to position [210, 0]
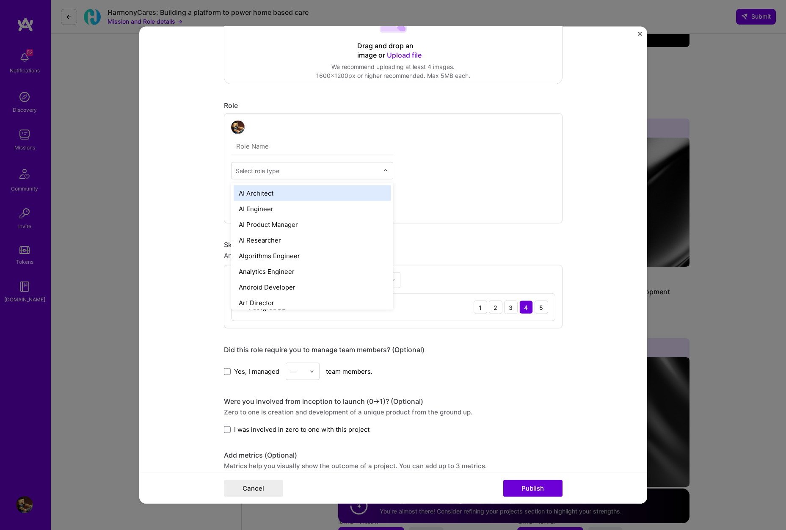
click at [305, 172] on input "text" at bounding box center [307, 170] width 143 height 9
type input "Bac"
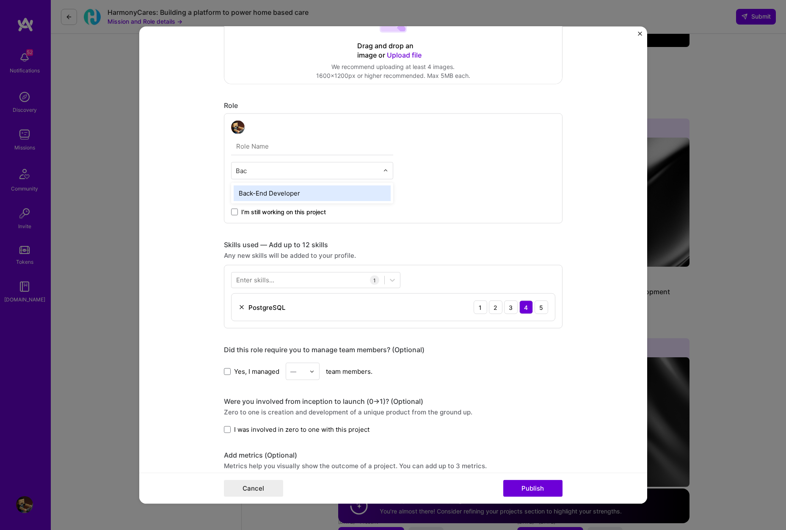
click at [268, 194] on div "Back-End Developer" at bounding box center [312, 193] width 157 height 16
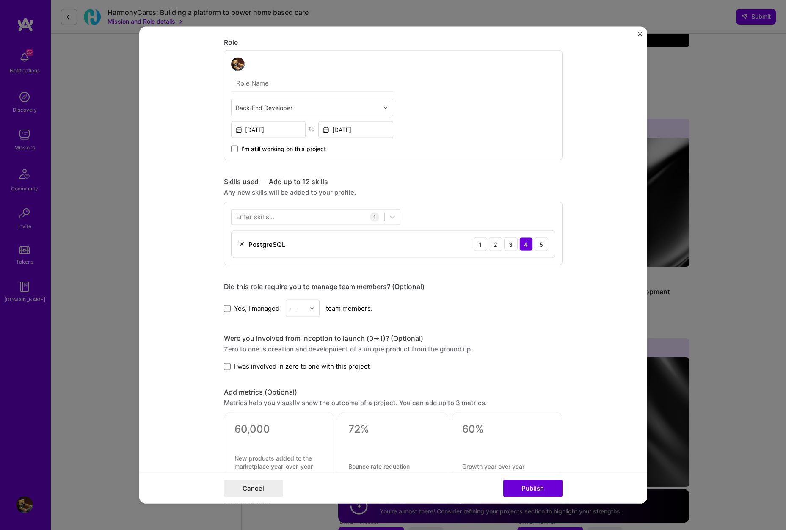
scroll to position [273, 0]
click at [305, 217] on div at bounding box center [308, 217] width 153 height 14
click at [278, 249] on div "Google Cloud / GCP" at bounding box center [315, 250] width 159 height 9
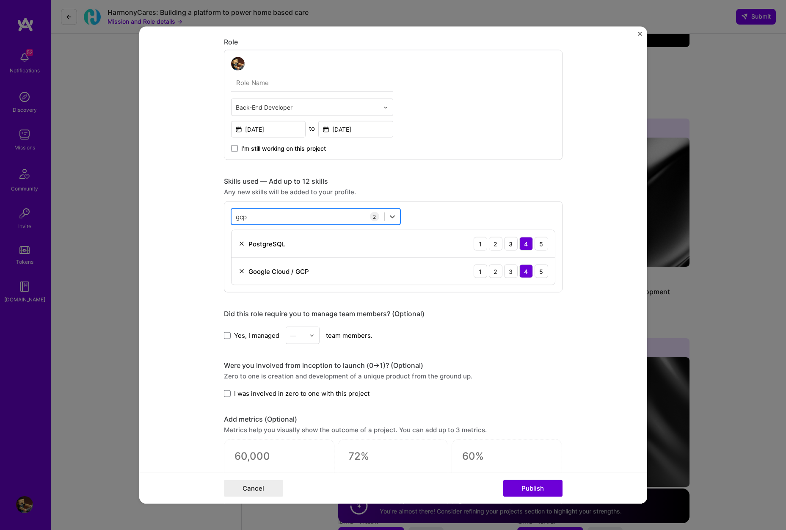
click at [305, 218] on div "gcp gcp" at bounding box center [308, 217] width 153 height 14
type input "g"
click at [240, 214] on input "Vertex" at bounding box center [246, 216] width 20 height 9
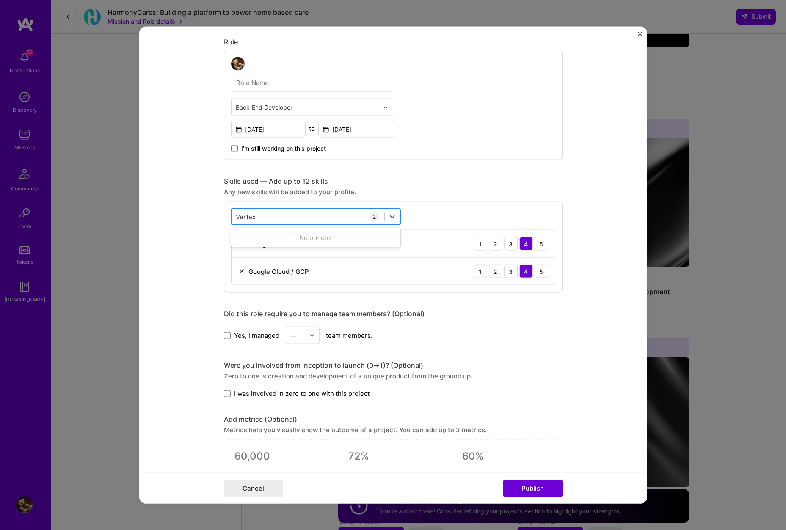
click at [240, 214] on input "Vertex" at bounding box center [246, 216] width 20 height 9
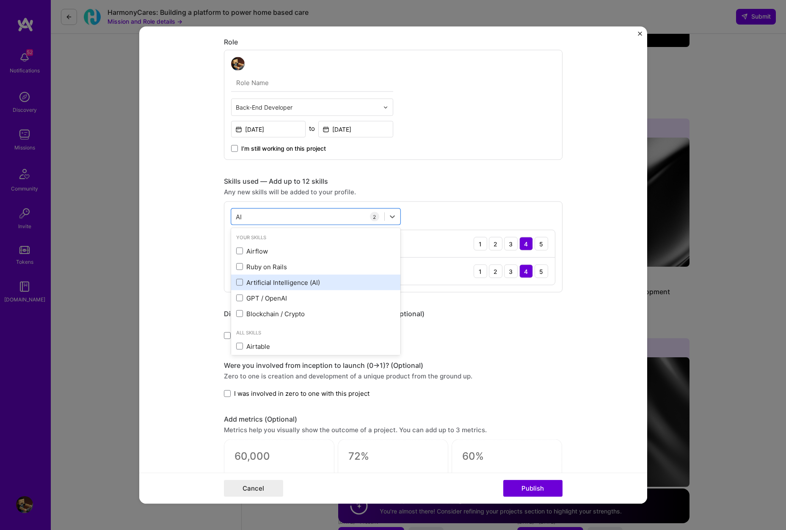
click at [330, 284] on div "Artificial Intelligence (AI)" at bounding box center [315, 282] width 159 height 9
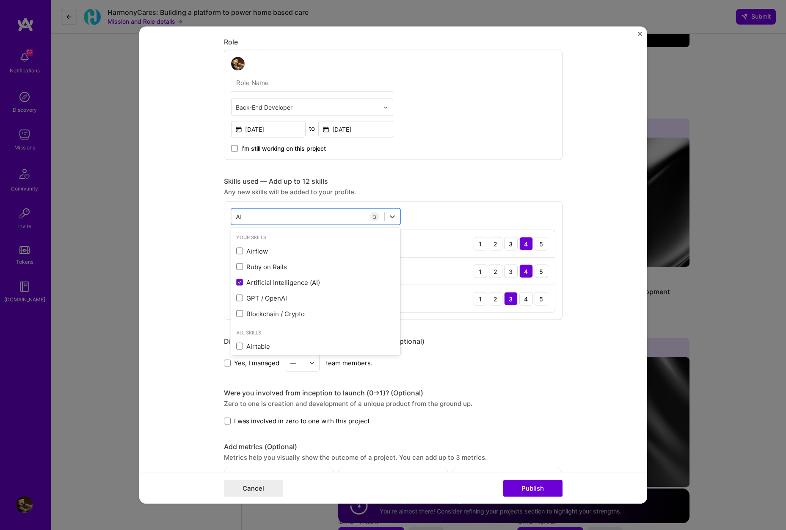
type input "AI"
click at [511, 338] on div "Did this role require you to manage team members? (Optional)" at bounding box center [393, 341] width 339 height 9
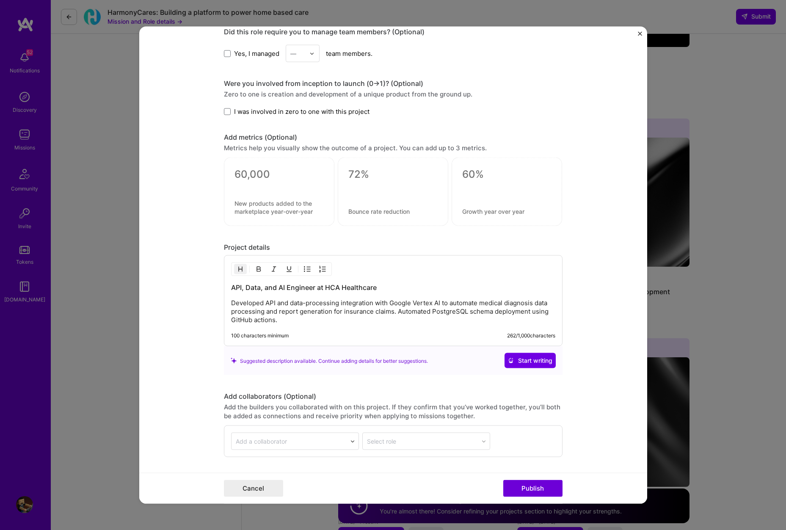
scroll to position [584, 0]
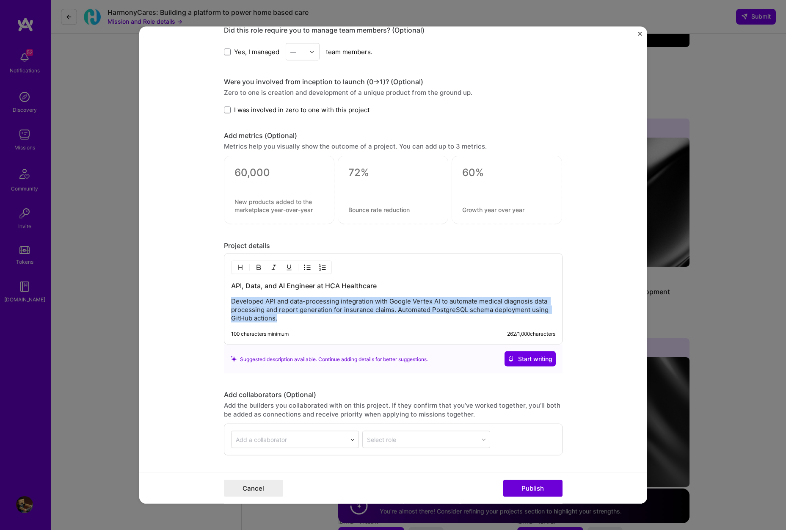
drag, startPoint x: 280, startPoint y: 317, endPoint x: 199, endPoint y: 298, distance: 84.0
click at [199, 298] on form "Editing suggested project This project is suggested based on your LinkedIn, res…" at bounding box center [393, 265] width 508 height 477
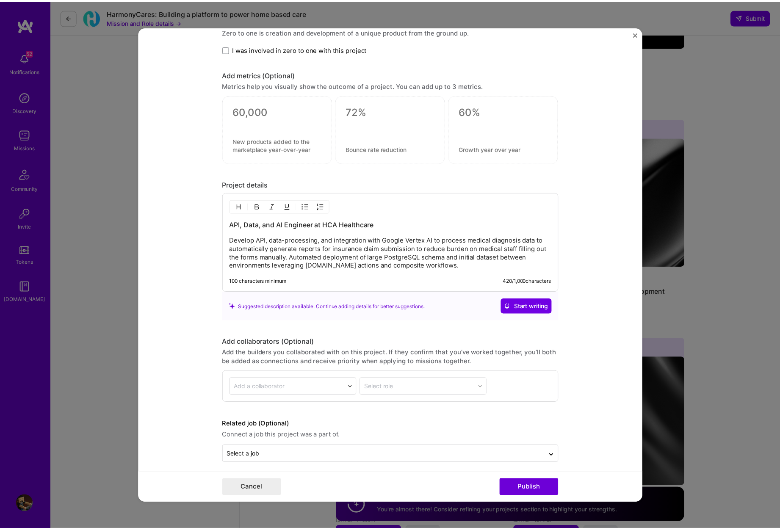
scroll to position [652, 0]
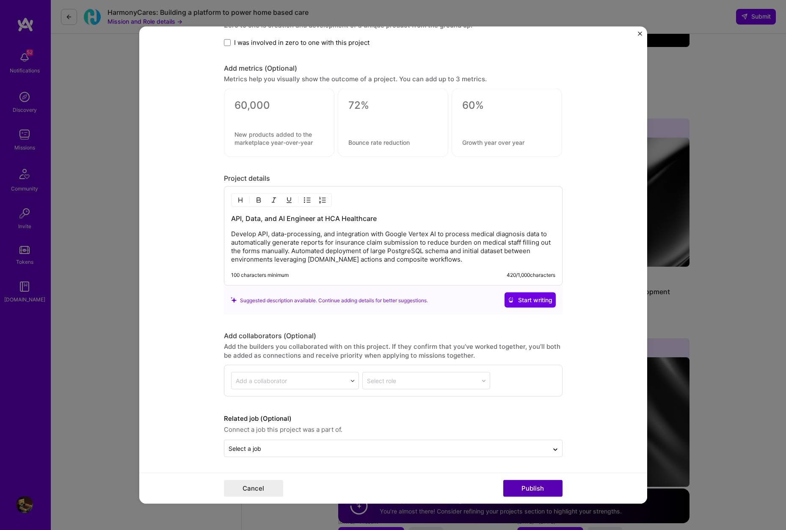
click at [536, 488] on button "Publish" at bounding box center [532, 488] width 59 height 17
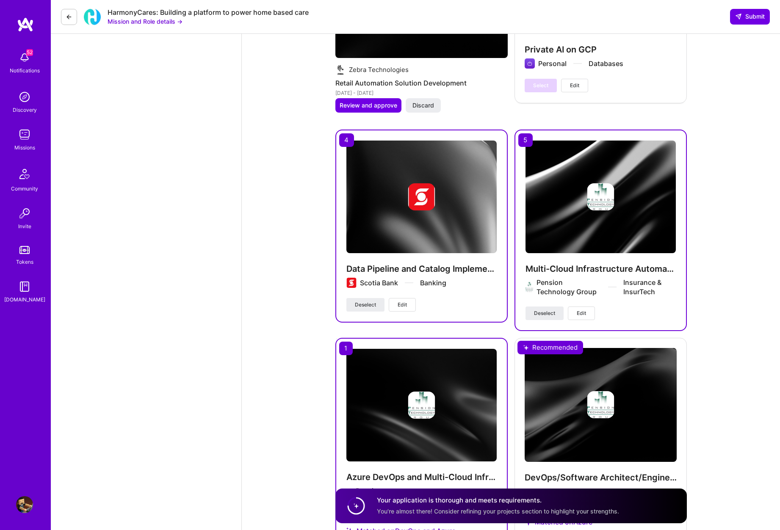
scroll to position [1814, 0]
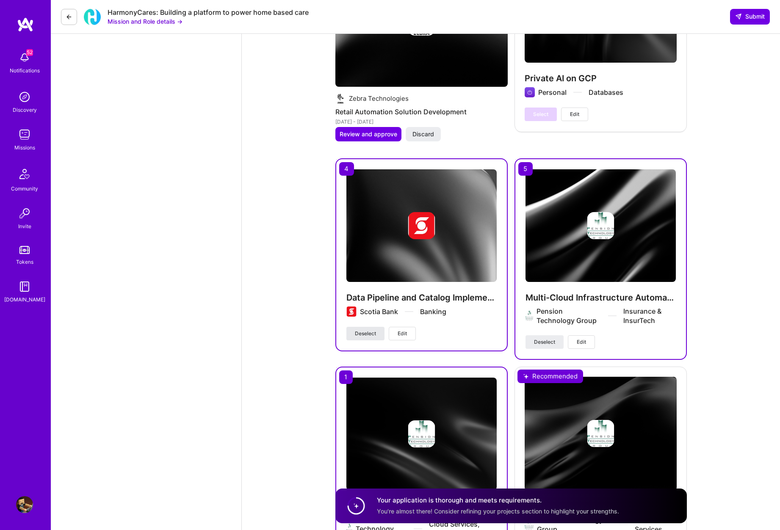
click at [363, 334] on span "Deselect" at bounding box center [365, 334] width 21 height 8
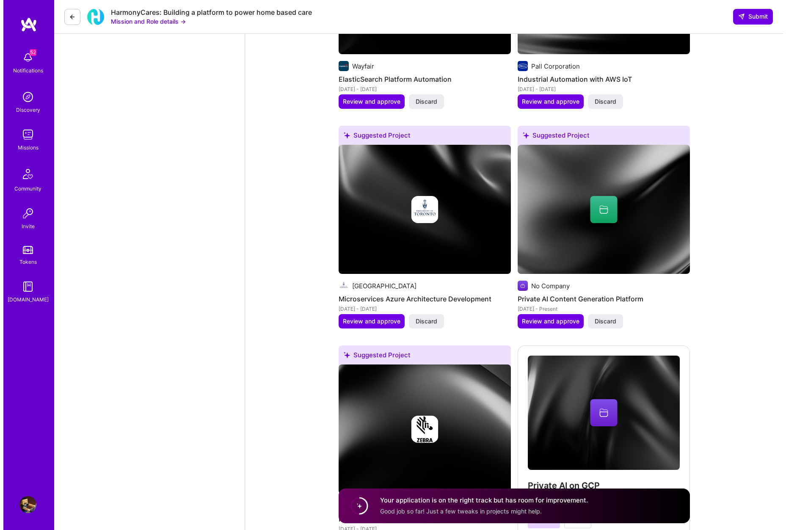
scroll to position [1408, 0]
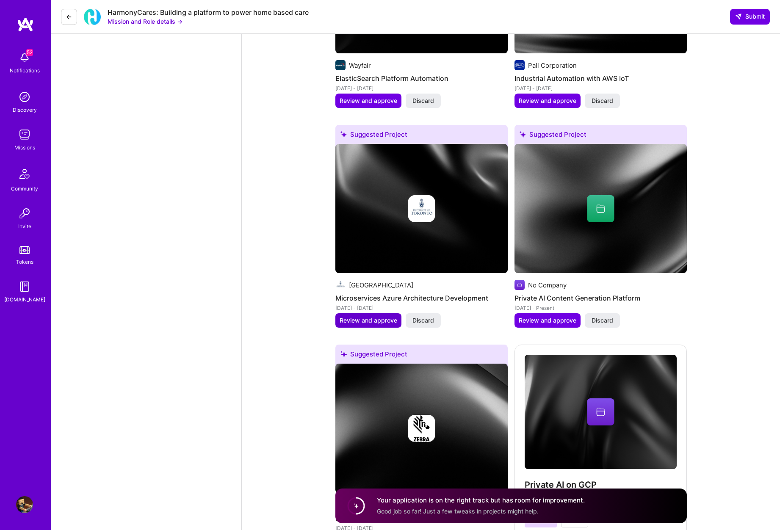
click at [369, 319] on span "Review and approve" at bounding box center [369, 320] width 58 height 8
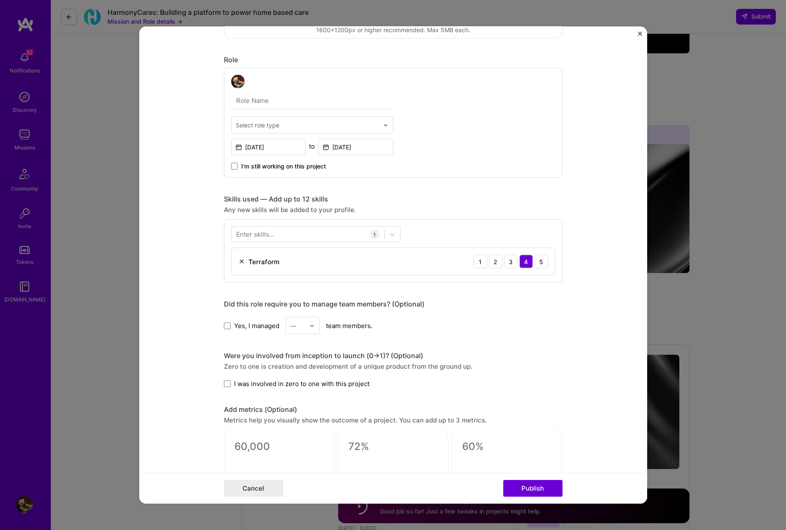
scroll to position [260, 0]
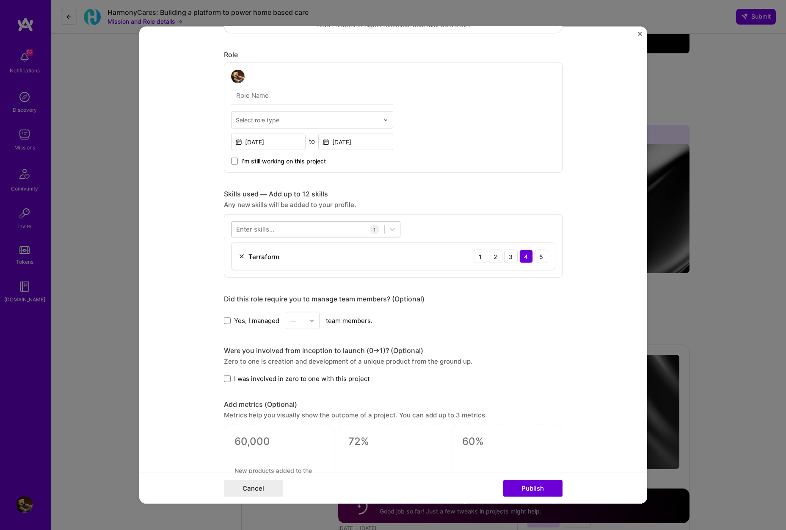
click at [303, 234] on div at bounding box center [308, 229] width 153 height 14
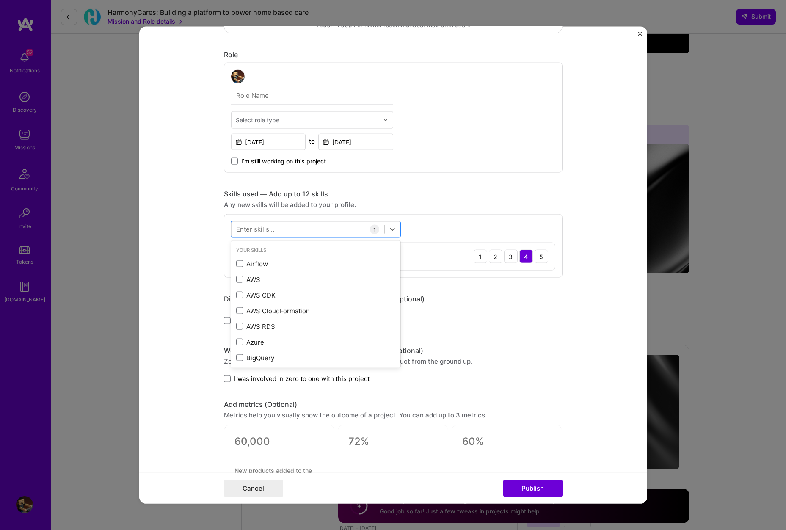
click at [463, 205] on div "Any new skills will be added to your profile." at bounding box center [393, 204] width 339 height 9
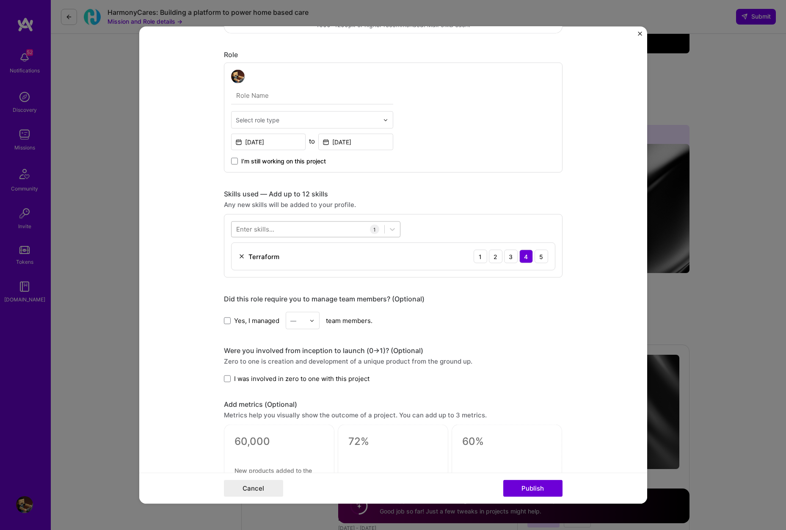
click at [302, 235] on div at bounding box center [308, 229] width 153 height 14
click at [260, 263] on div "Azure" at bounding box center [315, 263] width 159 height 9
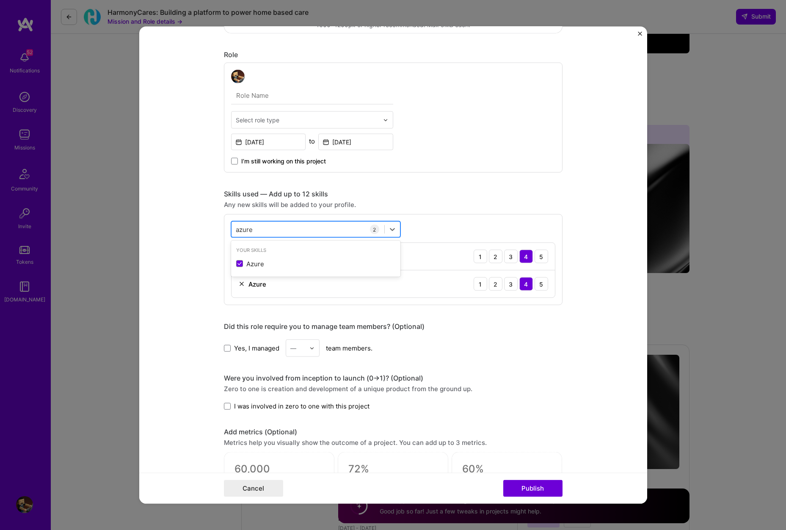
click at [262, 229] on div "azure azure" at bounding box center [308, 229] width 153 height 14
click at [248, 229] on input "azure" at bounding box center [244, 229] width 17 height 9
click at [248, 229] on input "mongo" at bounding box center [247, 229] width 22 height 9
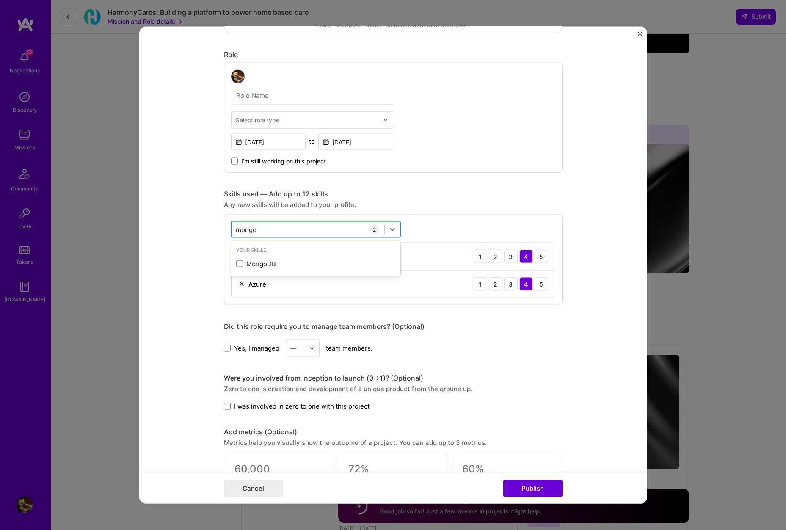
click at [248, 229] on input "mongo" at bounding box center [247, 229] width 22 height 9
click at [243, 263] on div "MongoDB" at bounding box center [315, 263] width 159 height 9
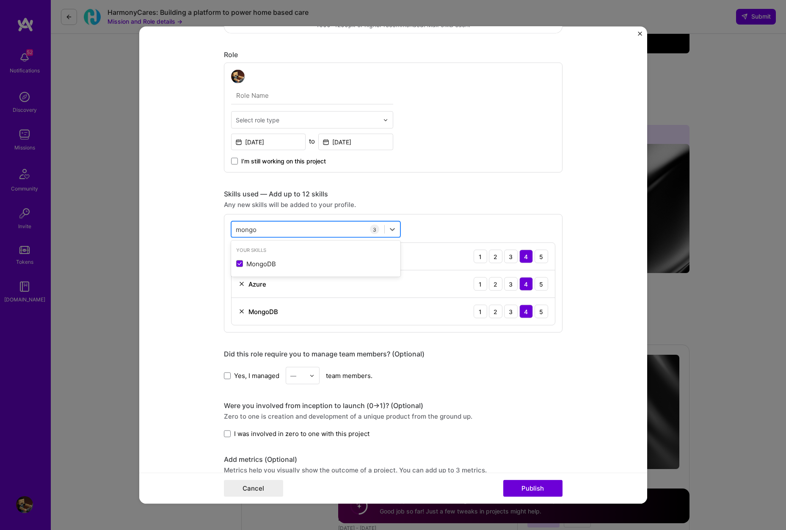
click at [264, 231] on div "mongo mongo" at bounding box center [308, 229] width 153 height 14
click at [241, 263] on div "Node.js" at bounding box center [315, 263] width 159 height 9
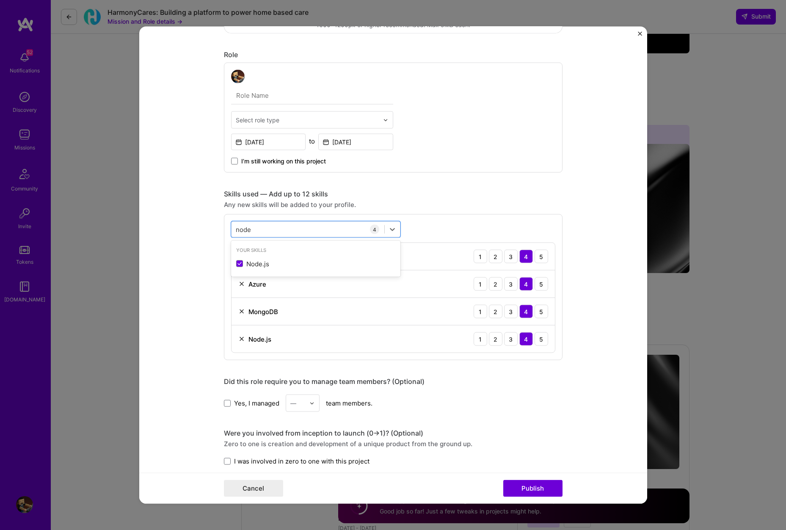
click at [562, 315] on form "Editing suggested project This project is suggested based on your LinkedIn, res…" at bounding box center [393, 265] width 508 height 477
click at [261, 234] on div "node node" at bounding box center [308, 229] width 153 height 14
click at [259, 266] on div "Microservices" at bounding box center [315, 263] width 159 height 9
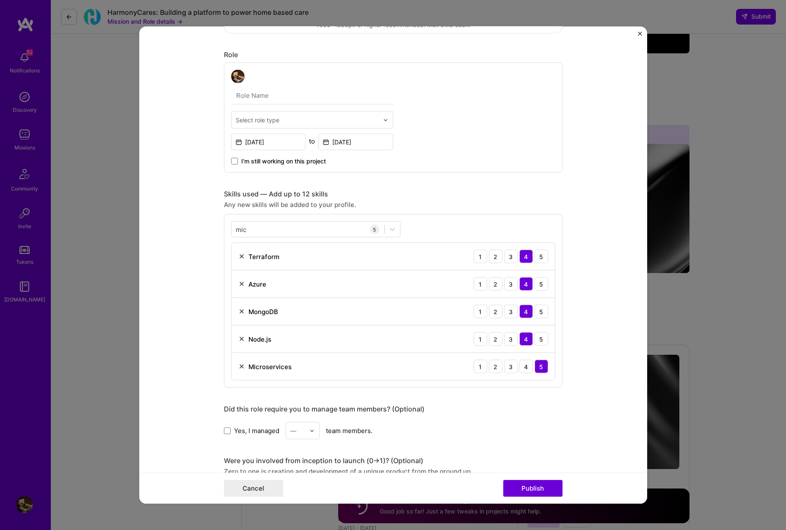
click at [617, 380] on form "Editing suggested project This project is suggested based on your LinkedIn, res…" at bounding box center [393, 265] width 508 height 477
click at [283, 229] on div "mic mic" at bounding box center [308, 229] width 153 height 14
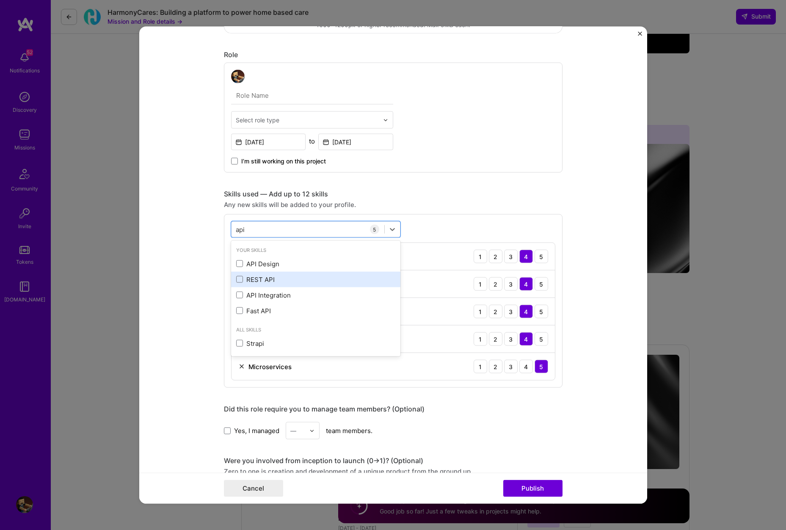
click at [254, 280] on div "REST API" at bounding box center [315, 279] width 159 height 9
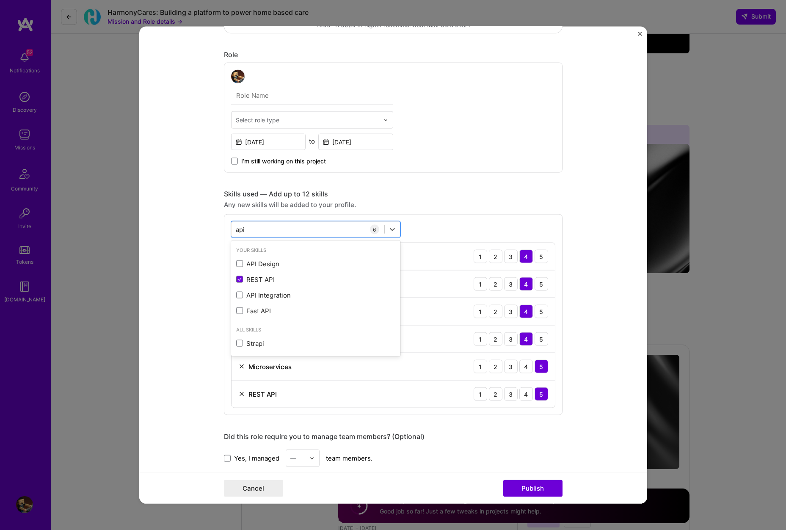
type input "api"
click at [597, 332] on form "Editing suggested project This project is suggested based on your LinkedIn, res…" at bounding box center [393, 265] width 508 height 477
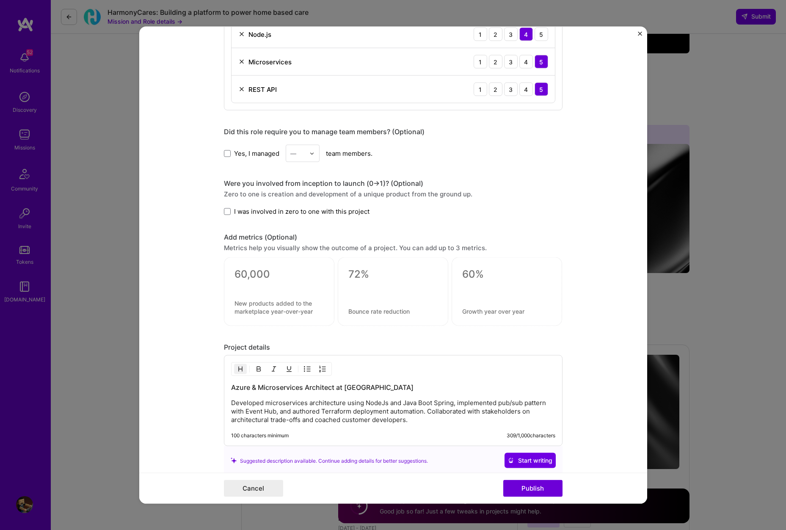
scroll to position [724, 0]
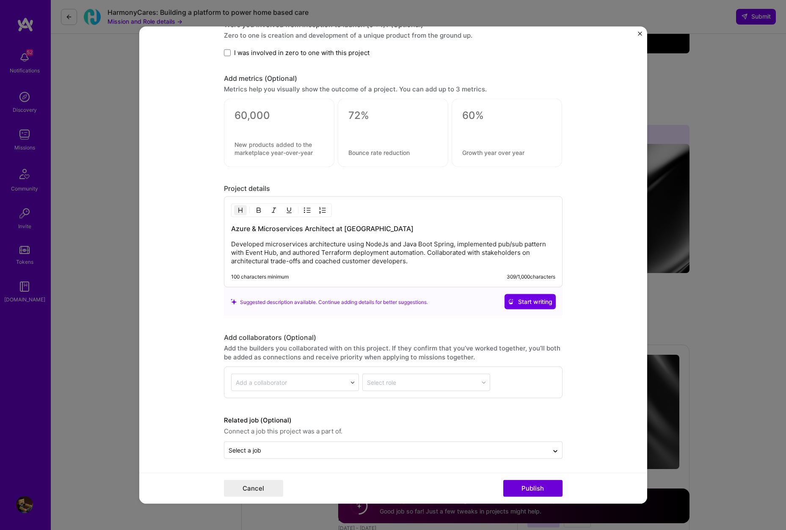
click at [290, 260] on p "Developed microservices architecture using NodeJs and Java Boot Spring, impleme…" at bounding box center [393, 252] width 324 height 25
click at [409, 258] on p "Developed microservices architecture using NodeJs and Java Boot Spring, impleme…" at bounding box center [393, 252] width 324 height 25
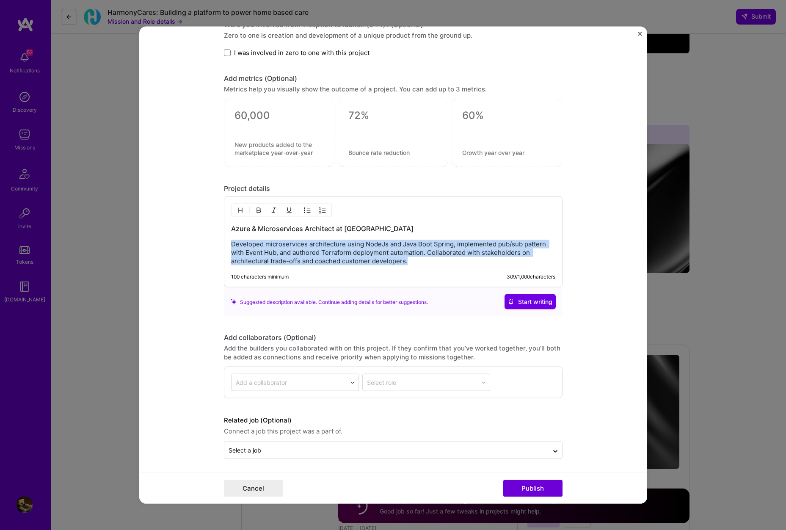
drag, startPoint x: 415, startPoint y: 263, endPoint x: 183, endPoint y: 239, distance: 233.7
click at [183, 239] on form "Editing suggested project This project is suggested based on your LinkedIn, res…" at bounding box center [393, 265] width 508 height 477
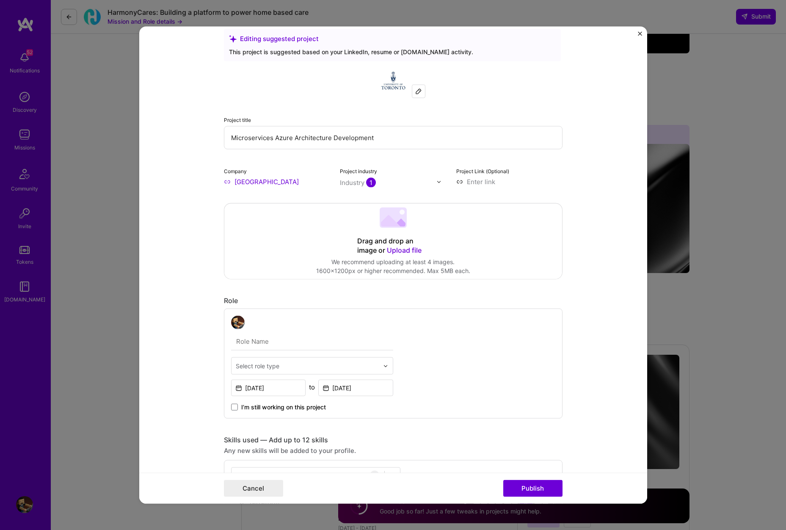
scroll to position [25, 0]
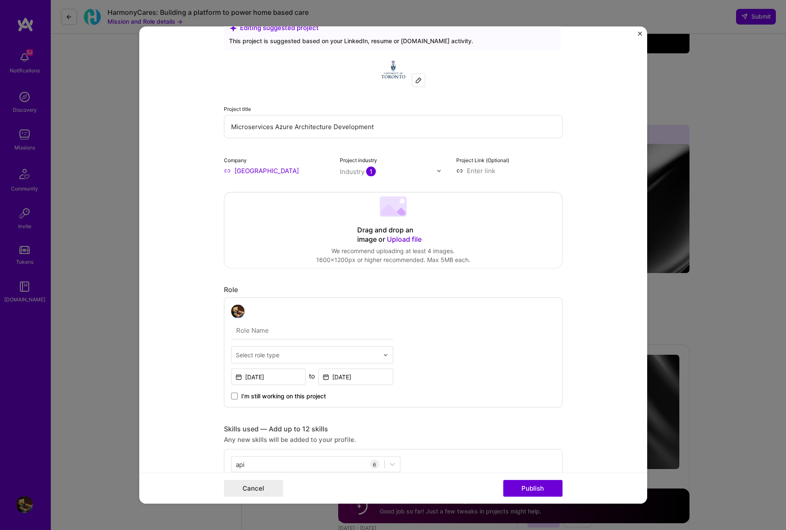
click at [318, 351] on input "text" at bounding box center [307, 355] width 143 height 9
type input "a"
type input "M"
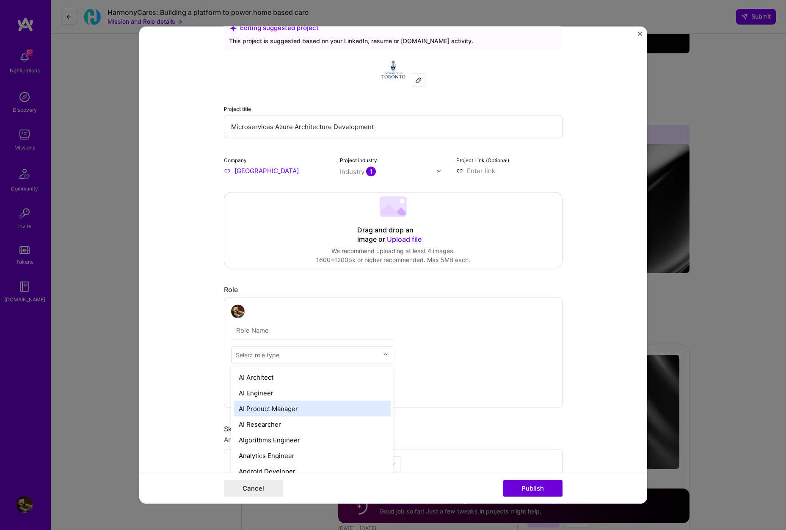
type input "M"
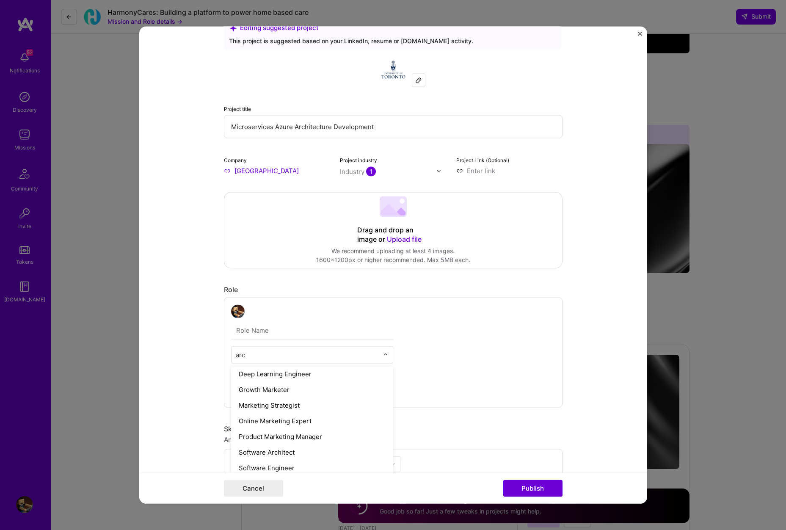
scroll to position [0, 0]
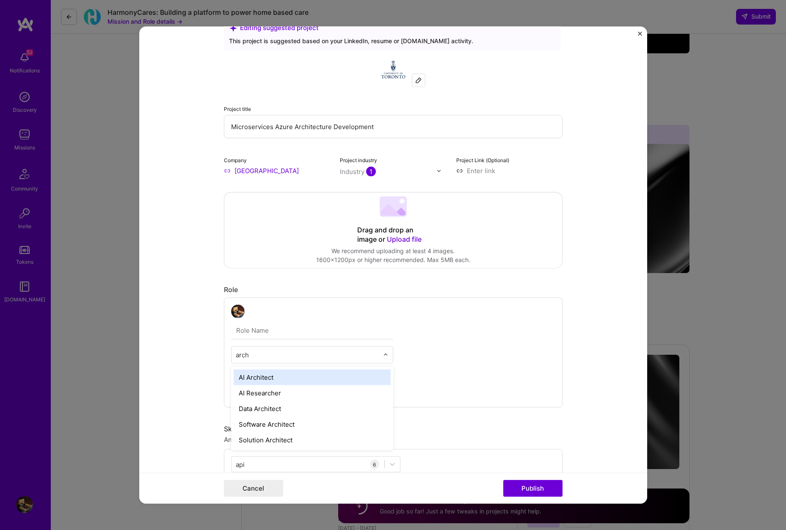
type input "archi"
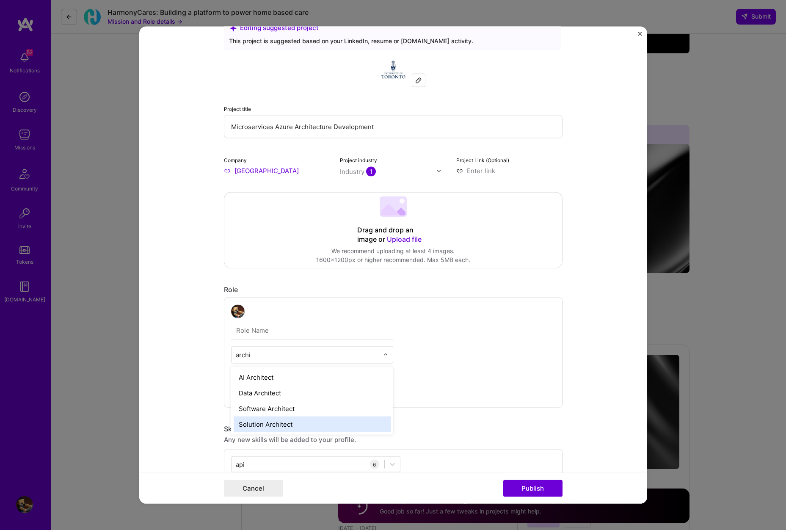
click at [277, 418] on div "Solution Architect" at bounding box center [312, 425] width 157 height 16
click at [630, 382] on form "Editing suggested project This project is suggested based on your LinkedIn, res…" at bounding box center [393, 265] width 508 height 477
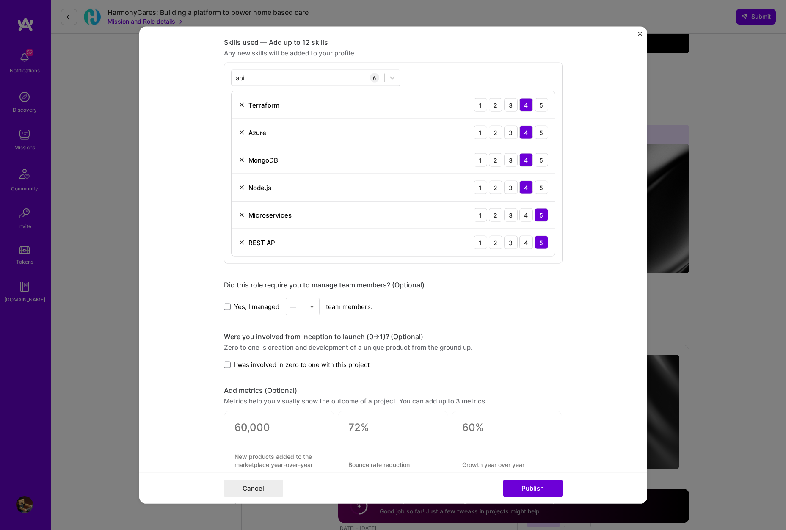
scroll to position [534, 0]
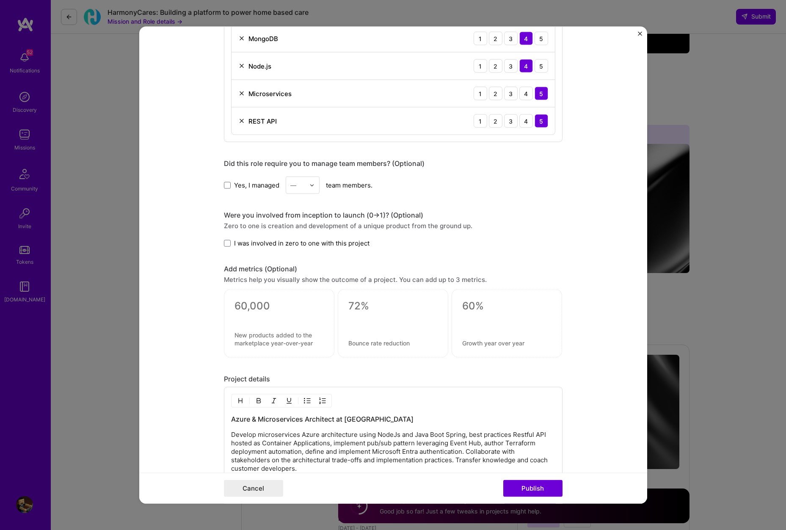
click at [251, 241] on span "I was involved in zero to one with this project" at bounding box center [301, 243] width 135 height 9
click at [0, 0] on input "I was involved in zero to one with this project" at bounding box center [0, 0] width 0 height 0
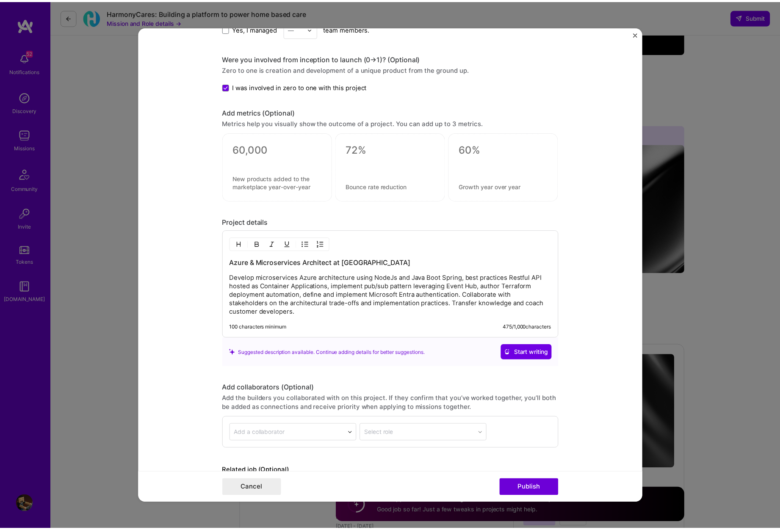
scroll to position [699, 0]
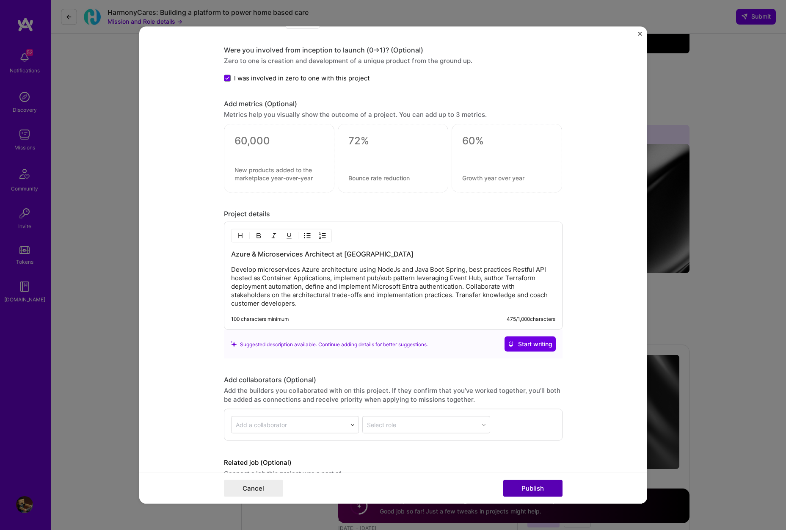
click at [527, 486] on button "Publish" at bounding box center [532, 488] width 59 height 17
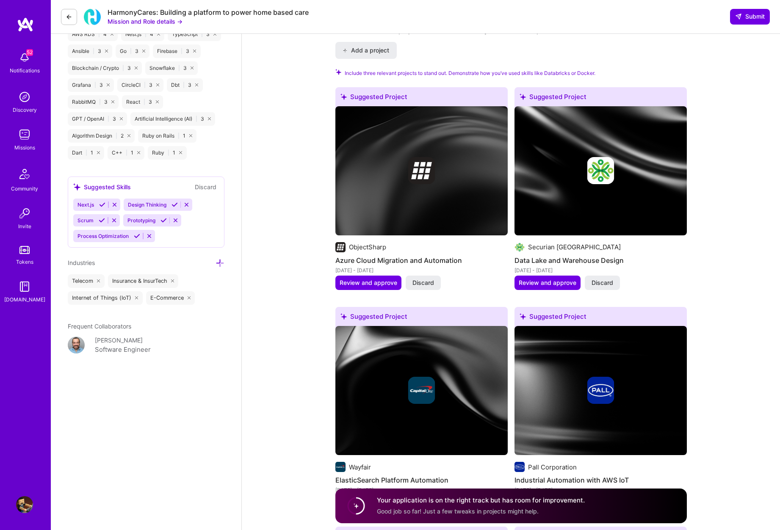
scroll to position [982, 0]
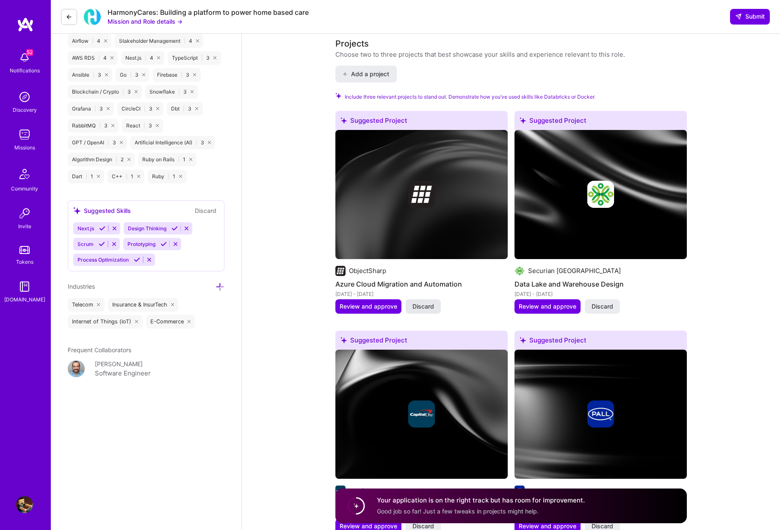
click at [431, 304] on span "Discard" at bounding box center [423, 306] width 22 height 8
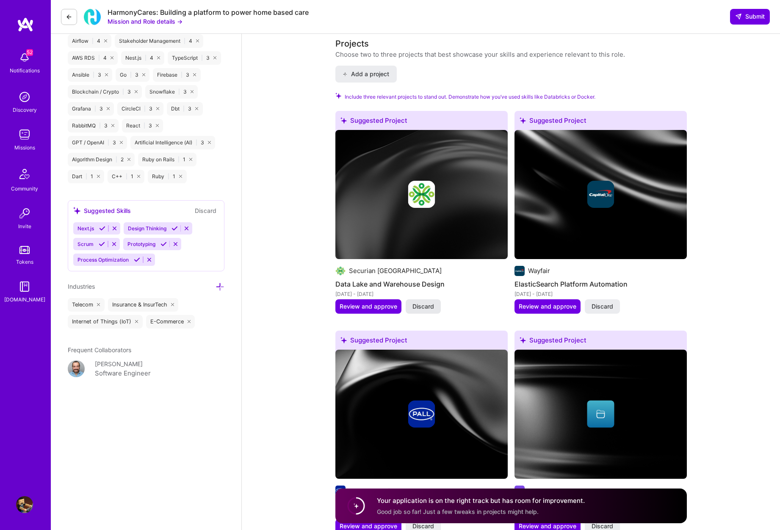
click at [428, 308] on span "Discard" at bounding box center [423, 306] width 22 height 8
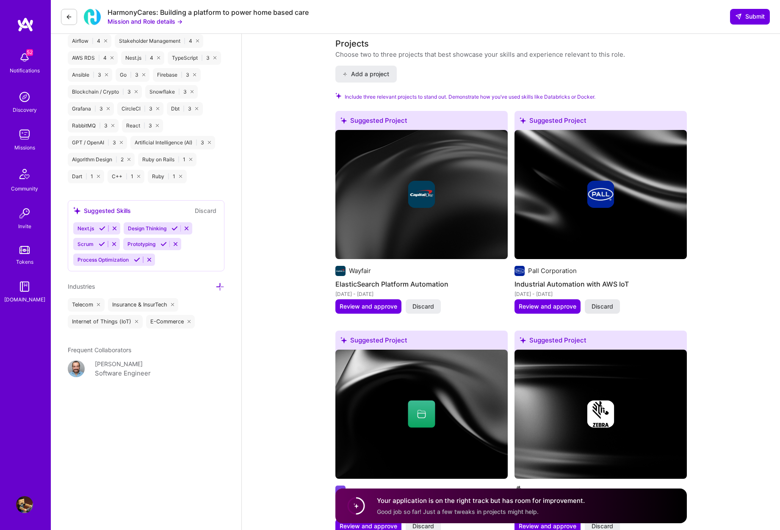
click at [610, 306] on span "Discard" at bounding box center [603, 306] width 22 height 8
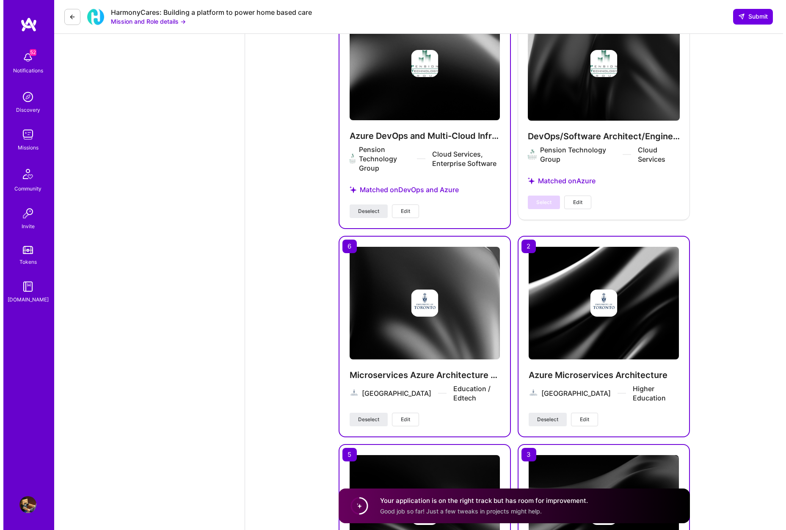
scroll to position [1862, 0]
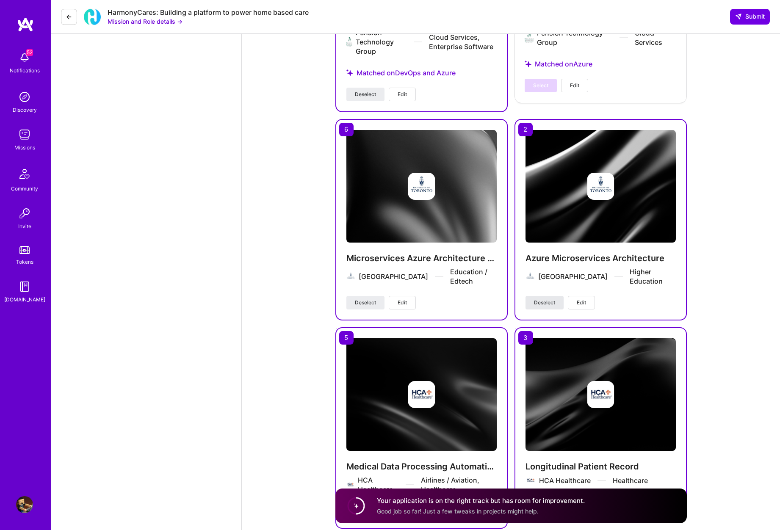
click at [532, 307] on button "Deselect" at bounding box center [544, 303] width 38 height 14
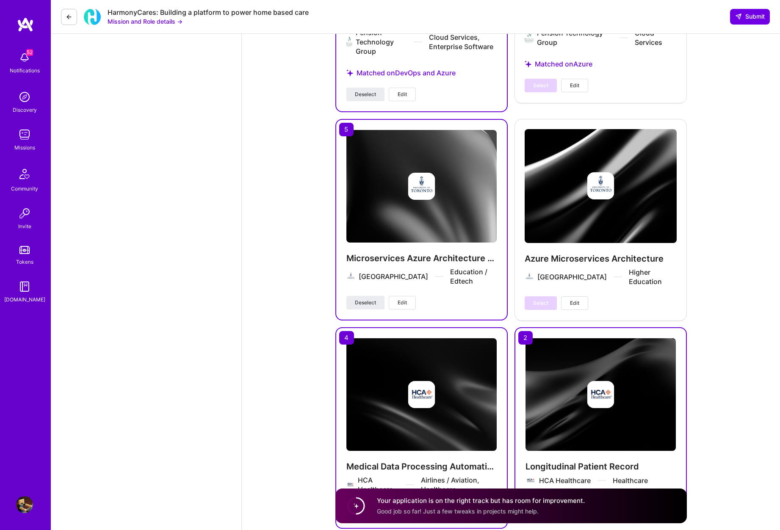
click at [416, 306] on button "Edit" at bounding box center [402, 303] width 27 height 14
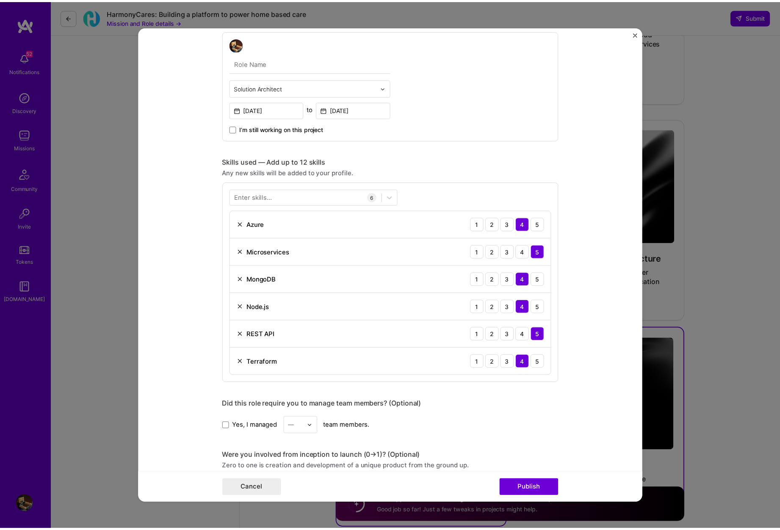
scroll to position [464, 0]
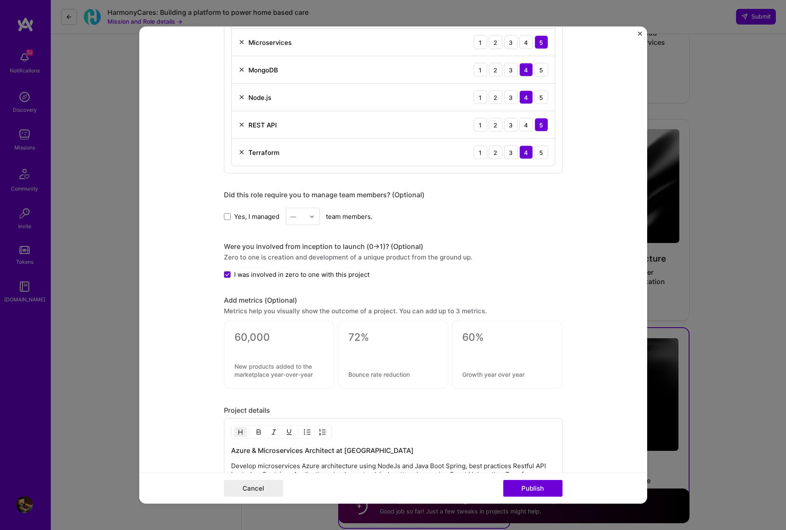
click at [639, 35] on img "Close" at bounding box center [640, 34] width 4 height 4
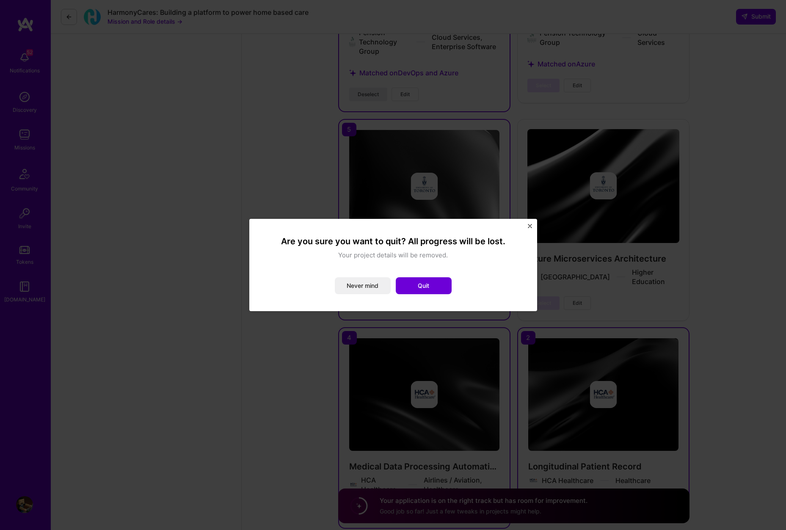
click at [530, 225] on img "Close" at bounding box center [530, 226] width 4 height 4
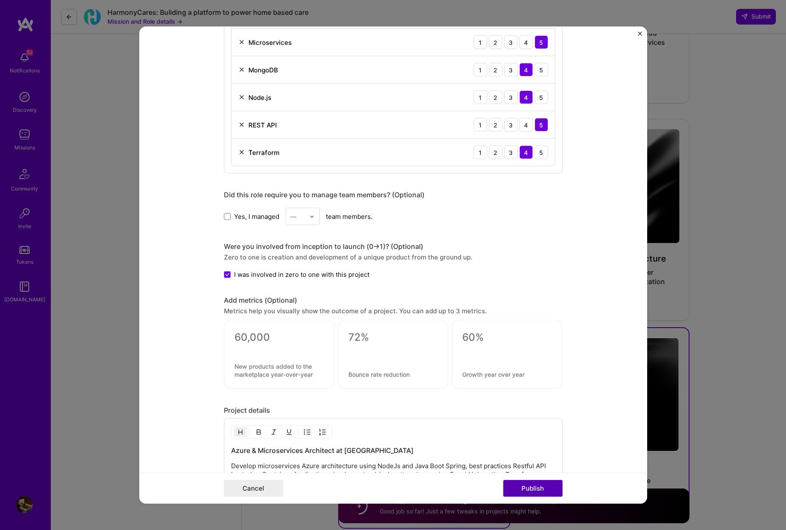
click at [533, 488] on button "Publish" at bounding box center [532, 488] width 59 height 17
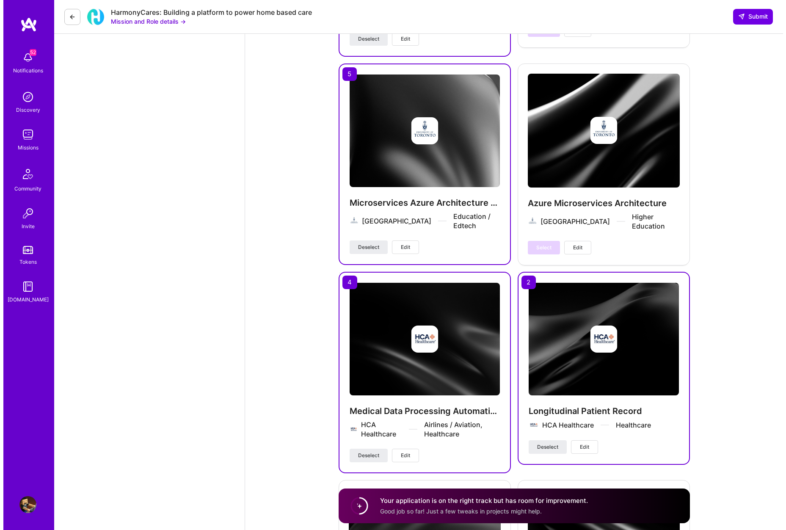
scroll to position [1976, 0]
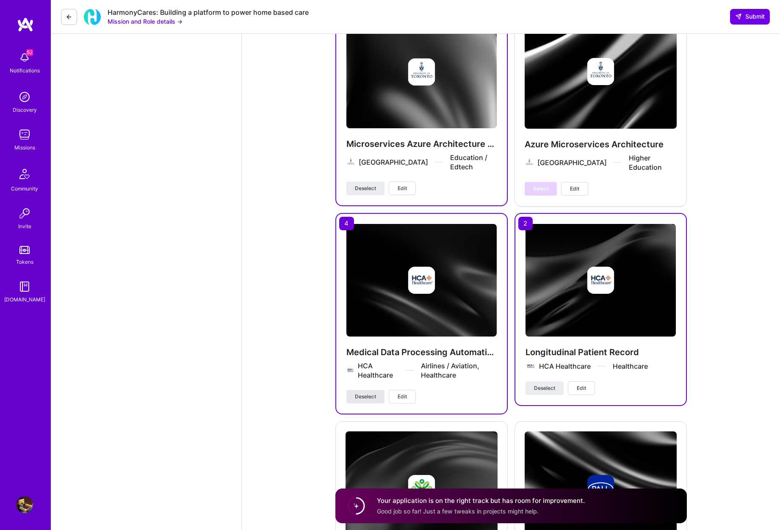
click at [364, 398] on span "Deselect" at bounding box center [365, 397] width 21 height 8
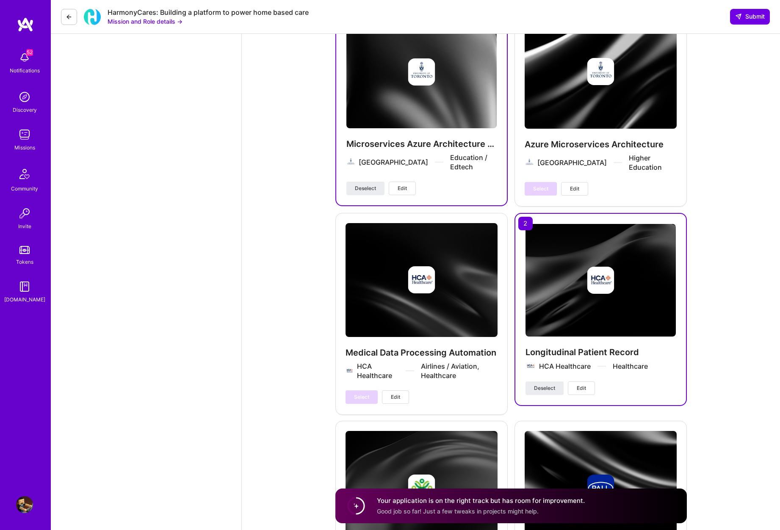
click at [584, 387] on span "Edit" at bounding box center [581, 388] width 9 height 8
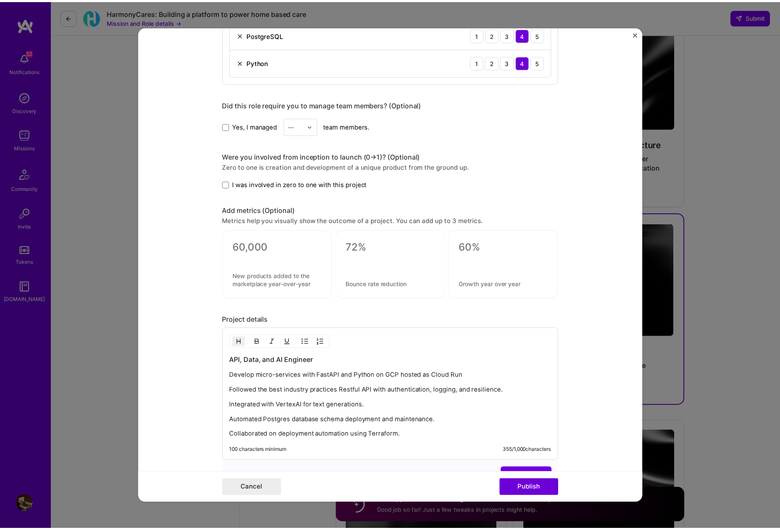
scroll to position [673, 0]
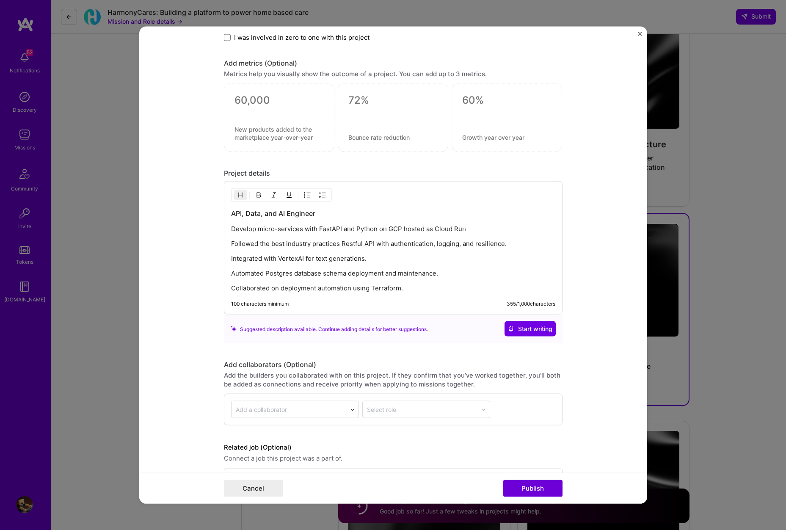
click at [639, 37] on button "Close" at bounding box center [640, 36] width 4 height 9
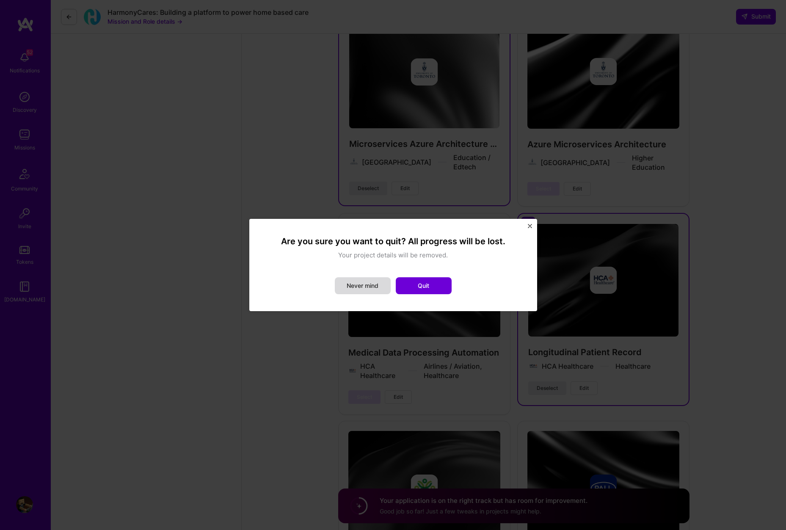
click at [376, 289] on button "Never mind" at bounding box center [363, 285] width 56 height 17
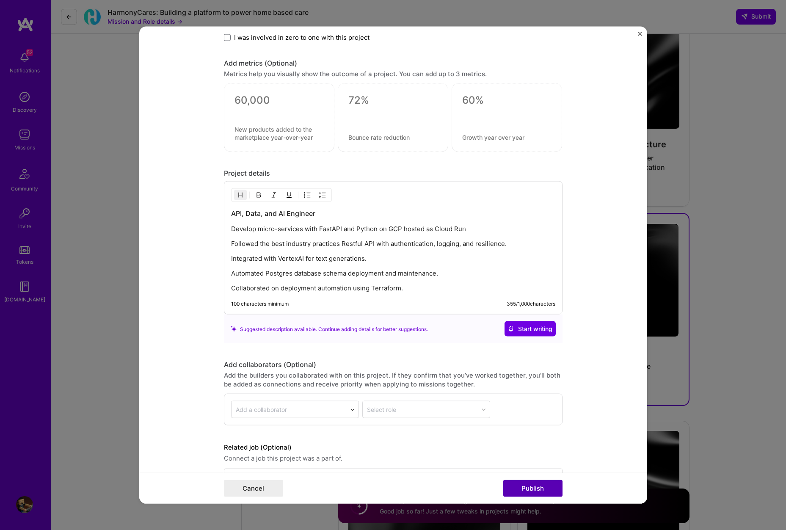
click at [549, 486] on button "Publish" at bounding box center [532, 488] width 59 height 17
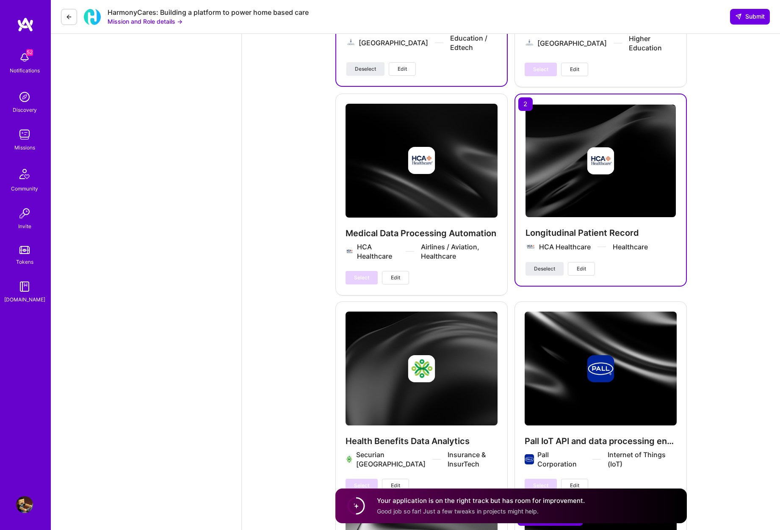
scroll to position [2097, 0]
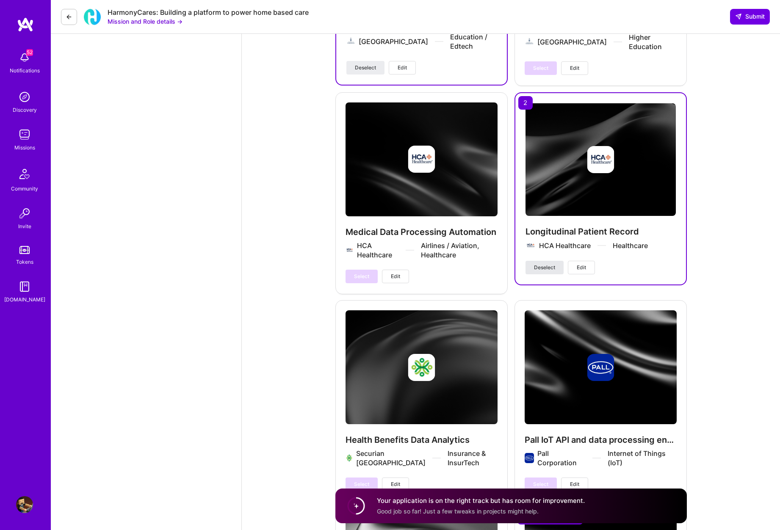
click at [533, 270] on button "Deselect" at bounding box center [544, 268] width 38 height 14
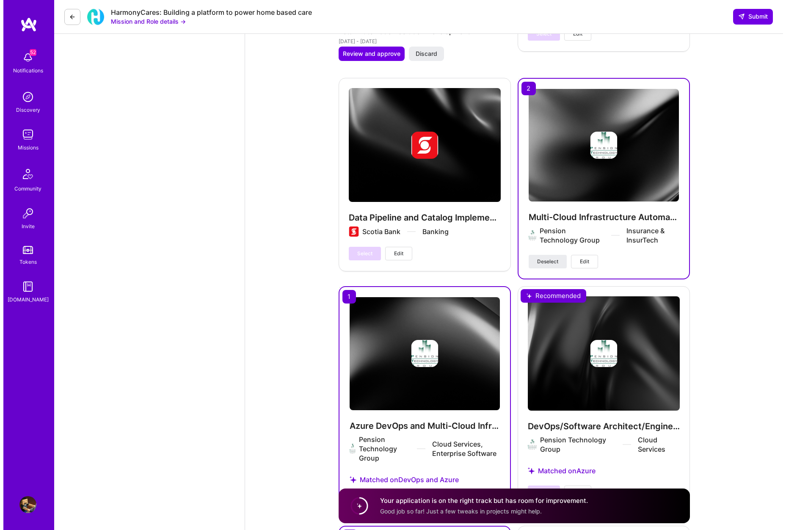
scroll to position [1525, 0]
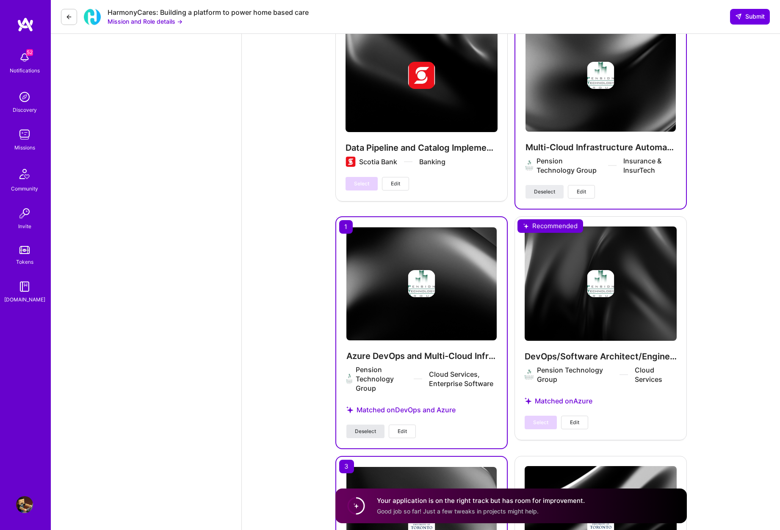
click at [370, 431] on span "Deselect" at bounding box center [365, 432] width 21 height 8
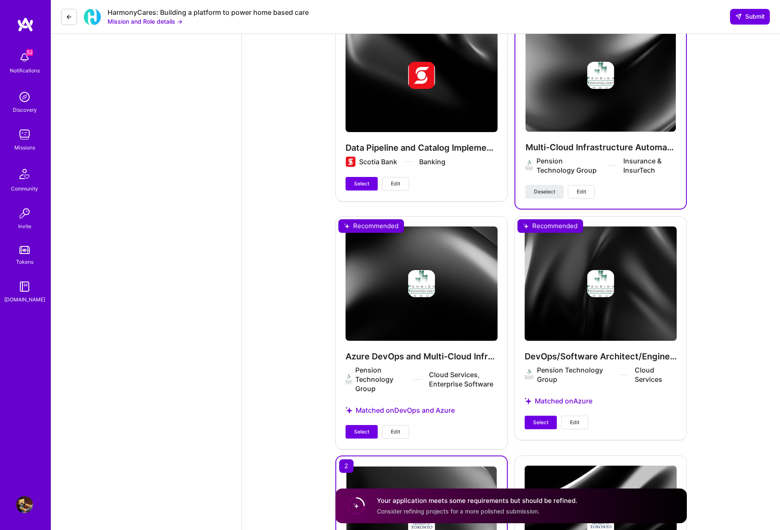
click at [581, 194] on span "Edit" at bounding box center [581, 192] width 9 height 8
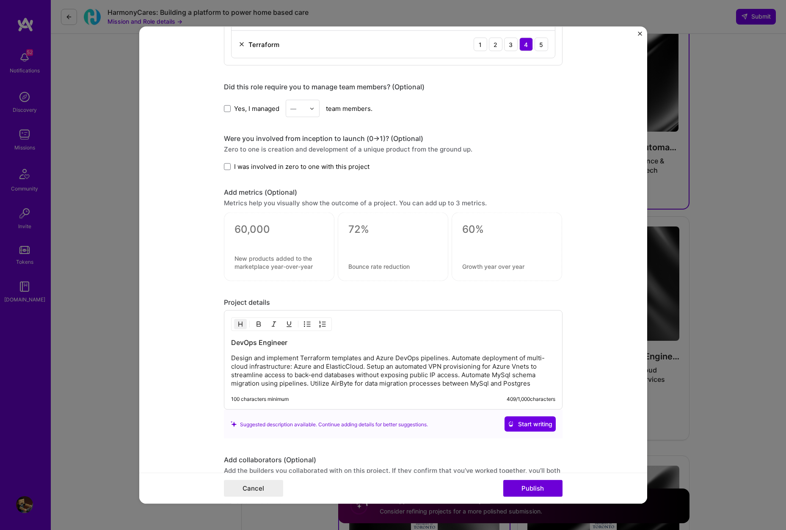
scroll to position [508, 0]
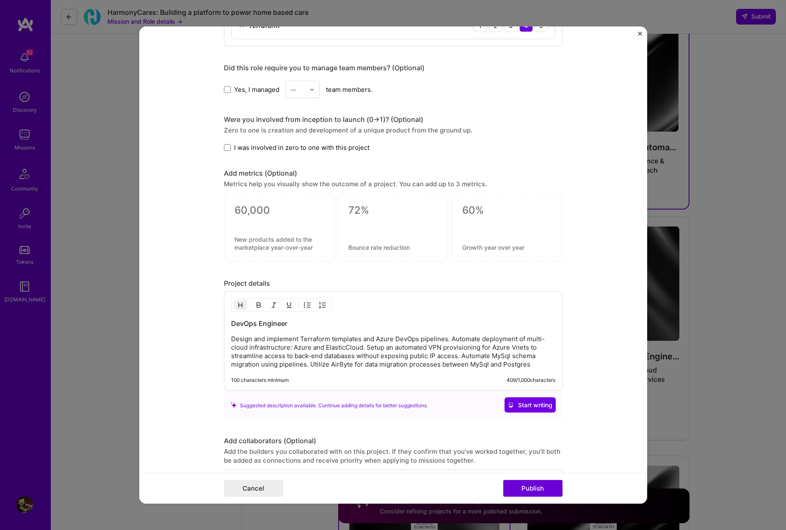
click at [756, 147] on div "Project title Multi-Cloud Infrastructure Automation Company Pension Technology …" at bounding box center [393, 265] width 786 height 530
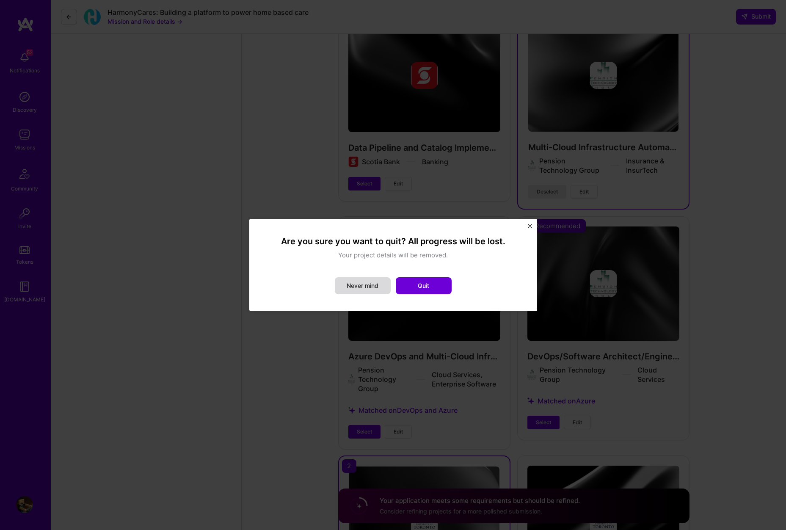
click at [360, 287] on button "Never mind" at bounding box center [363, 285] width 56 height 17
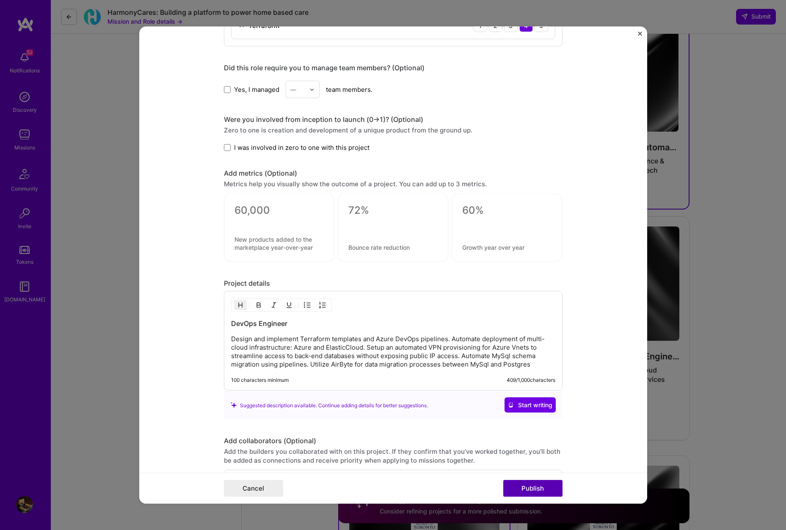
click at [528, 489] on button "Publish" at bounding box center [532, 488] width 59 height 17
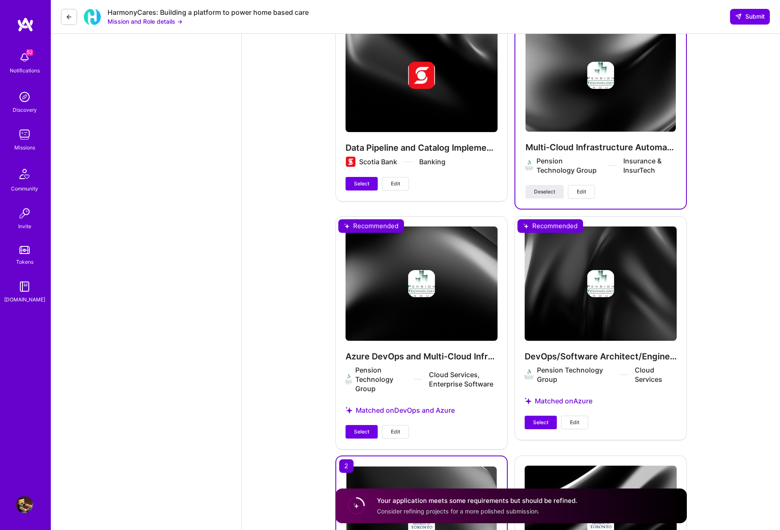
click at [401, 186] on button "Edit" at bounding box center [395, 184] width 27 height 14
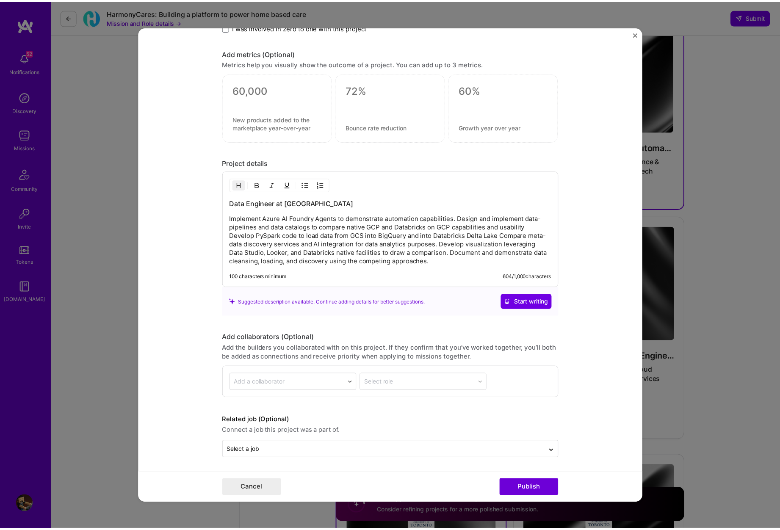
scroll to position [629, 0]
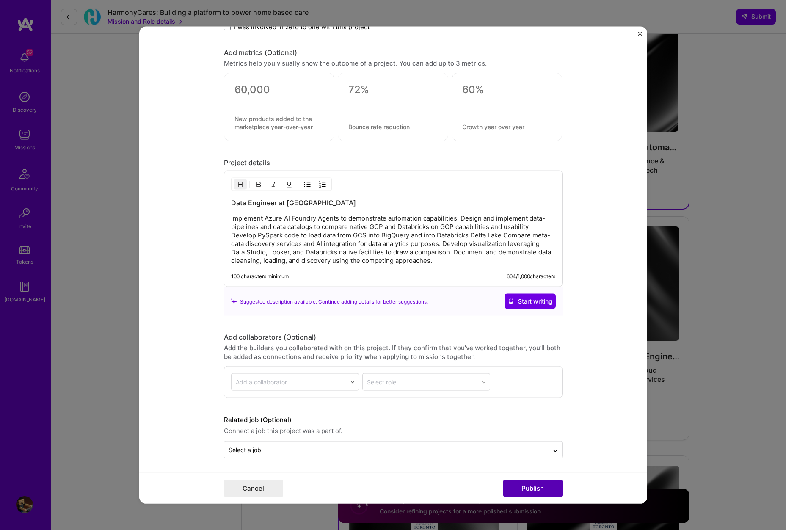
click at [528, 488] on button "Publish" at bounding box center [532, 488] width 59 height 17
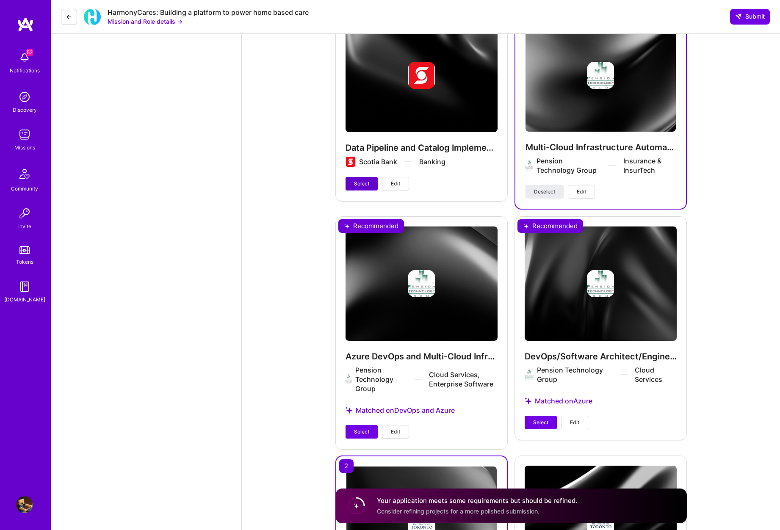
click at [367, 189] on button "Select" at bounding box center [362, 184] width 32 height 14
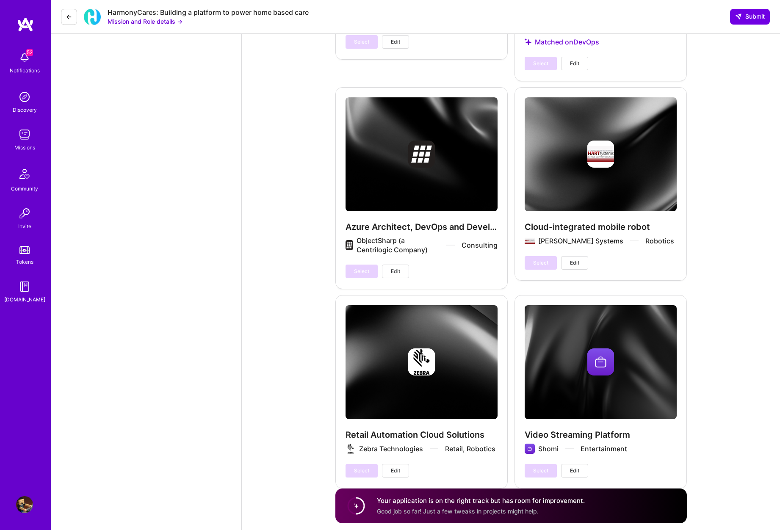
scroll to position [2757, 0]
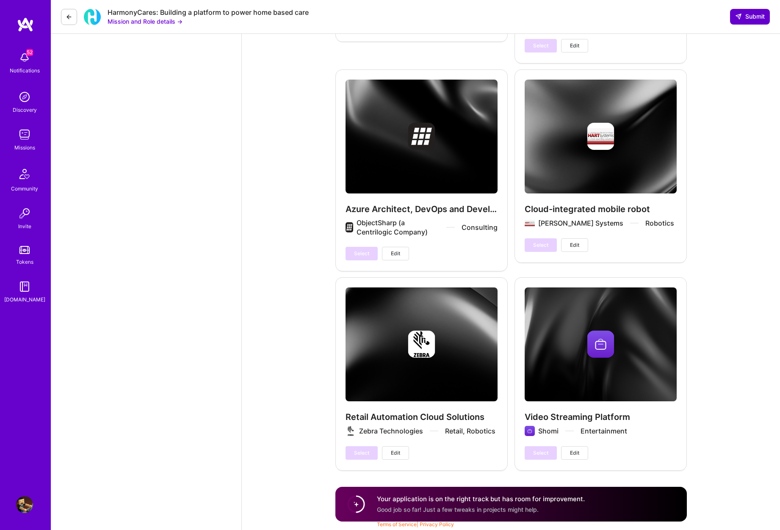
click at [752, 14] on span "Submit" at bounding box center [750, 16] width 30 height 8
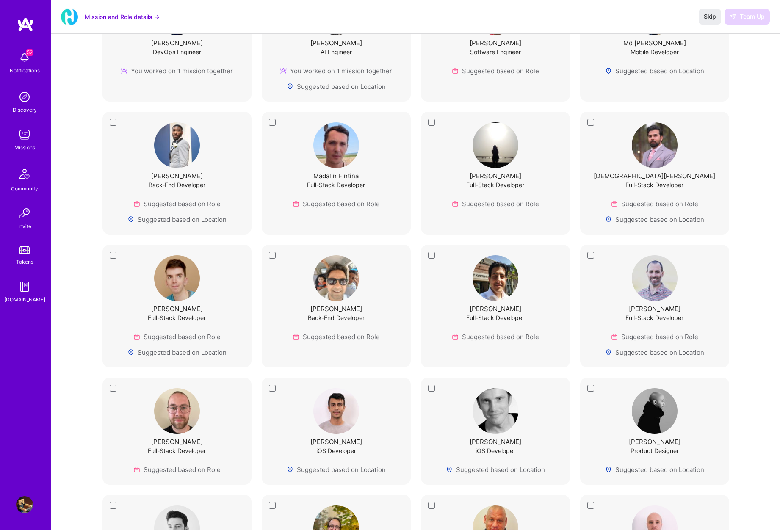
scroll to position [210, 0]
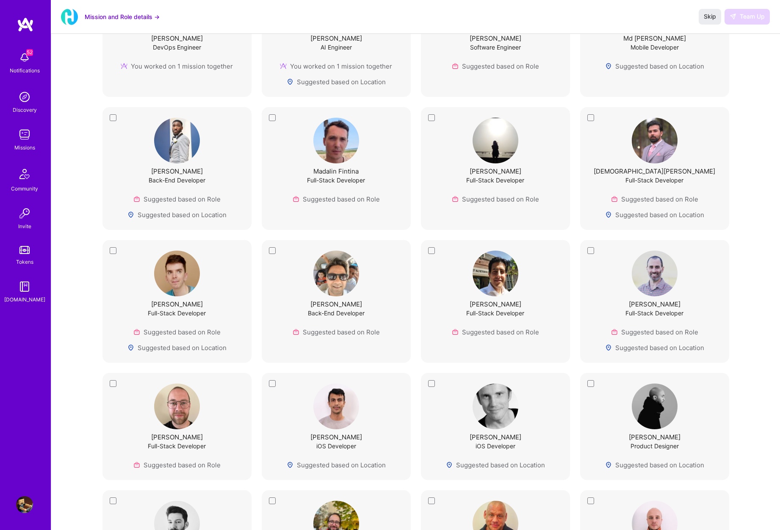
click at [23, 145] on div "Missions" at bounding box center [24, 147] width 21 height 9
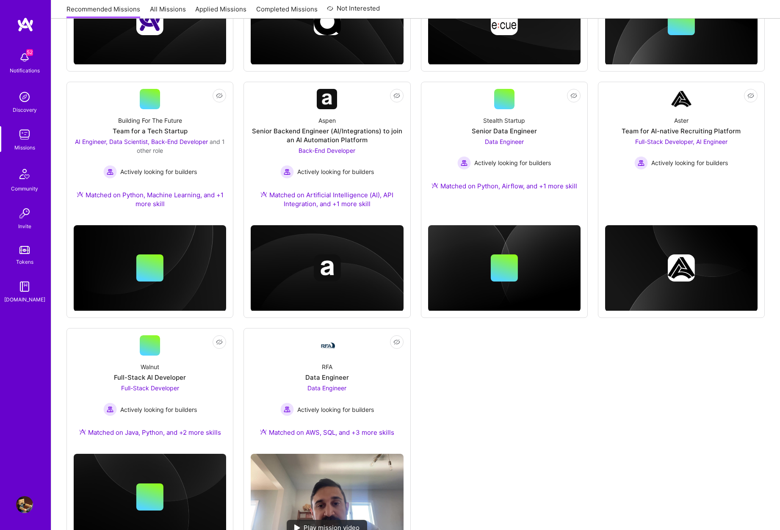
scroll to position [336, 0]
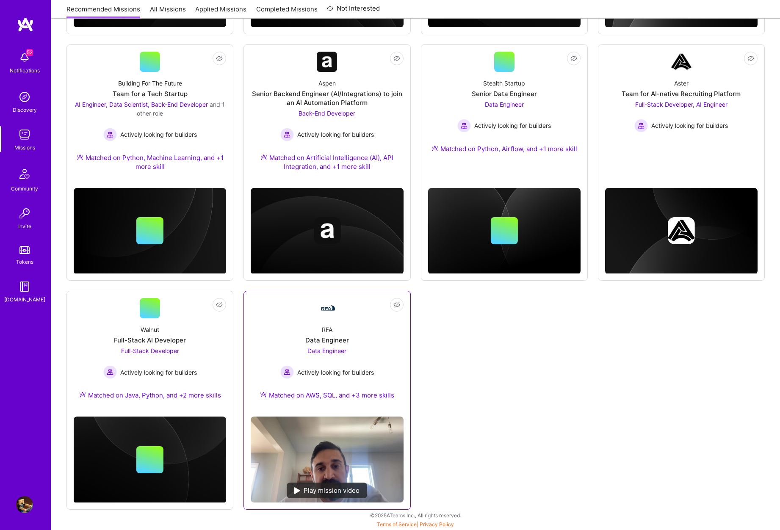
click at [396, 342] on div "RFA Data Engineer Data Engineer Actively looking for builders Matched on AWS, S…" at bounding box center [327, 363] width 152 height 91
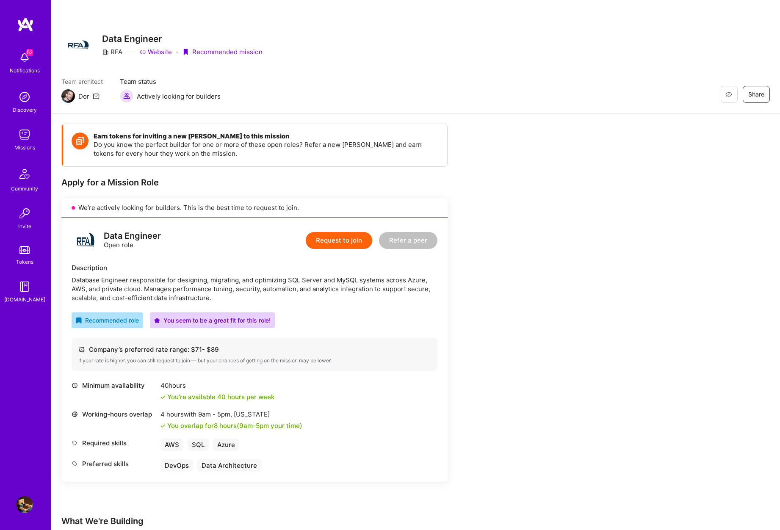
drag, startPoint x: 193, startPoint y: 108, endPoint x: 215, endPoint y: 93, distance: 26.0
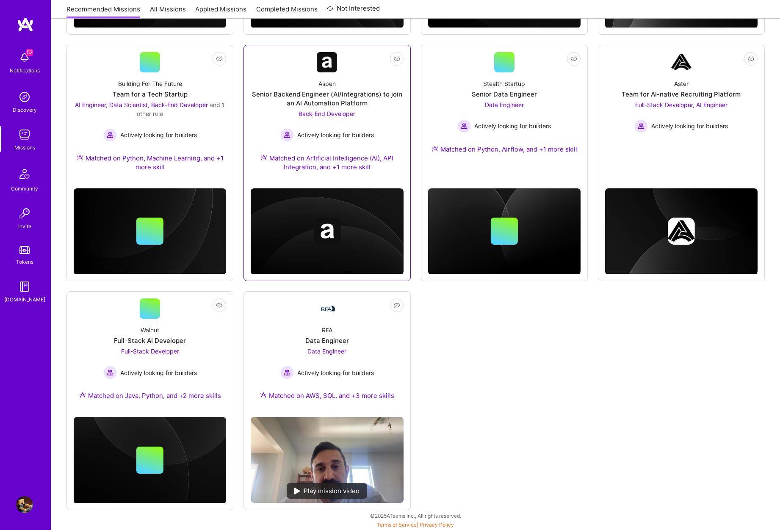
scroll to position [336, 0]
